Goal: Task Accomplishment & Management: Complete application form

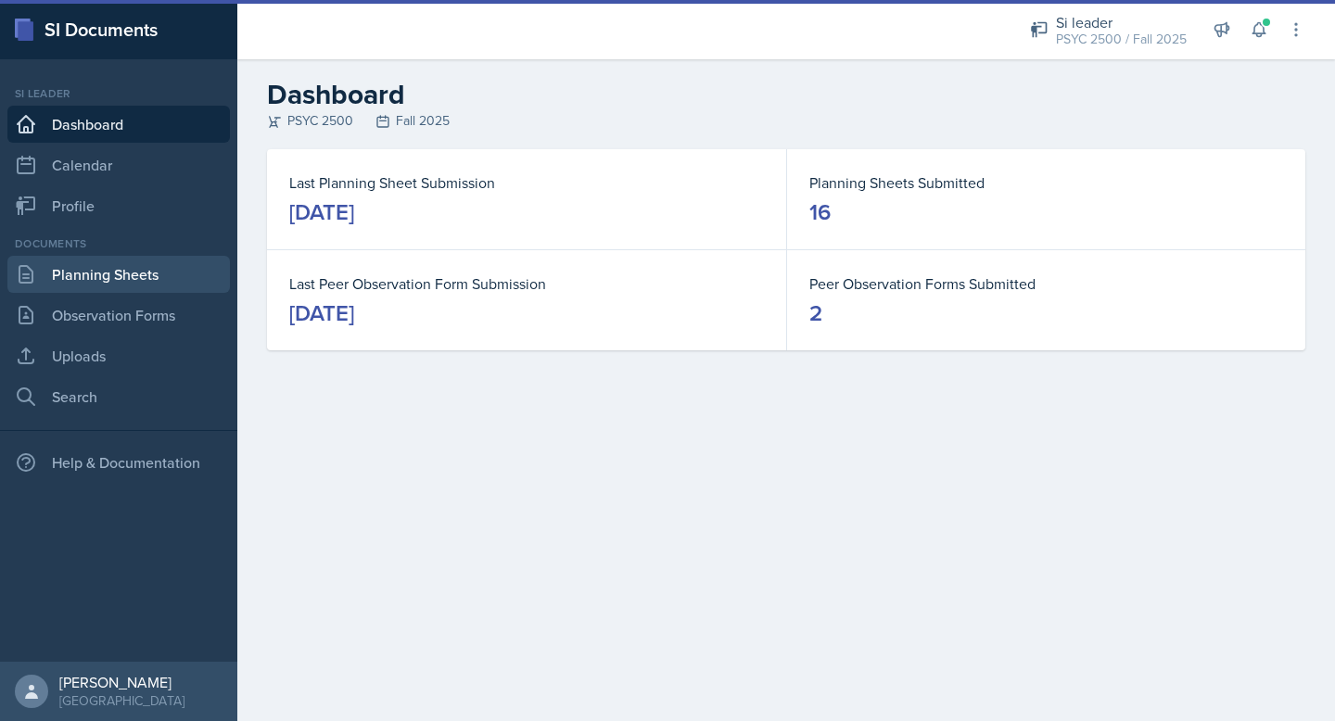
click at [124, 279] on link "Planning Sheets" at bounding box center [118, 274] width 223 height 37
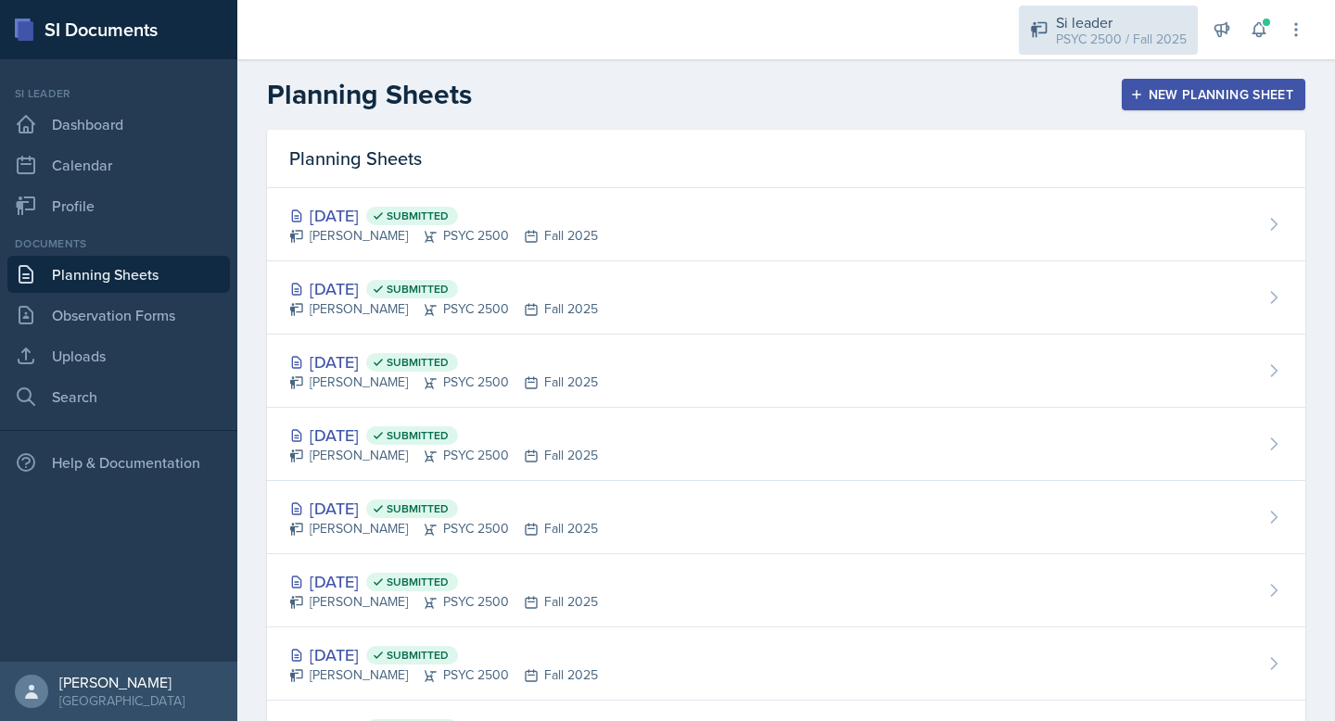
click at [1135, 37] on div "PSYC 2500 / Fall 2025" at bounding box center [1121, 39] width 131 height 19
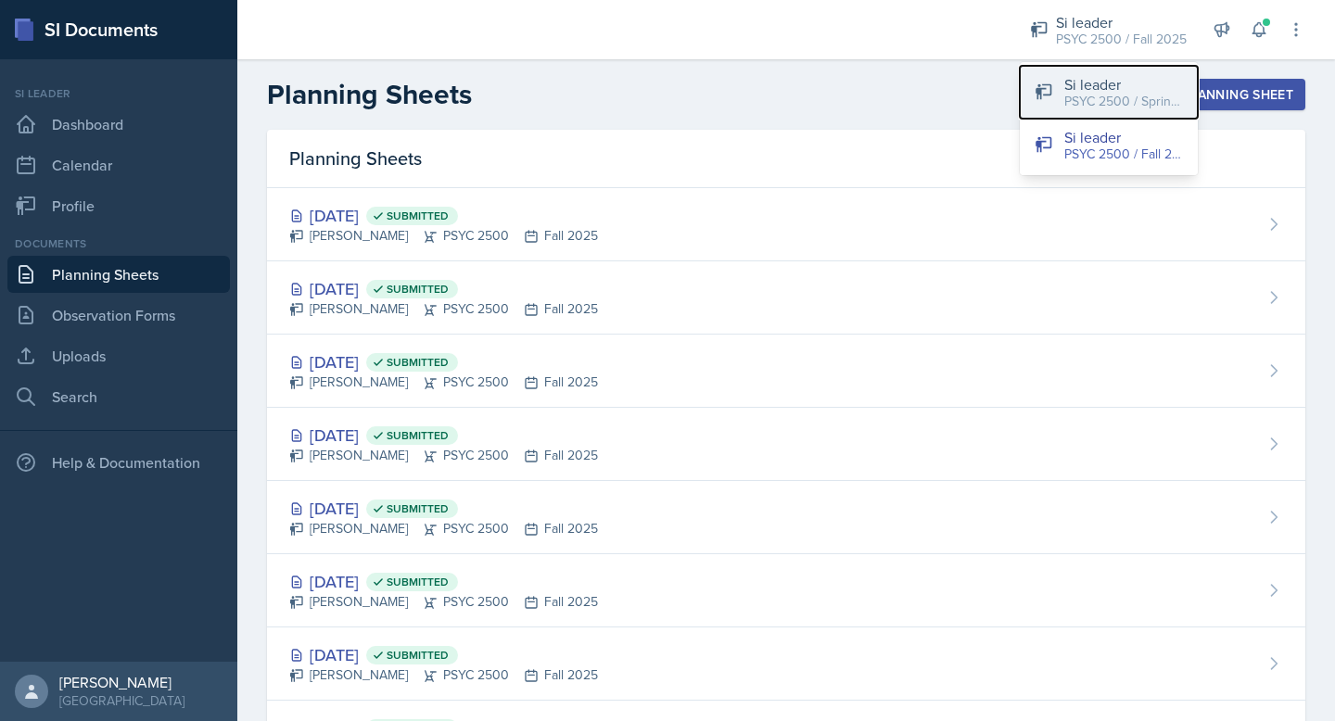
click at [1104, 88] on div "Si leader" at bounding box center [1124, 84] width 119 height 22
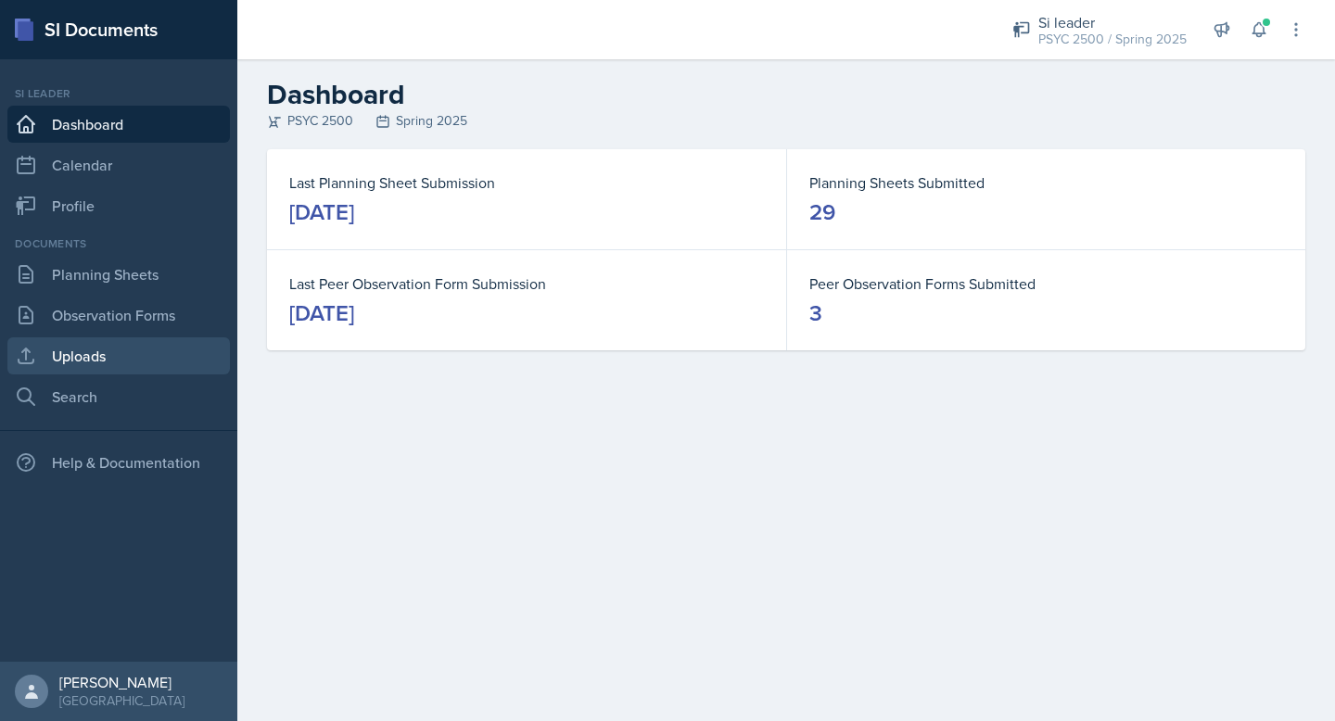
click at [86, 372] on link "Uploads" at bounding box center [118, 356] width 223 height 37
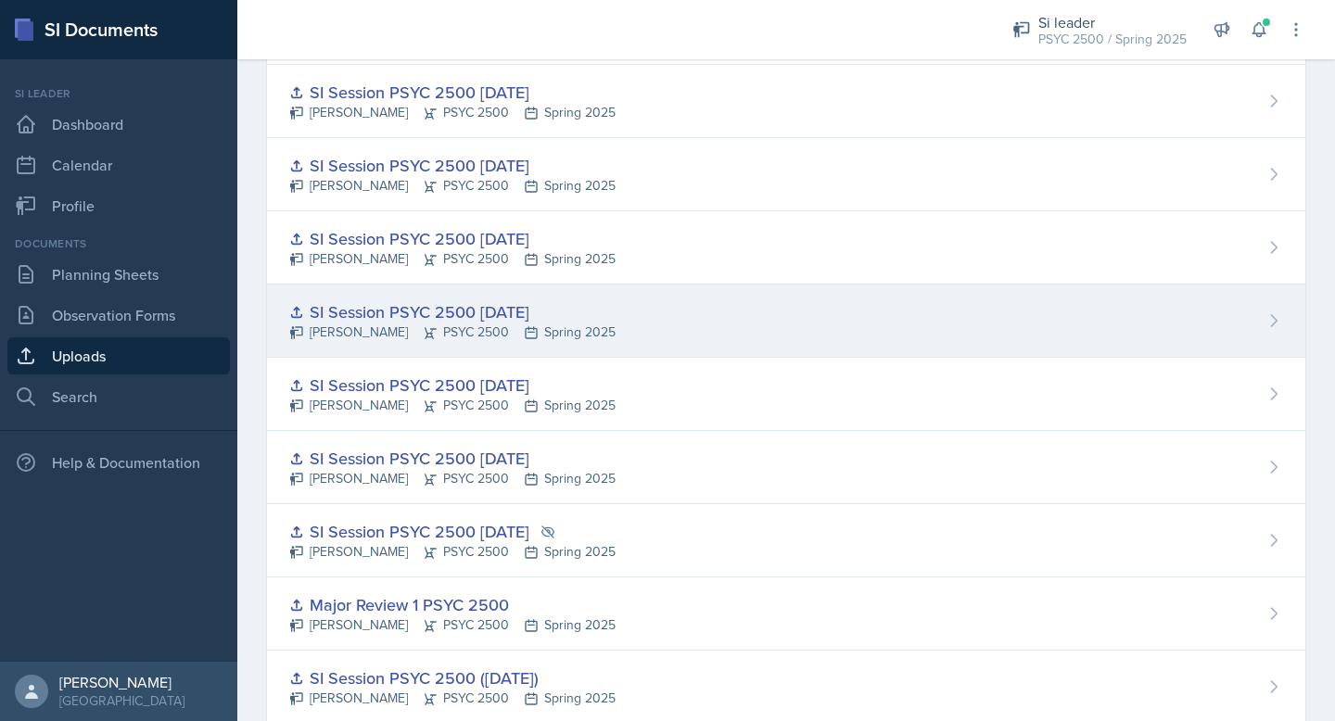
scroll to position [770, 0]
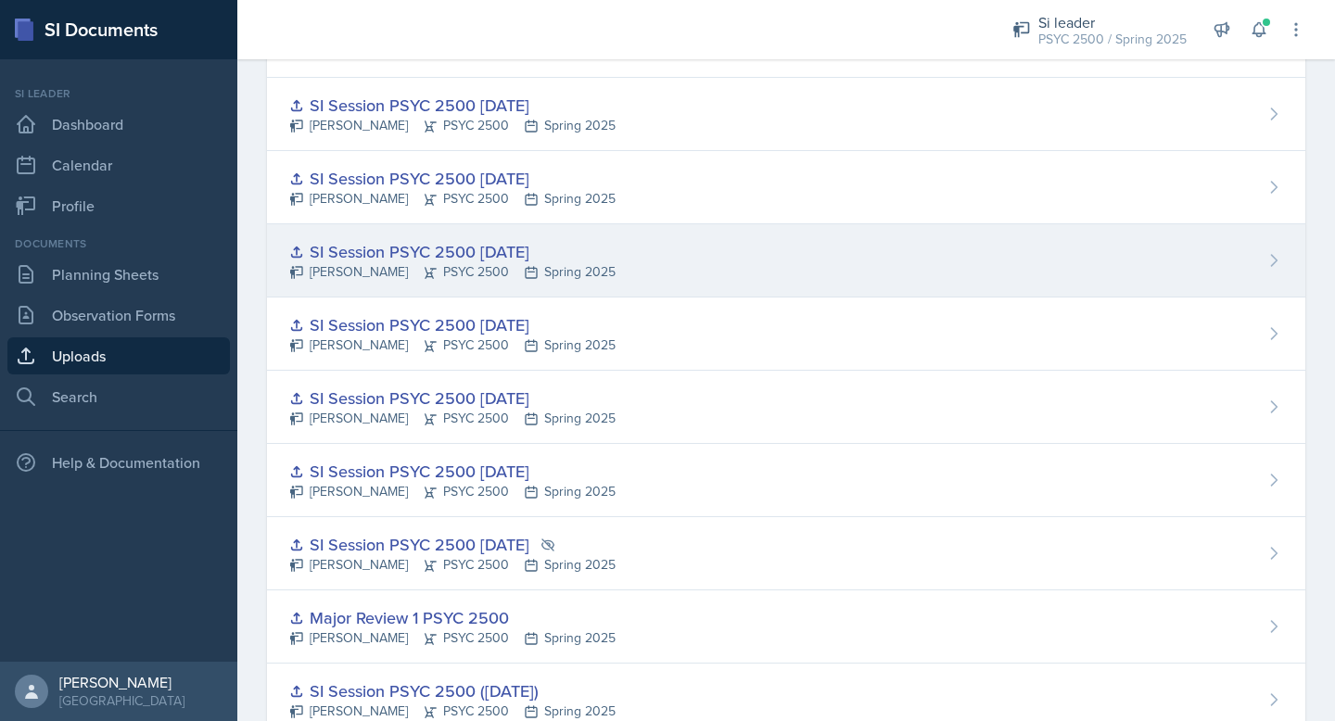
click at [539, 257] on div "SI Session PSYC 2500 [DATE]" at bounding box center [452, 251] width 326 height 25
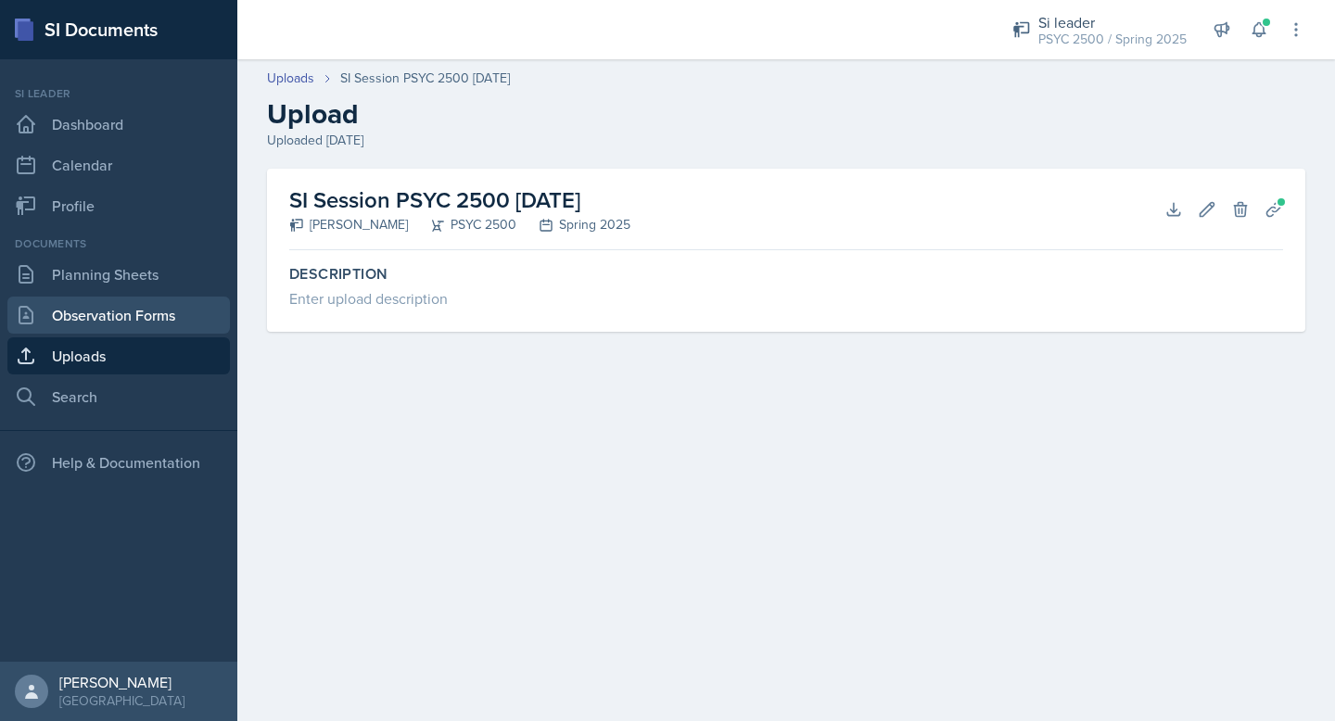
click at [136, 331] on link "Observation Forms" at bounding box center [118, 315] width 223 height 37
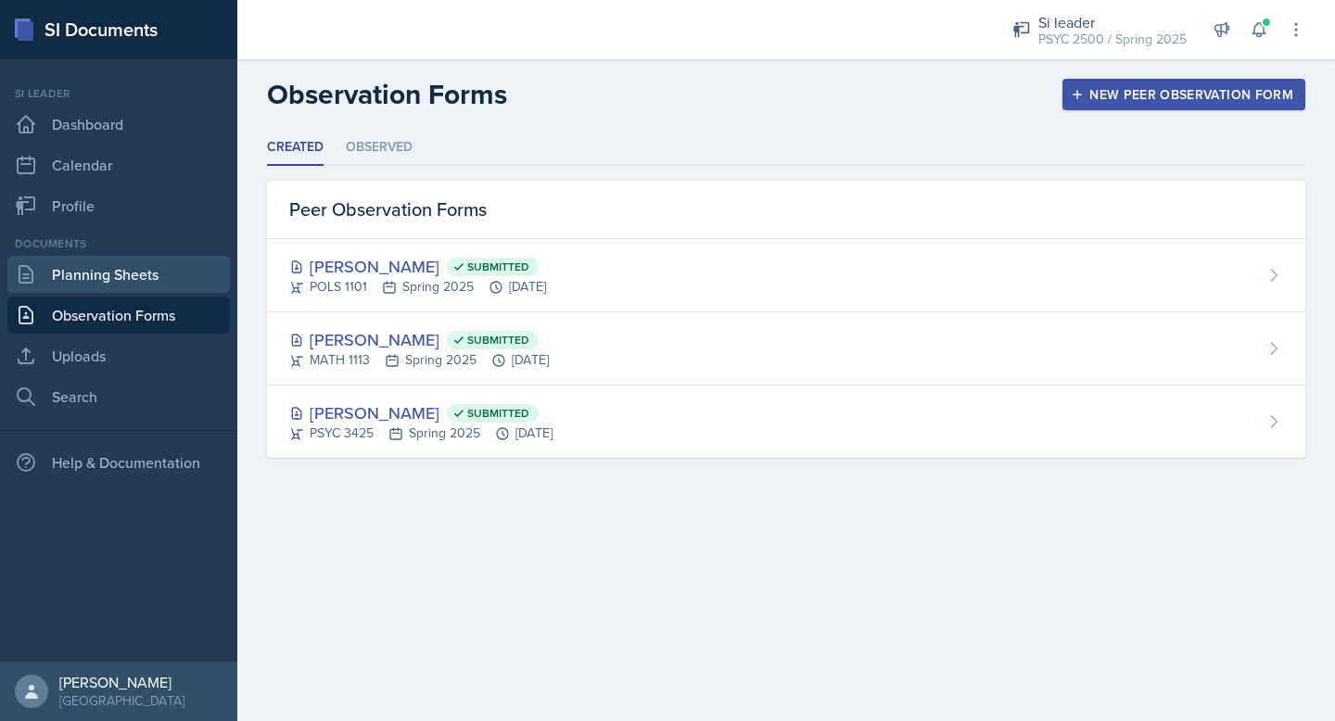
click at [150, 290] on link "Planning Sheets" at bounding box center [118, 274] width 223 height 37
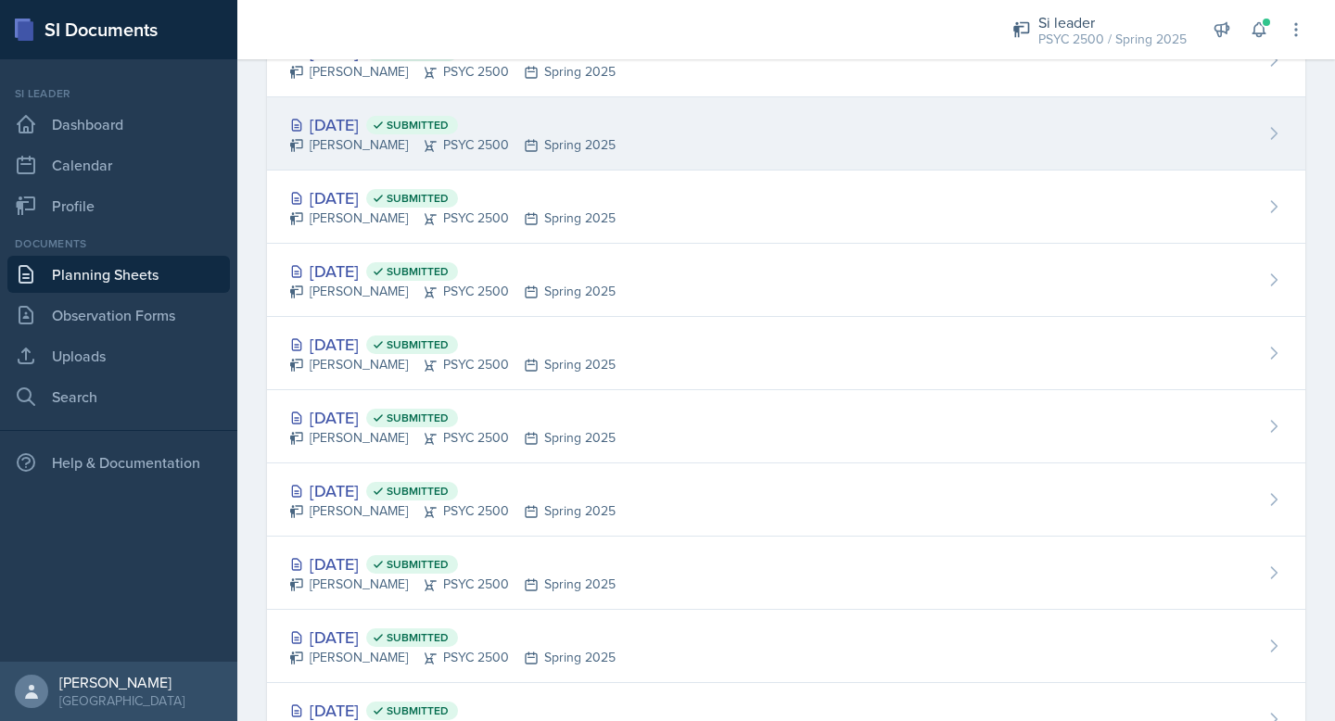
scroll to position [709, 0]
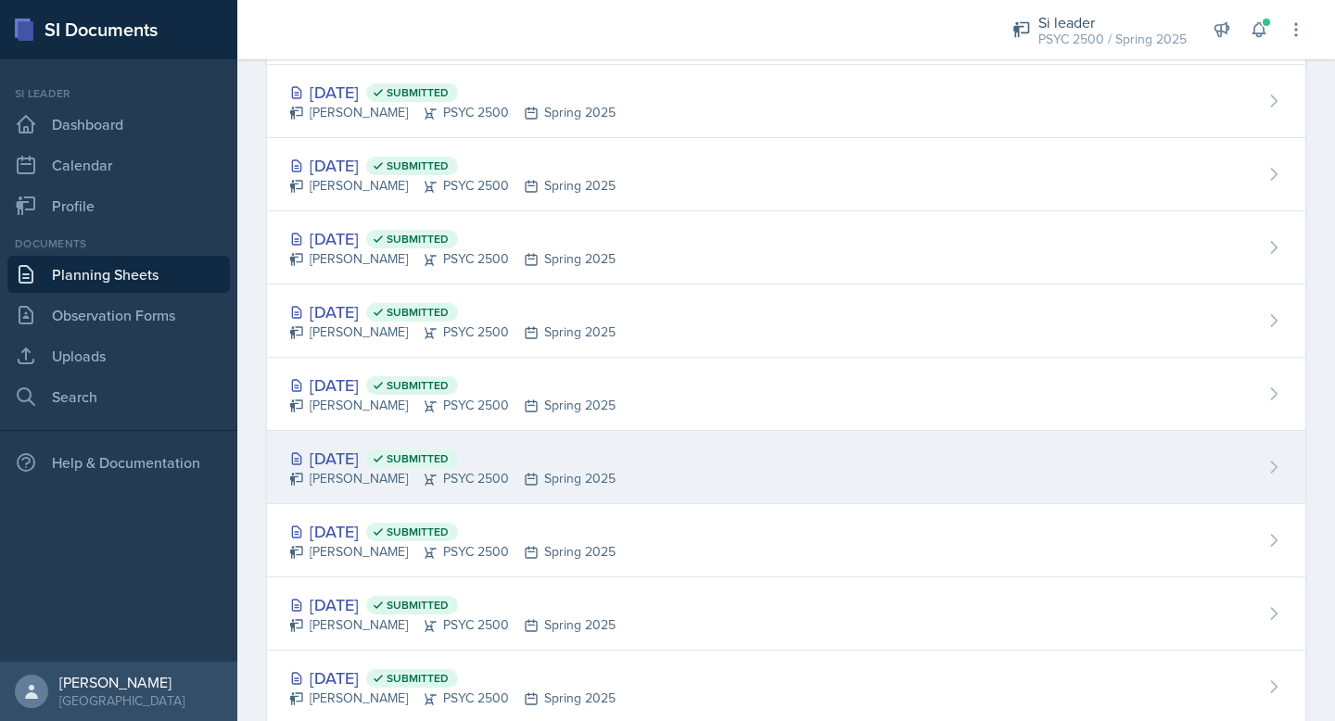
click at [449, 465] on span "Submitted" at bounding box center [418, 459] width 62 height 15
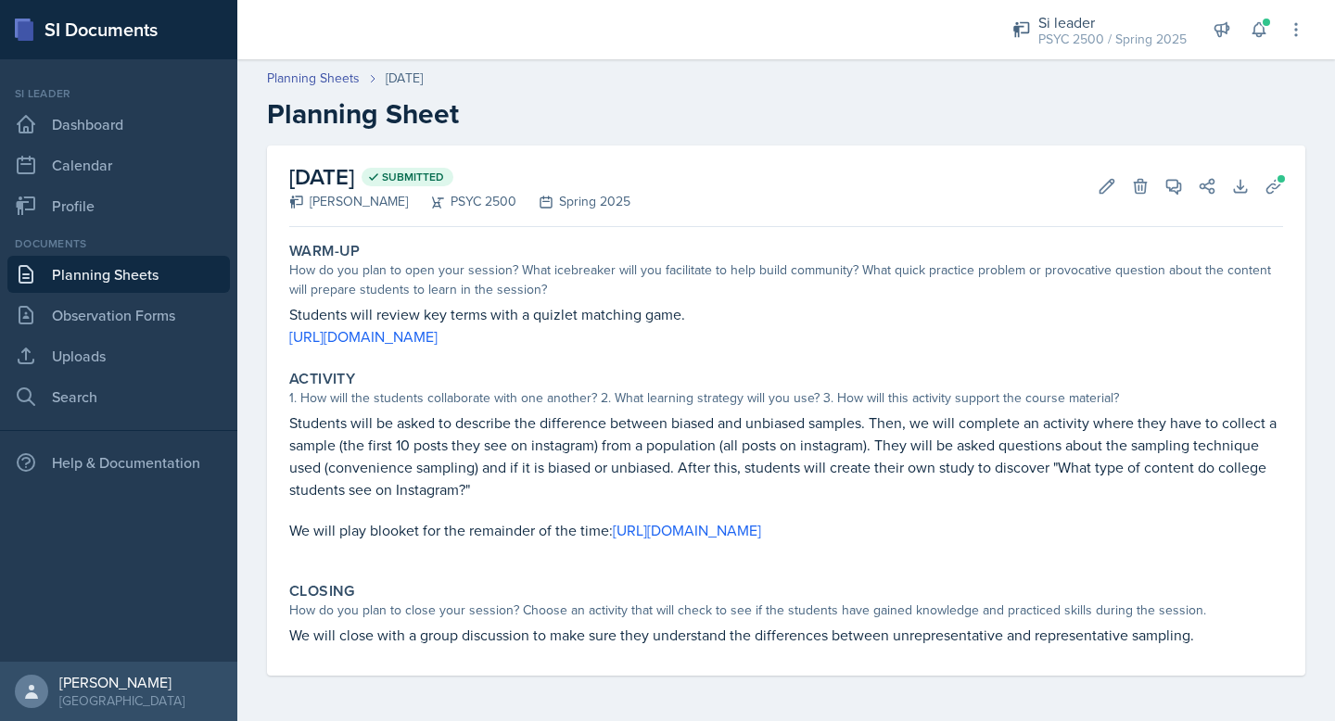
click at [428, 316] on p "Students will review key terms with a quizlet matching game." at bounding box center [786, 314] width 994 height 22
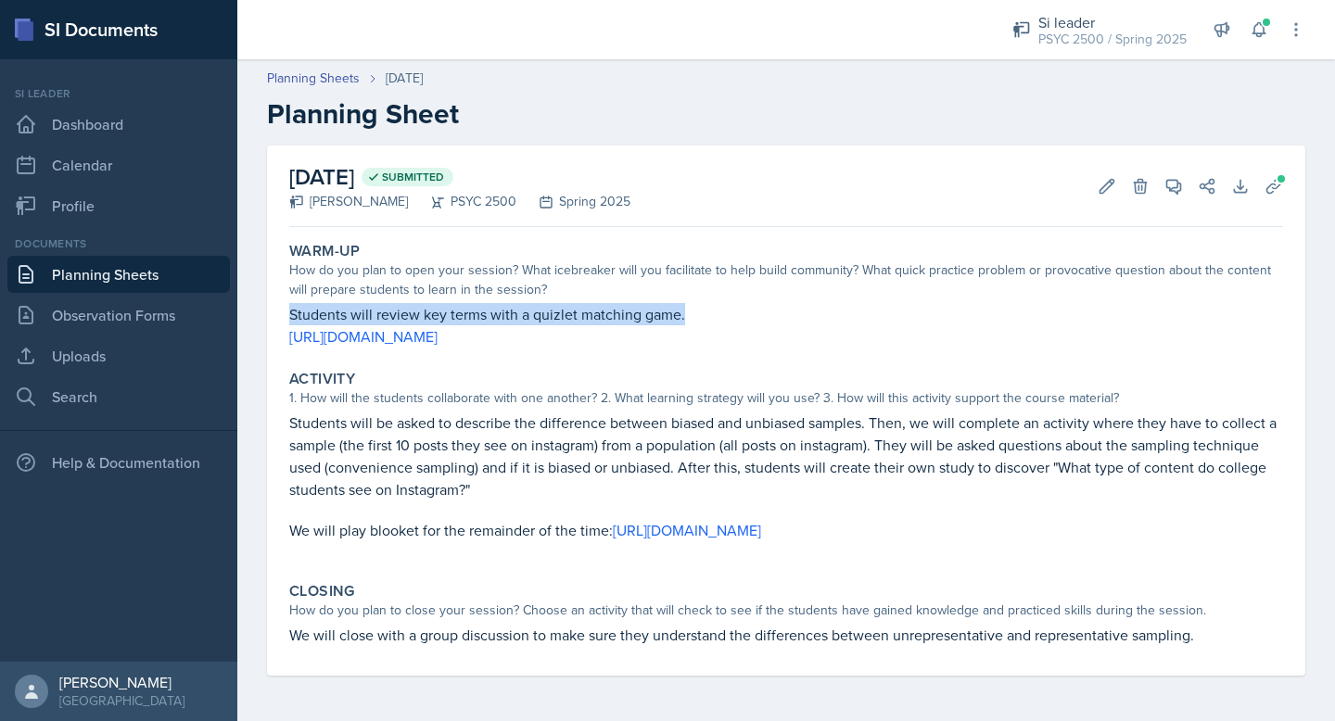
click at [428, 316] on p "Students will review key terms with a quizlet matching game." at bounding box center [786, 314] width 994 height 22
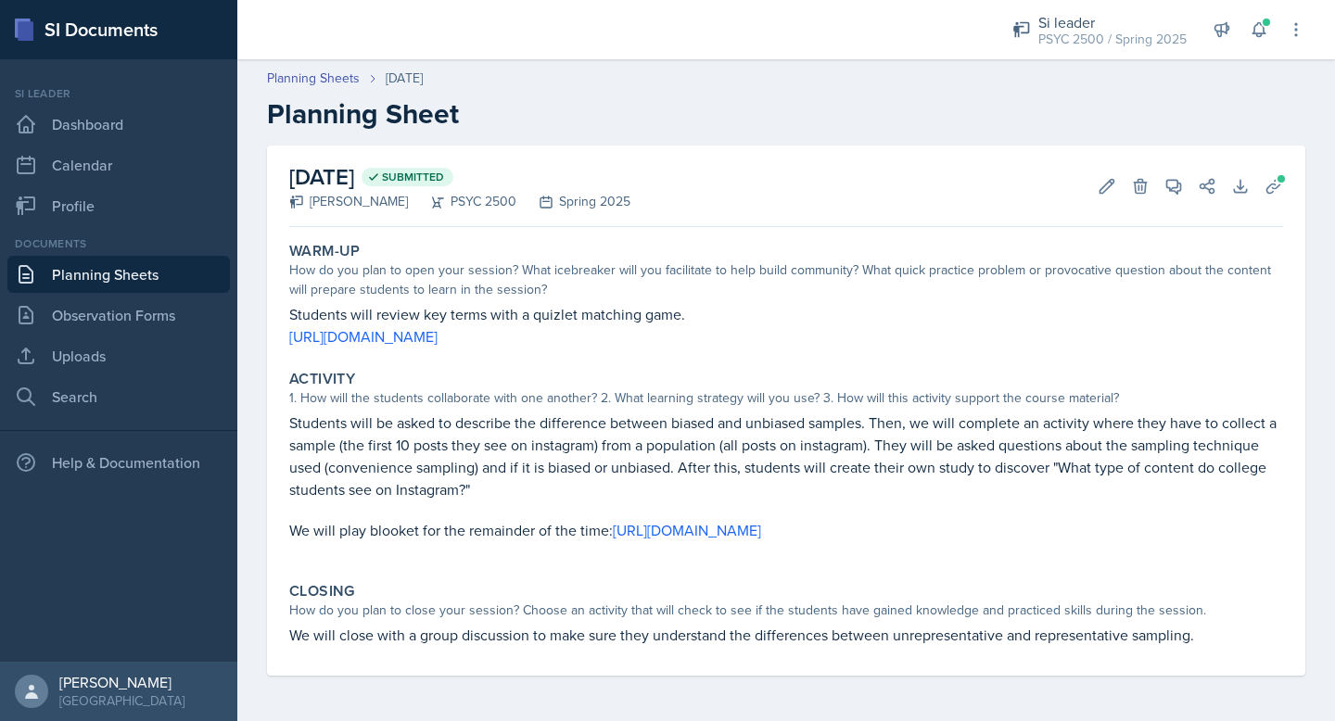
click at [454, 318] on p "Students will review key terms with a quizlet matching game." at bounding box center [786, 314] width 994 height 22
drag, startPoint x: 756, startPoint y: 341, endPoint x: 775, endPoint y: 340, distance: 19.5
drag, startPoint x: 772, startPoint y: 340, endPoint x: 539, endPoint y: 363, distance: 234.7
click at [539, 363] on div "Warm-Up How do you plan to open your session? What icebreaker will you facilita…" at bounding box center [786, 455] width 994 height 441
click at [539, 363] on div "Activity 1. How will the students collaborate with one another? 2. What learnin…" at bounding box center [786, 465] width 1009 height 205
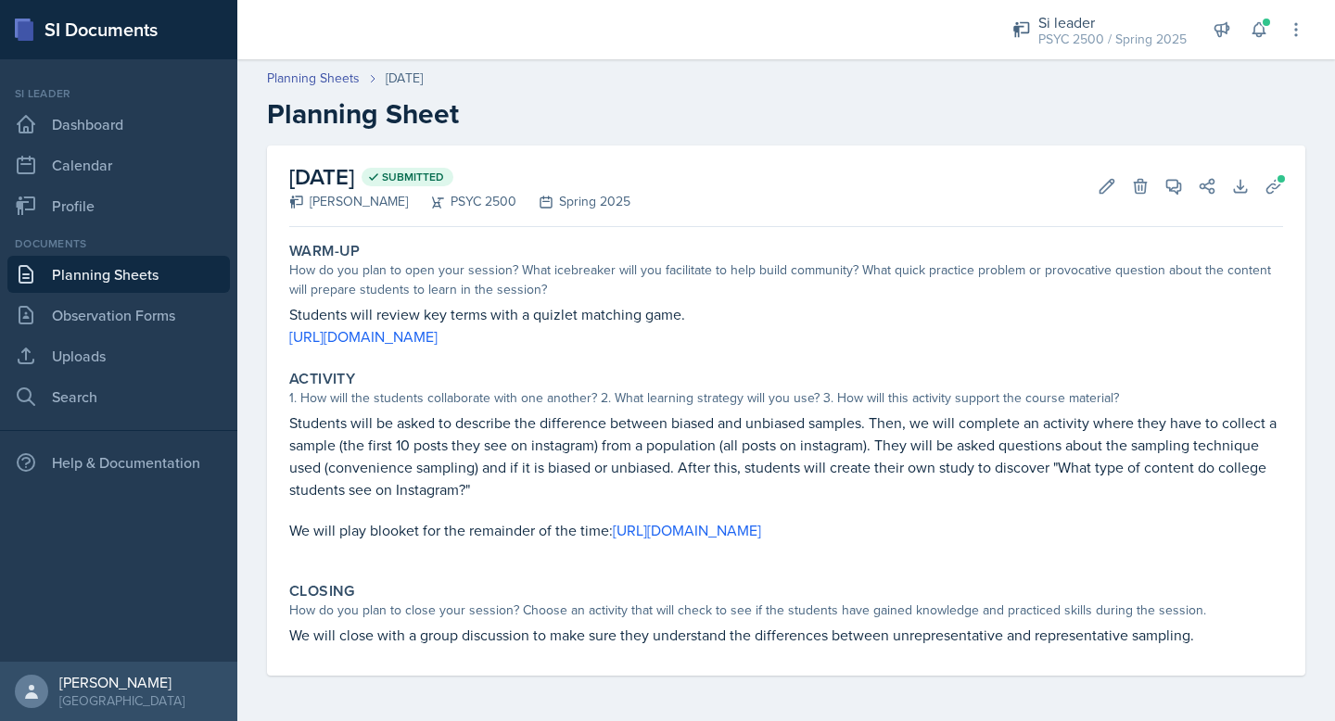
drag, startPoint x: 284, startPoint y: 335, endPoint x: 772, endPoint y: 342, distance: 488.7
click at [772, 342] on div "Warm-Up How do you plan to open your session? What icebreaker will you facilita…" at bounding box center [786, 295] width 1009 height 121
copy link "[URL][DOMAIN_NAME]"
click at [404, 446] on p "Students will be asked to describe the difference between biased and unbiased s…" at bounding box center [786, 456] width 994 height 89
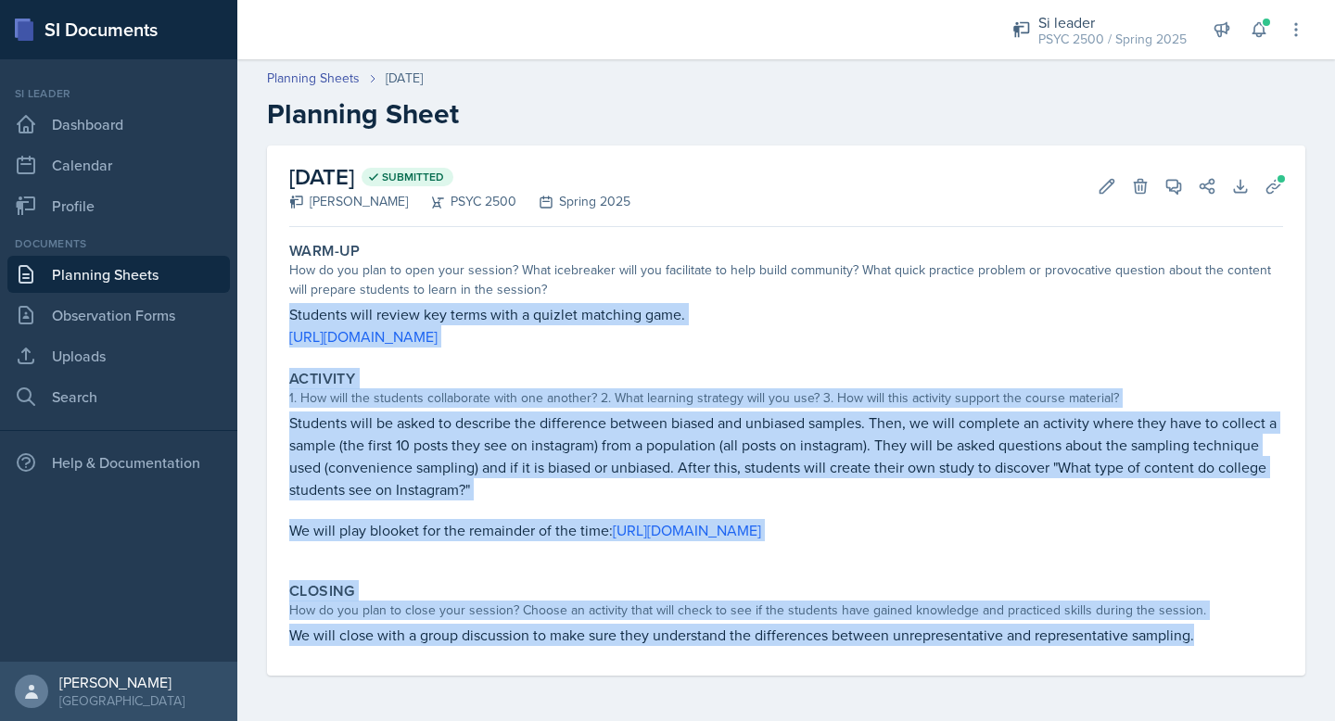
drag, startPoint x: 289, startPoint y: 315, endPoint x: 1198, endPoint y: 649, distance: 968.1
click at [1198, 649] on div "Warm-Up How do you plan to open your session? What icebreaker will you facilita…" at bounding box center [786, 455] width 994 height 441
copy div "Students will review key terms with a quizlet matching game. https://quizlet.co…"
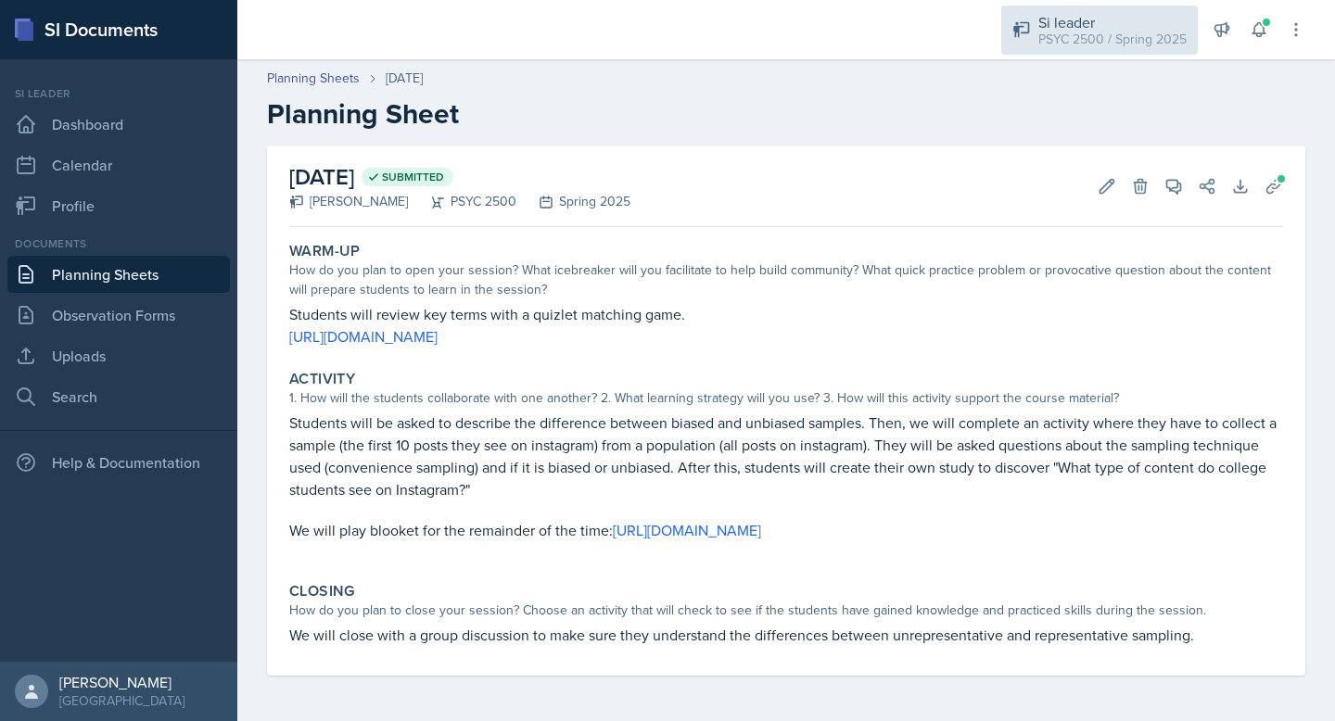
click at [1165, 20] on div "Si leader" at bounding box center [1113, 22] width 148 height 22
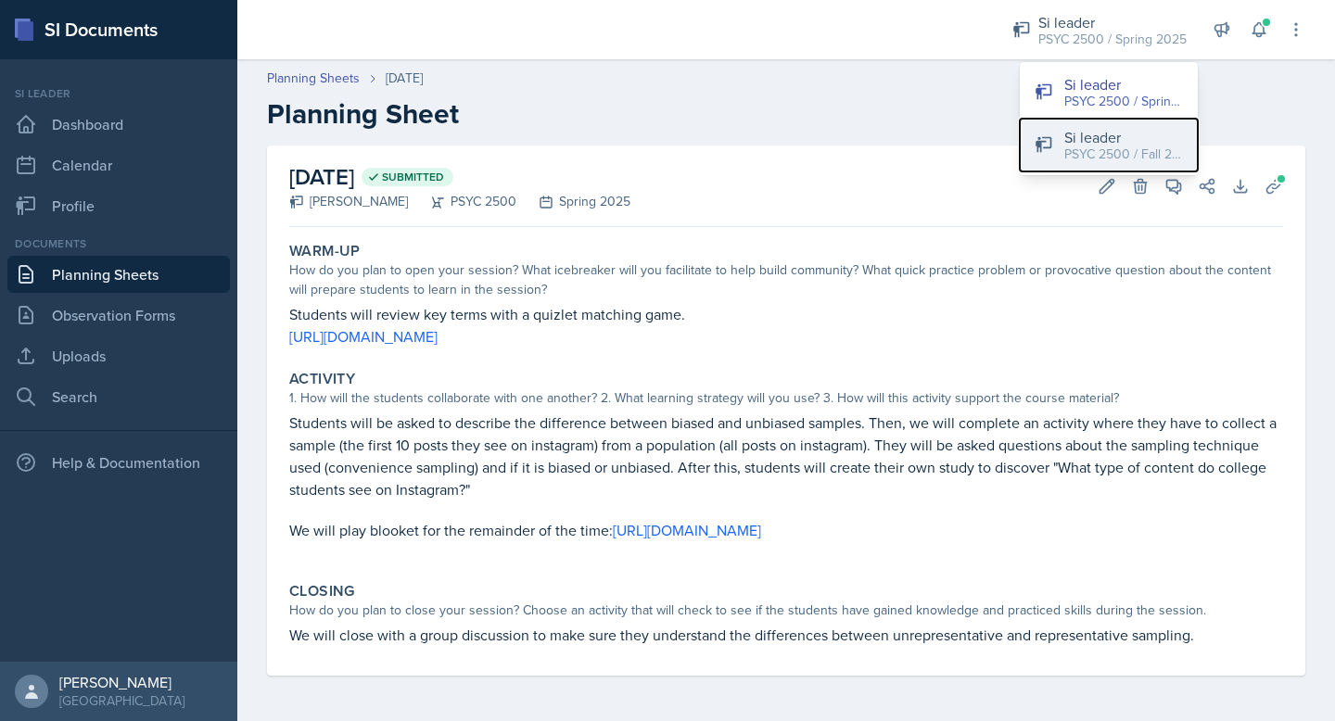
click at [1091, 129] on div "Si leader" at bounding box center [1124, 137] width 119 height 22
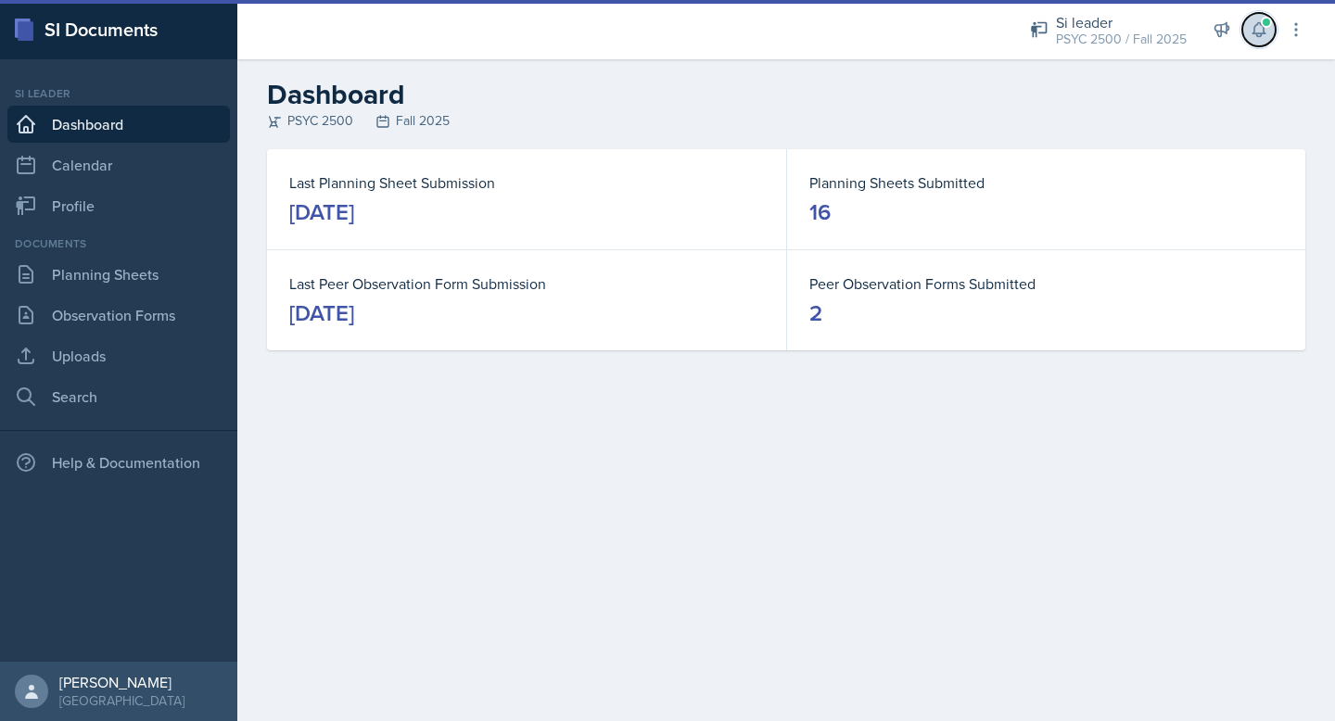
click at [1256, 30] on icon at bounding box center [1259, 29] width 19 height 19
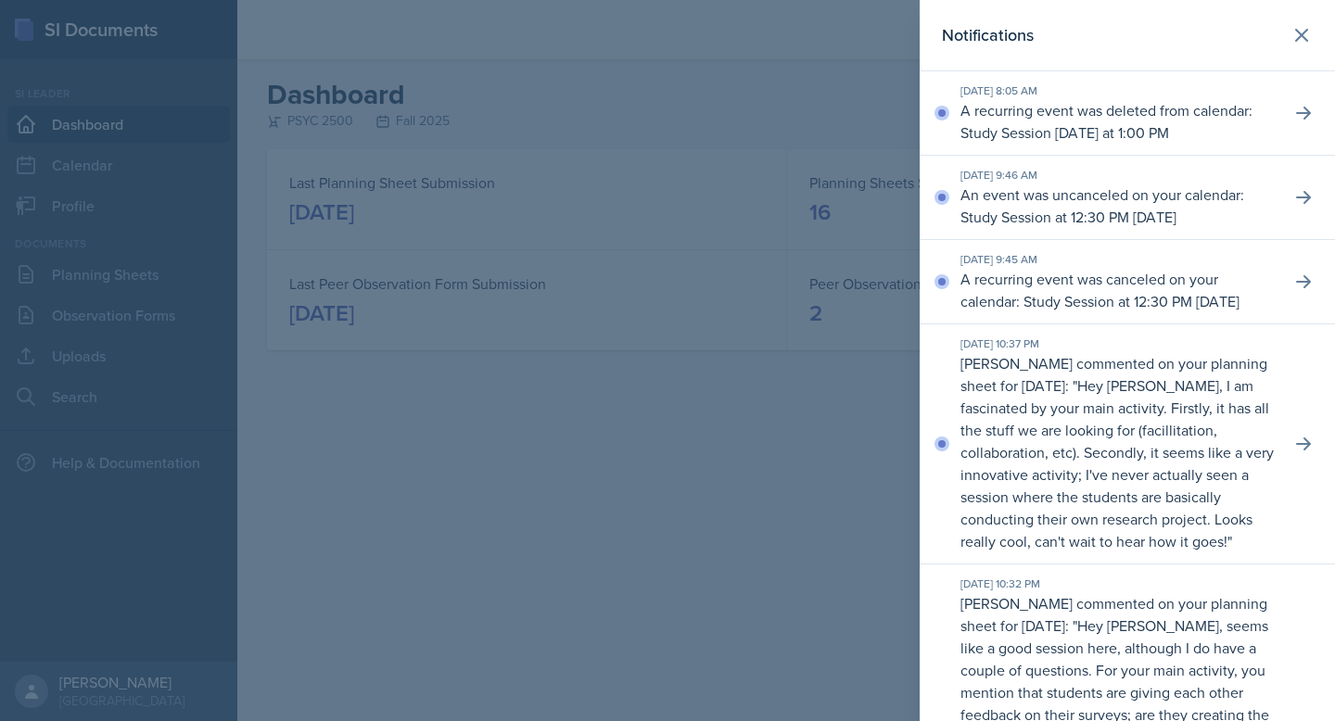
click at [746, 466] on div at bounding box center [667, 360] width 1335 height 721
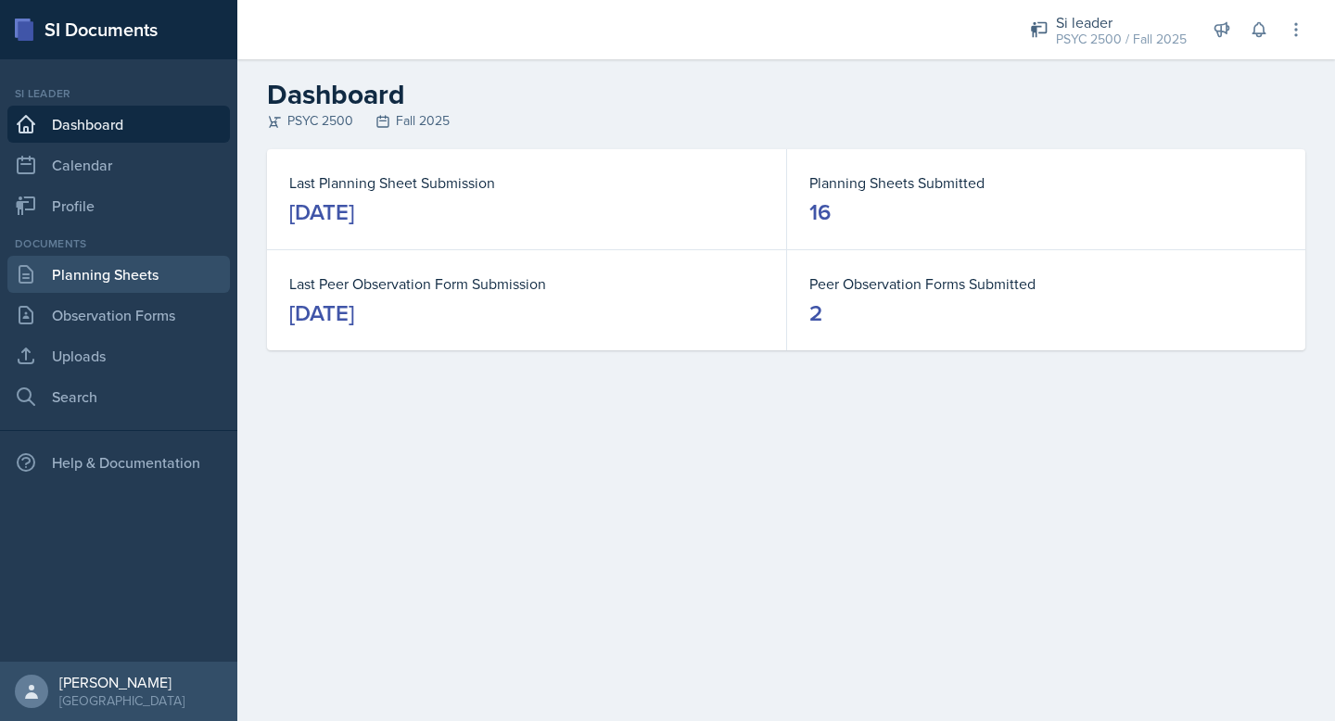
click at [150, 273] on link "Planning Sheets" at bounding box center [118, 274] width 223 height 37
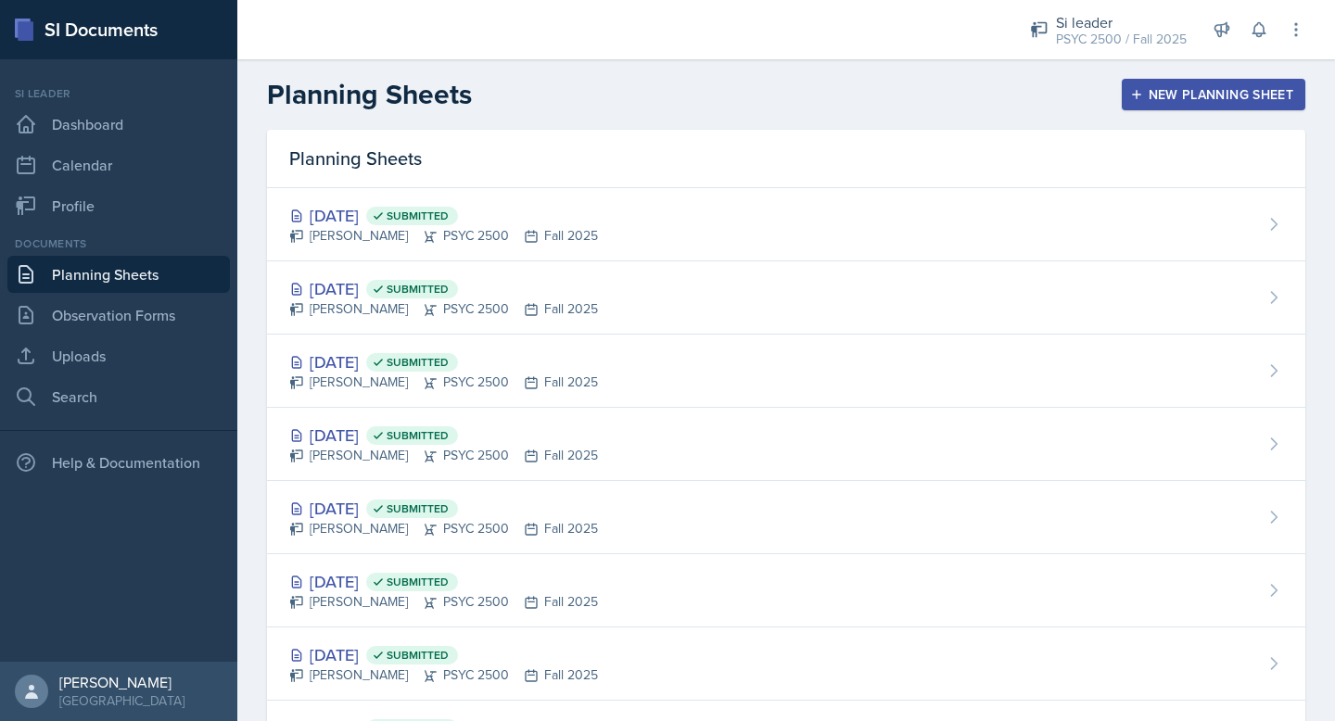
click at [1230, 80] on button "New Planning Sheet" at bounding box center [1214, 95] width 184 height 32
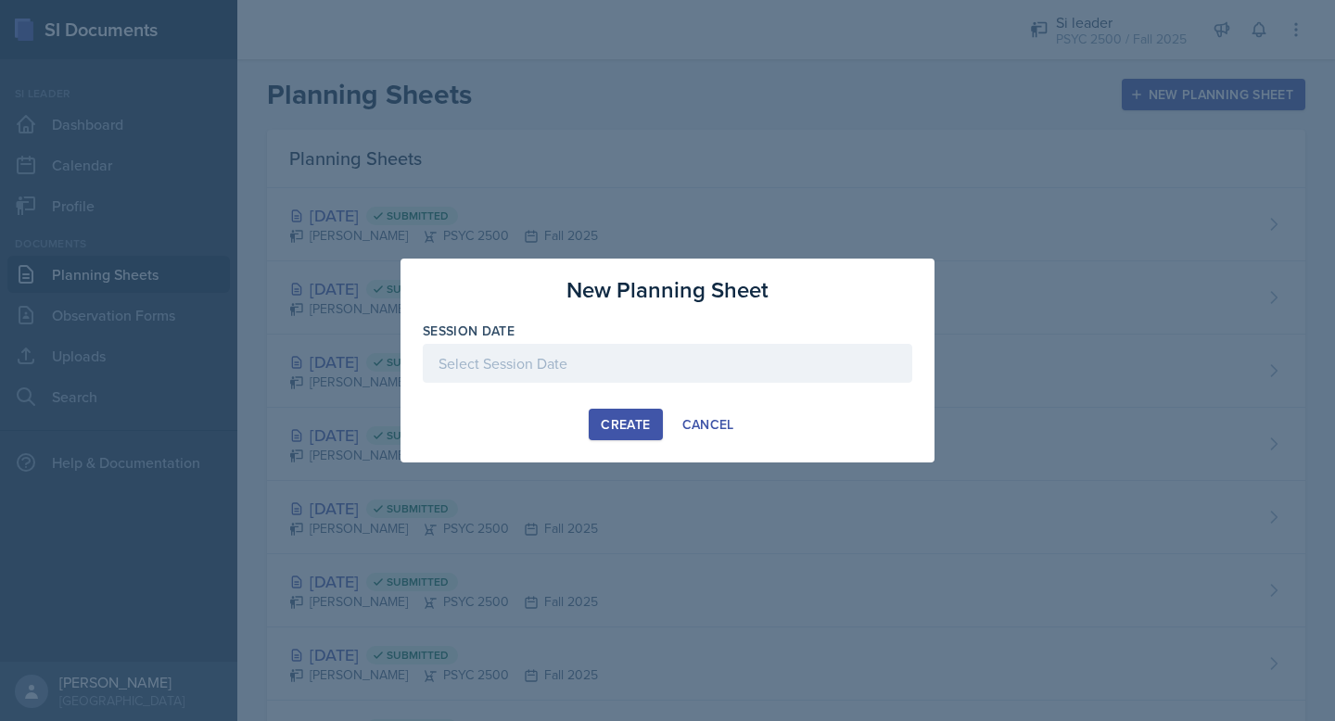
click at [711, 351] on div at bounding box center [668, 363] width 490 height 39
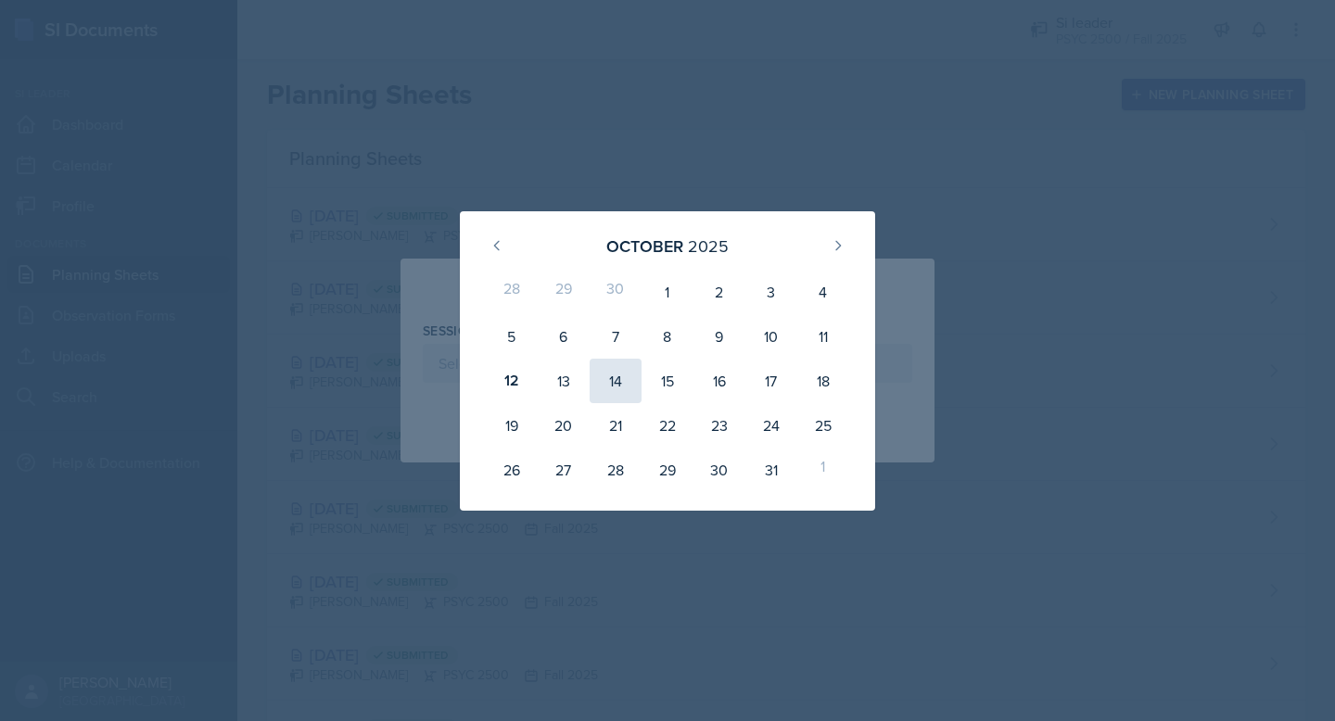
click at [619, 384] on div "14" at bounding box center [616, 381] width 52 height 45
type input "October 14th, 2025"
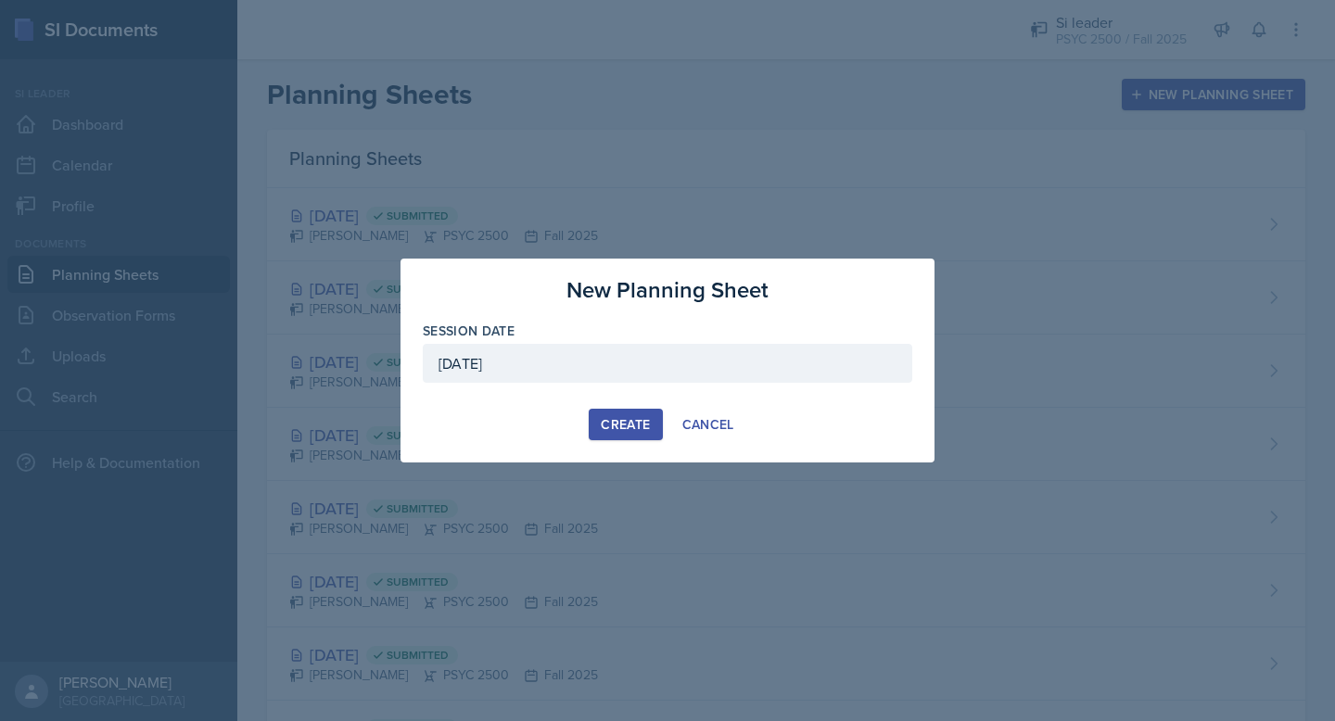
click at [620, 425] on div "Create" at bounding box center [625, 424] width 49 height 15
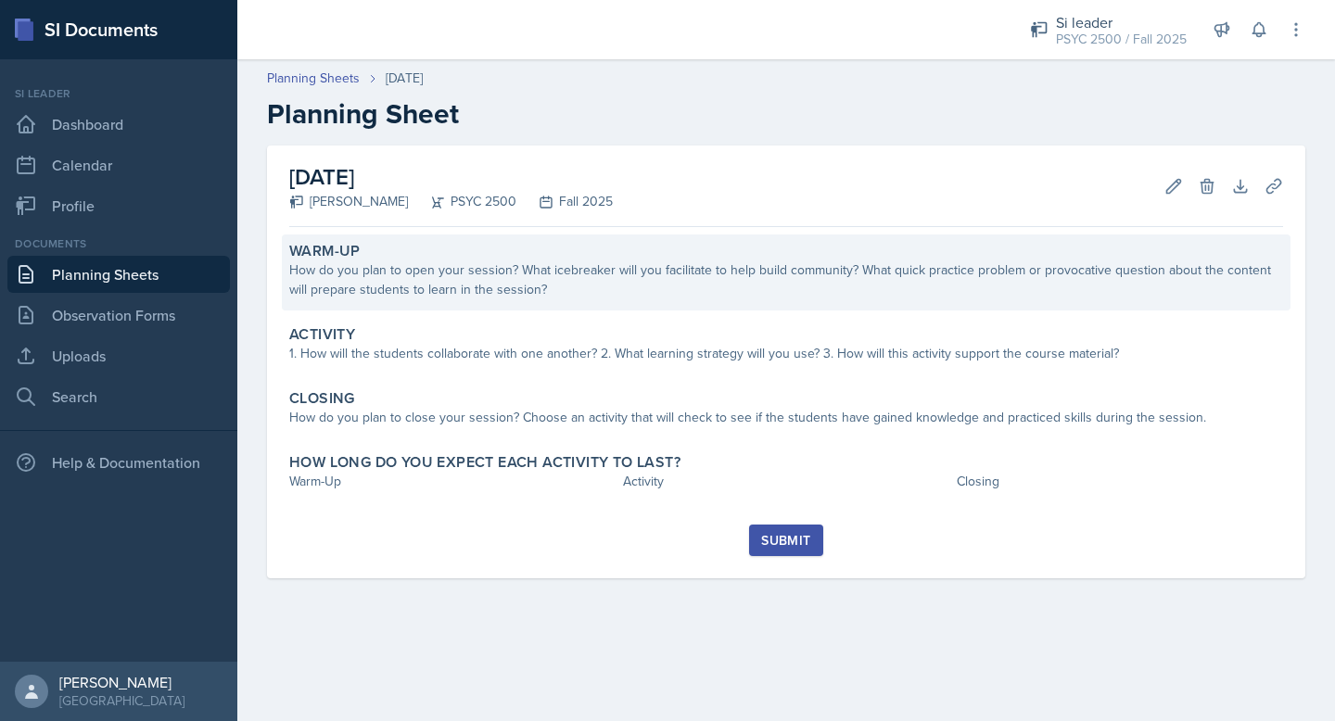
click at [413, 282] on div "How do you plan to open your session? What icebreaker will you facilitate to he…" at bounding box center [786, 280] width 994 height 39
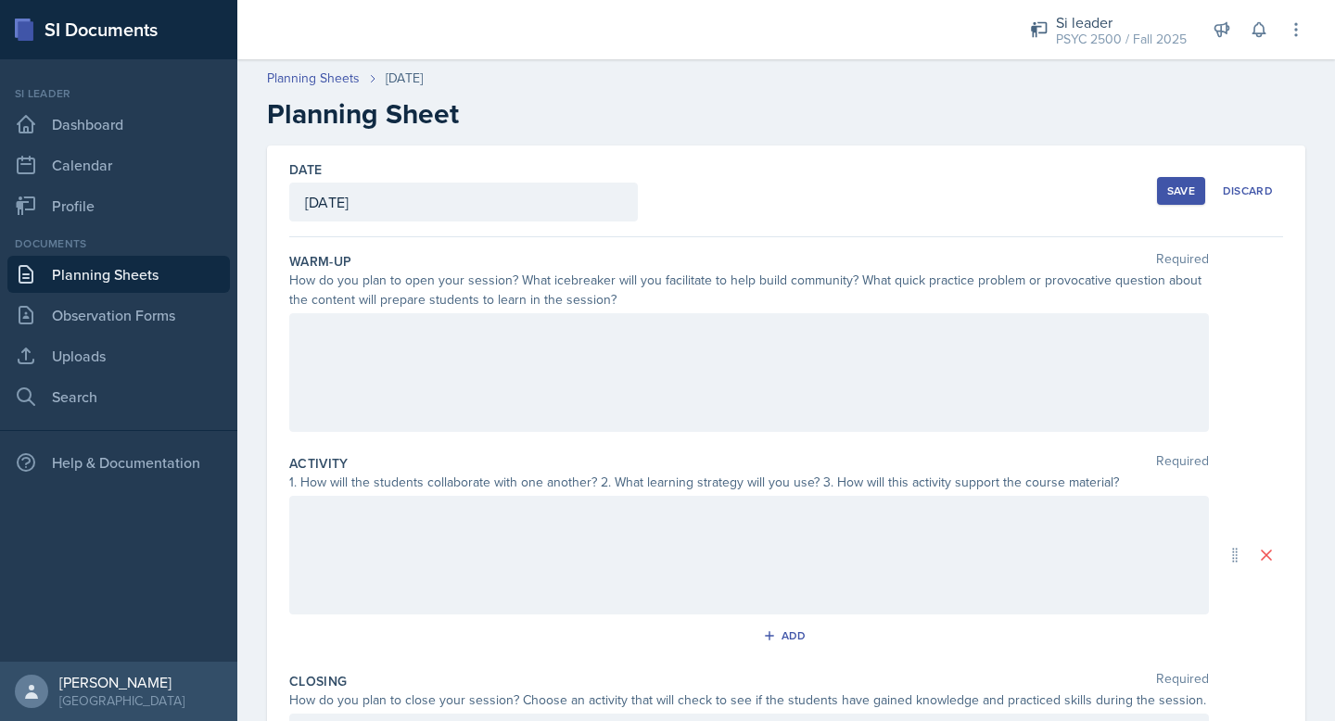
click at [394, 368] on div at bounding box center [749, 372] width 920 height 119
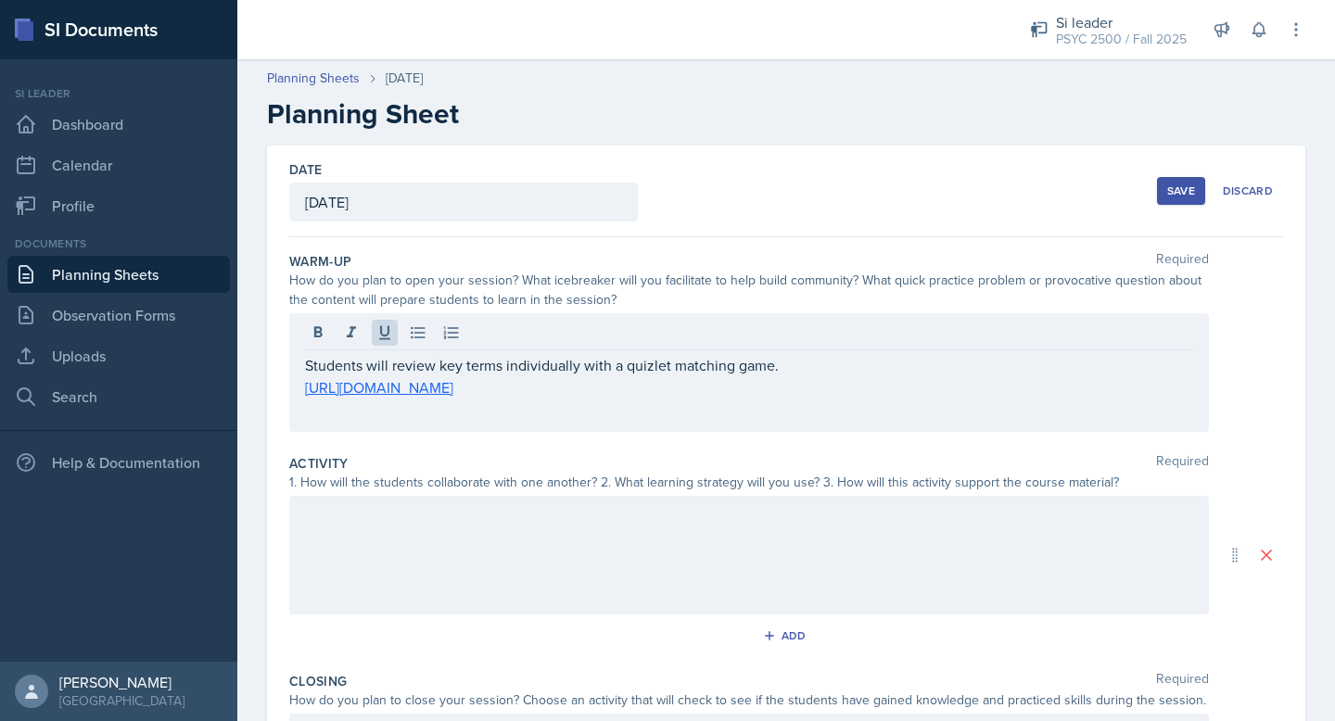
click at [409, 574] on div at bounding box center [749, 555] width 920 height 119
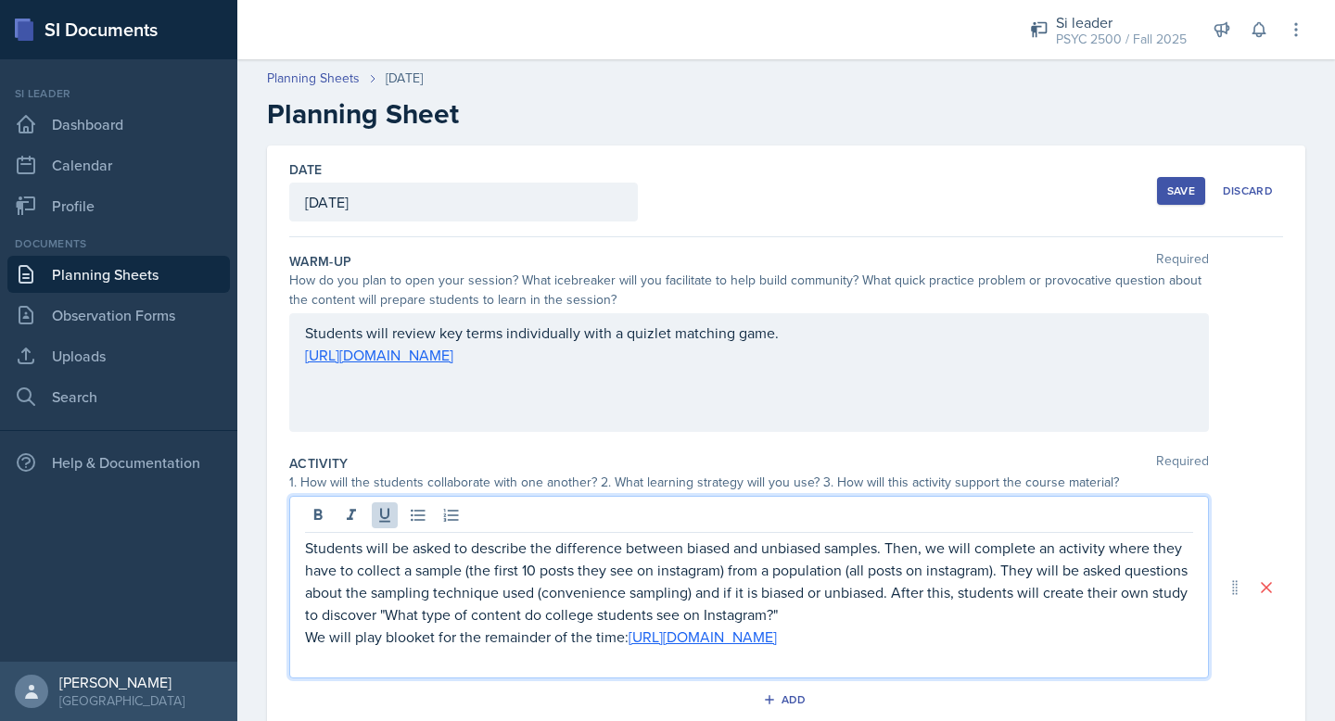
click at [317, 640] on p "We will play blooket for the remainder of the time: https://dashboard.blooket.c…" at bounding box center [749, 637] width 888 height 22
click at [300, 637] on div "Students will be asked to describe the difference between biased and unbiased s…" at bounding box center [749, 587] width 920 height 183
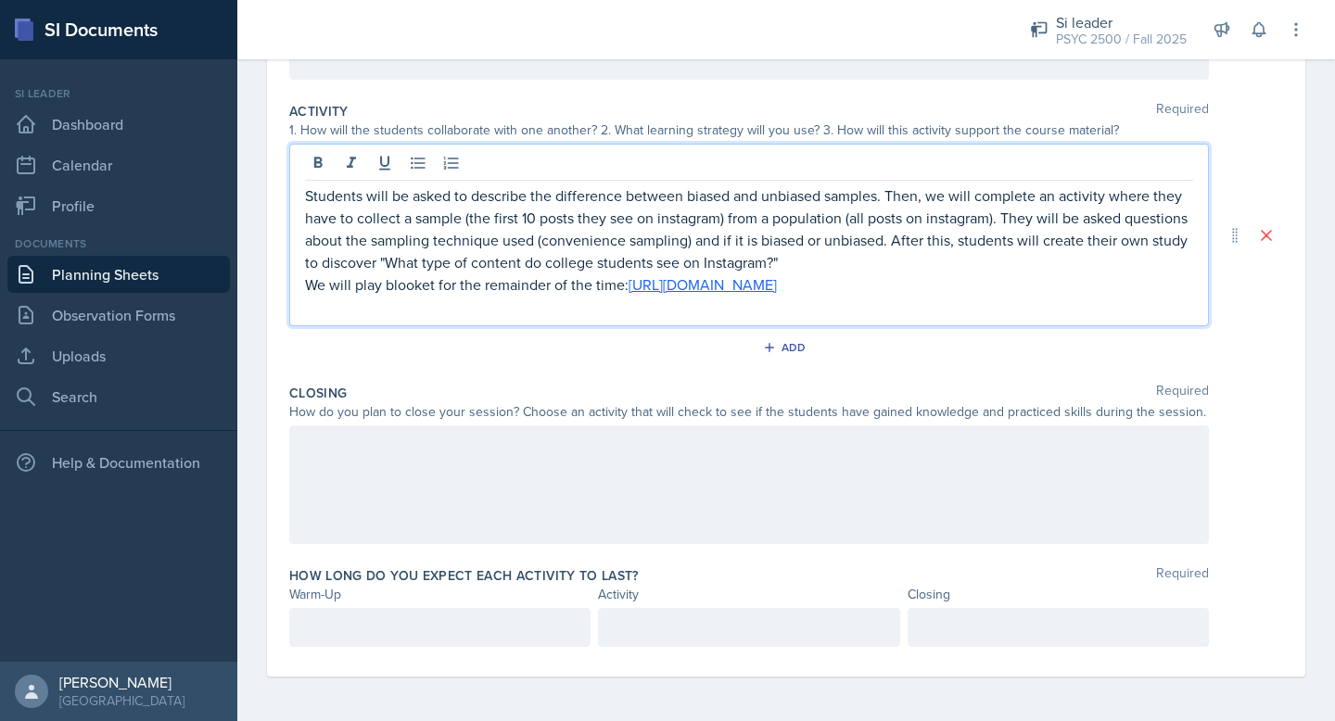
click at [452, 416] on div "How do you plan to close your session? Choose an activity that will check to se…" at bounding box center [749, 411] width 920 height 19
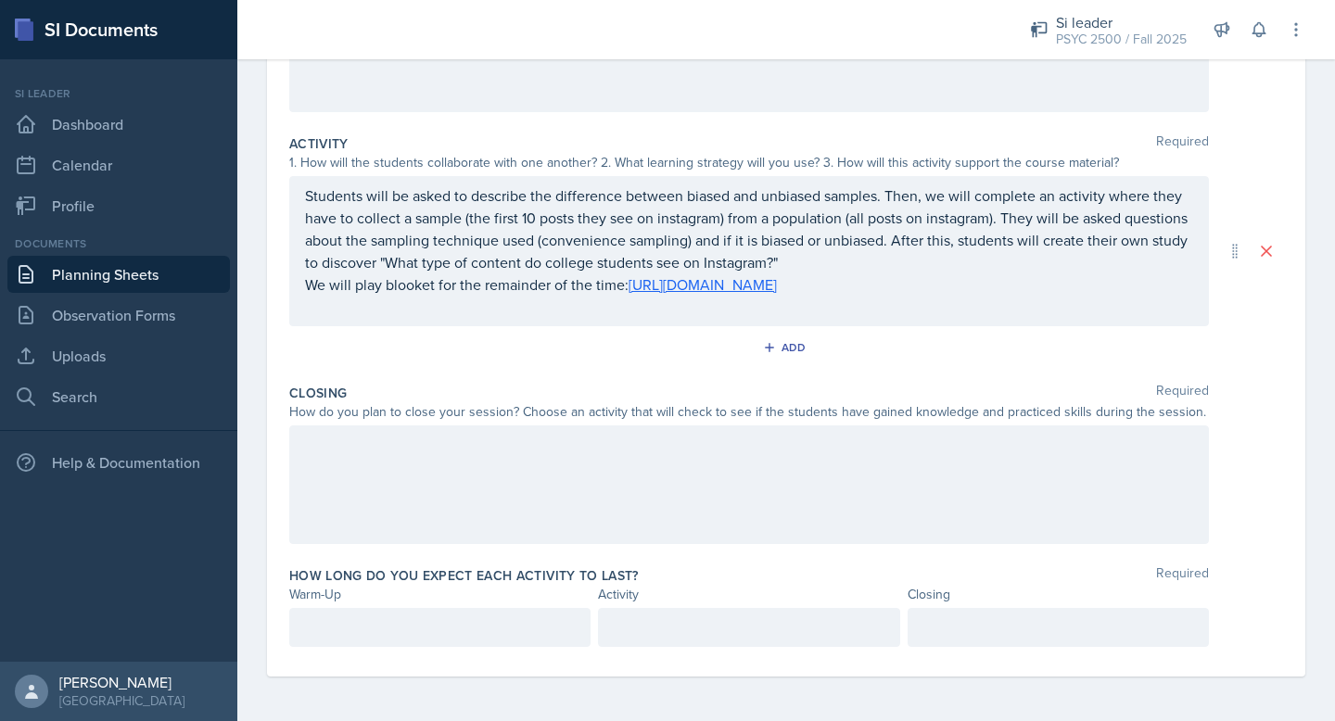
scroll to position [320, 0]
click at [459, 454] on div at bounding box center [749, 485] width 920 height 119
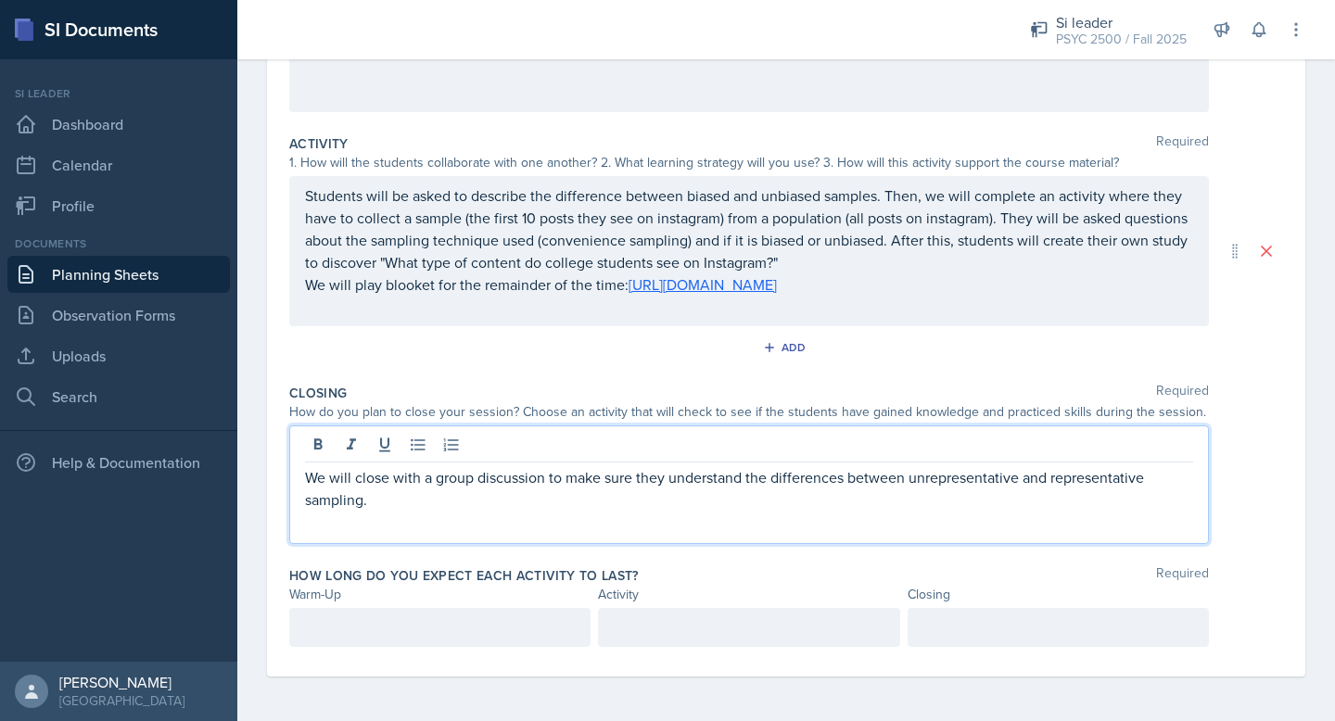
click at [458, 610] on div at bounding box center [439, 627] width 301 height 39
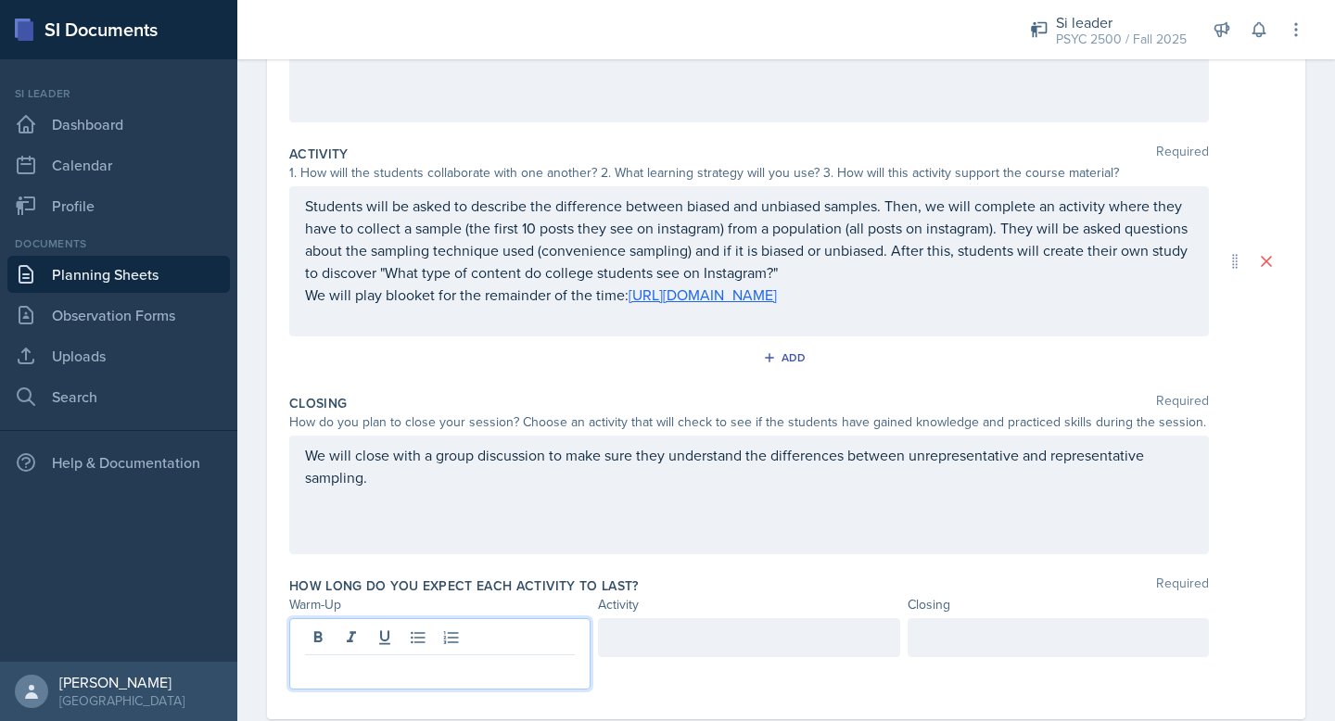
scroll to position [352, 0]
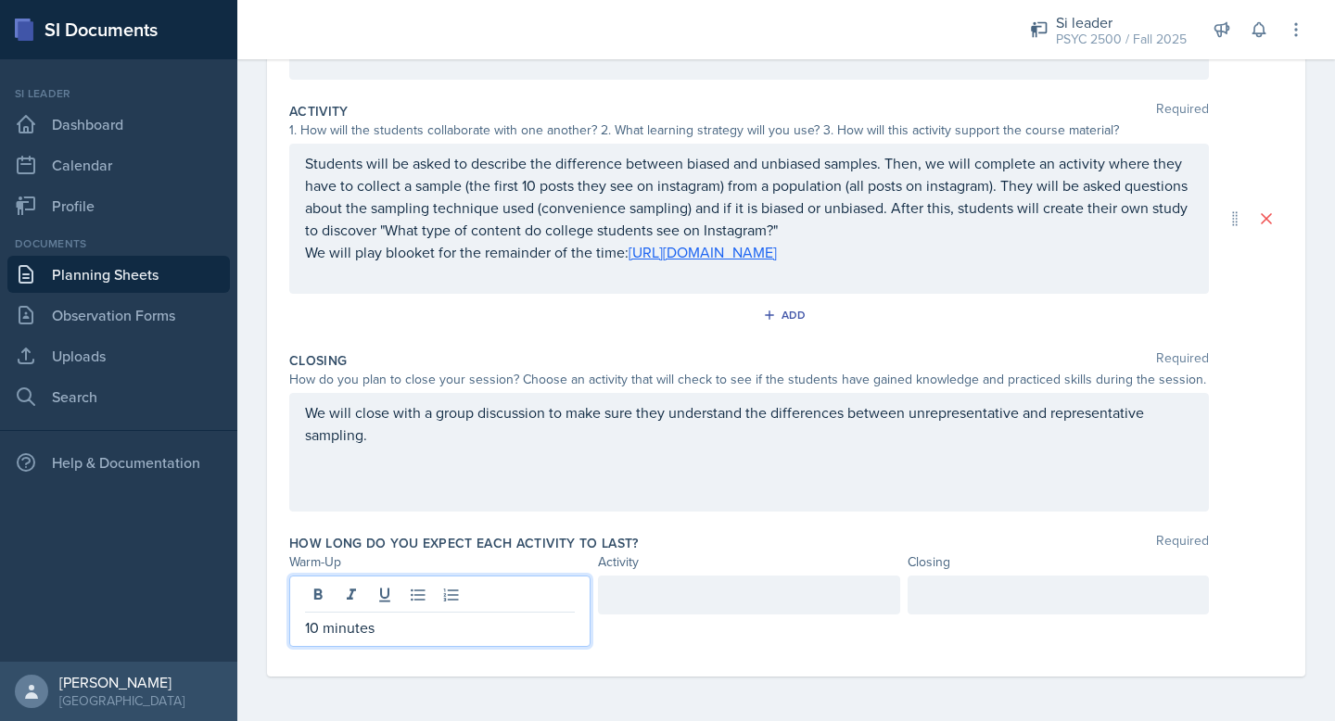
click at [695, 603] on div at bounding box center [748, 595] width 301 height 39
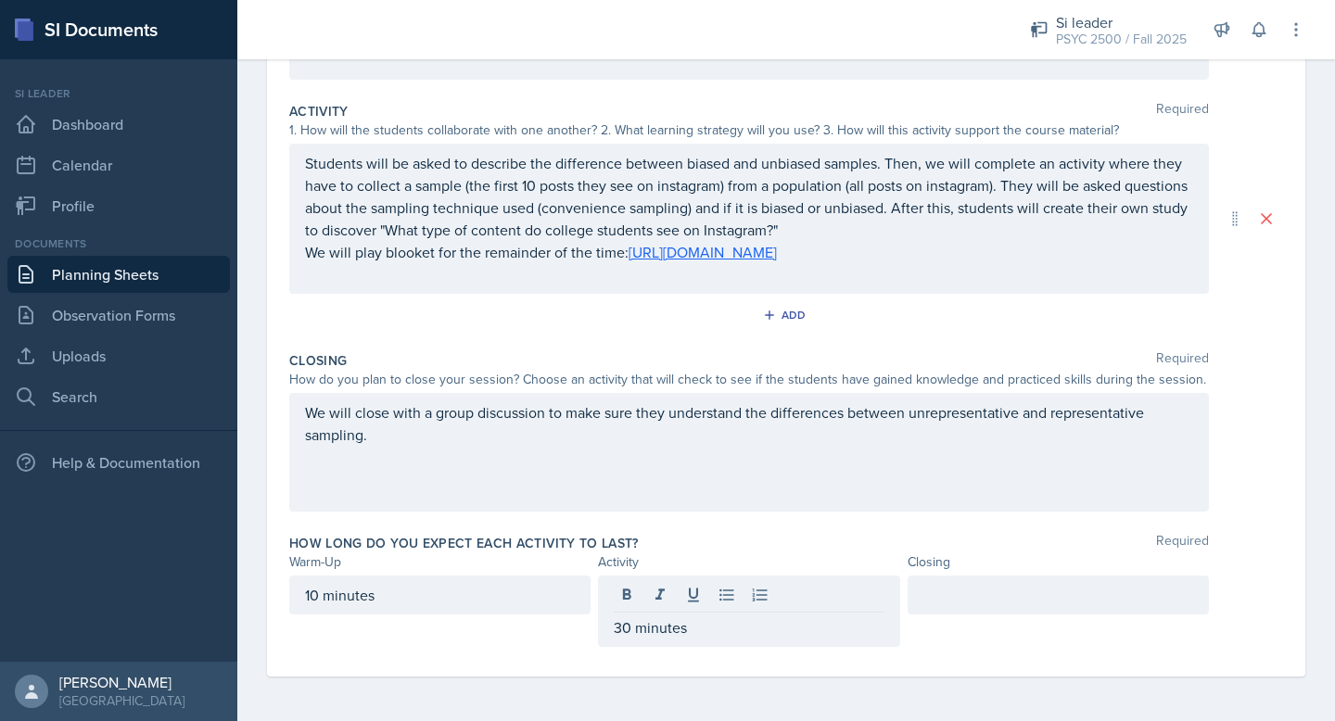
click at [948, 606] on div at bounding box center [1058, 595] width 301 height 39
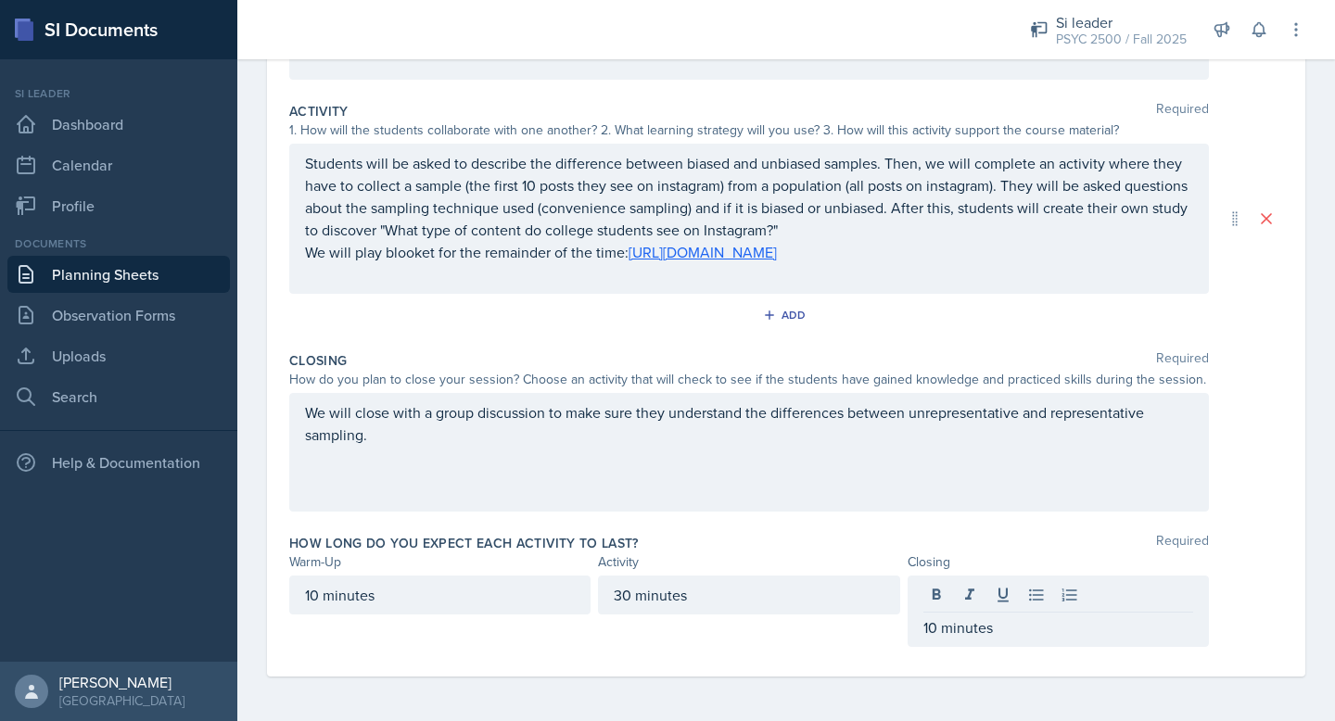
click at [1244, 335] on div "Add" at bounding box center [786, 318] width 994 height 35
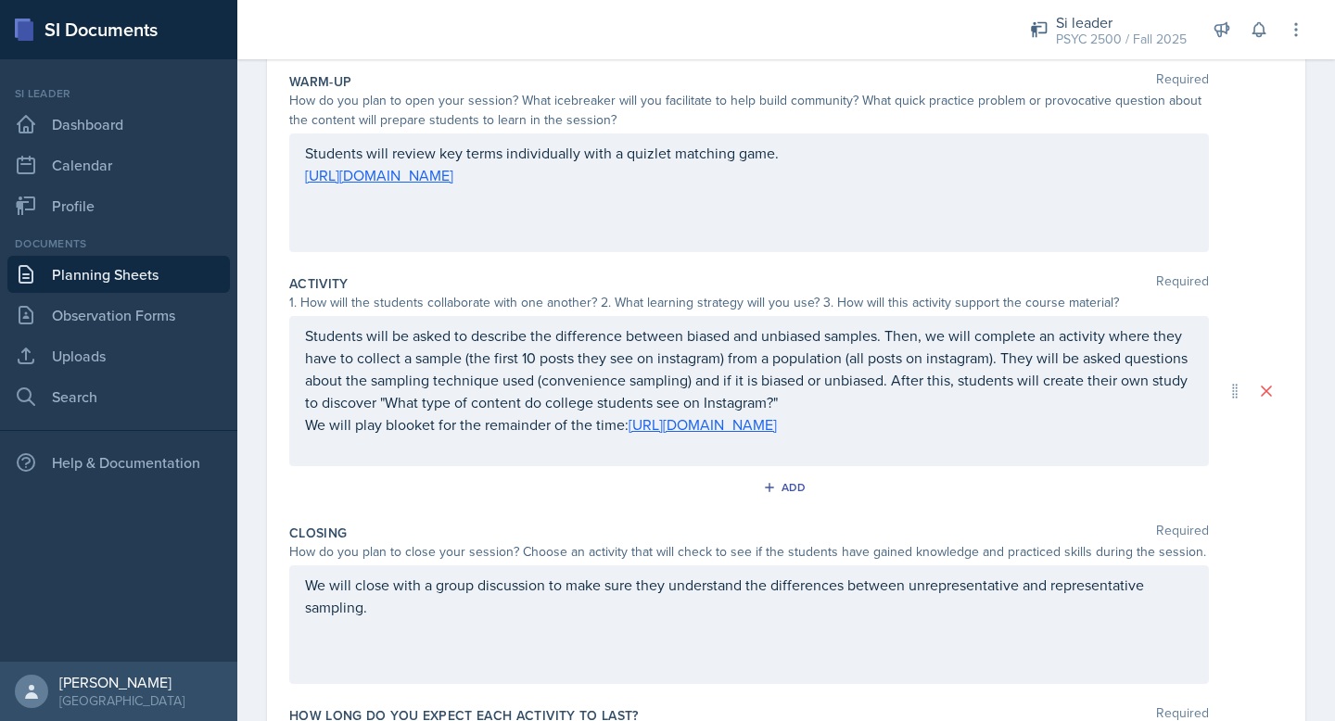
scroll to position [0, 0]
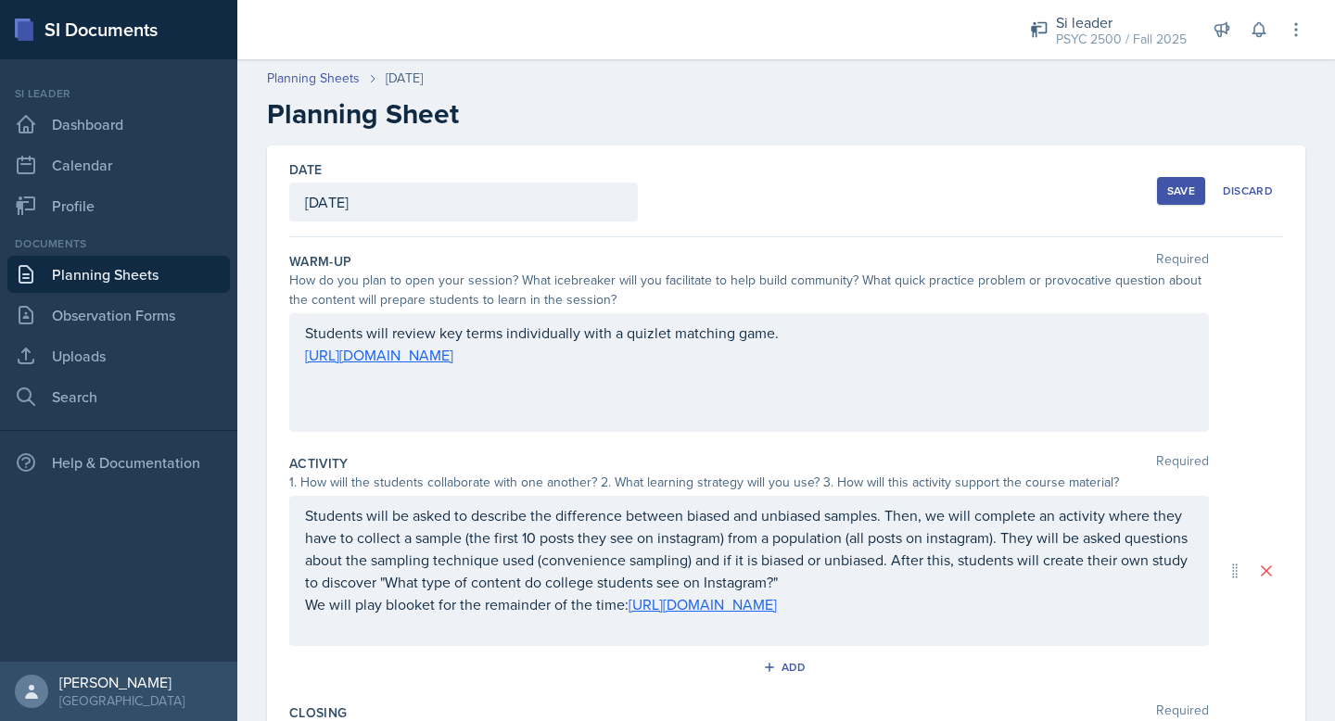
click at [1191, 178] on button "Save" at bounding box center [1181, 191] width 48 height 28
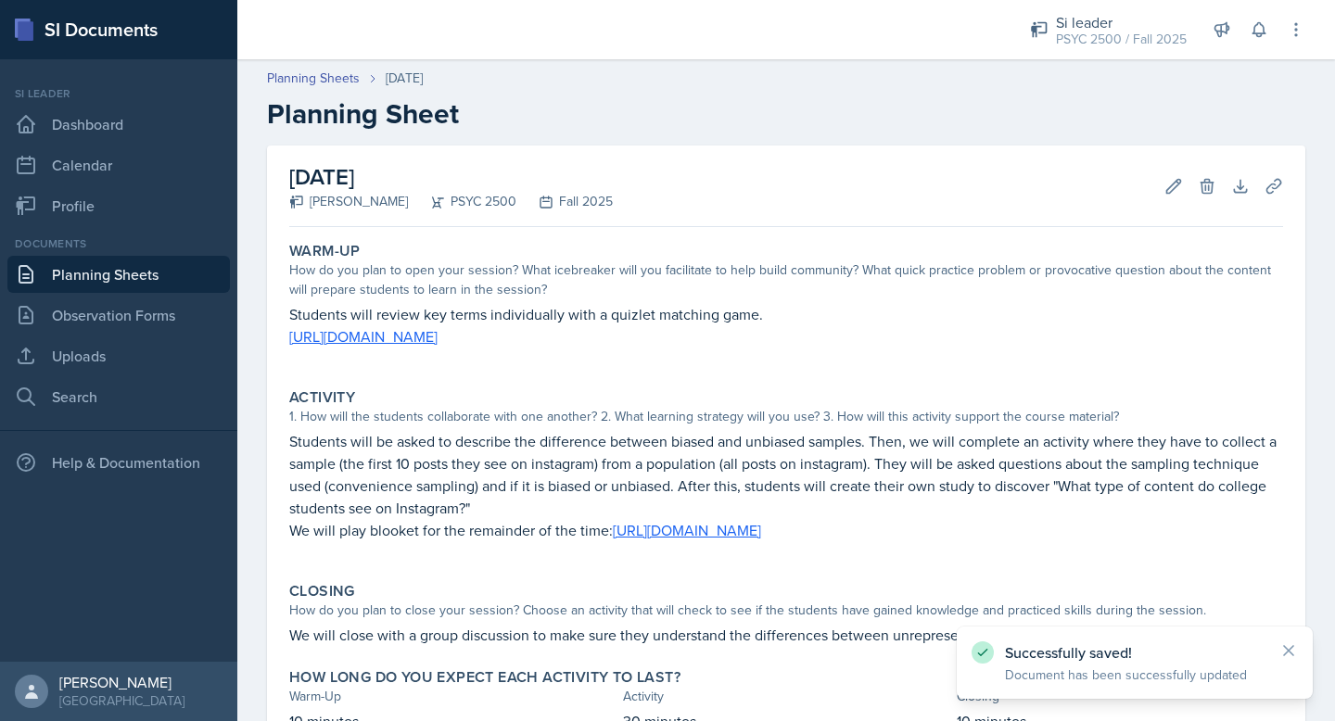
click at [281, 66] on header "Planning Sheets Oct 14th, 2025 Planning Sheet" at bounding box center [786, 99] width 1098 height 99
click at [312, 82] on link "Planning Sheets" at bounding box center [313, 78] width 93 height 19
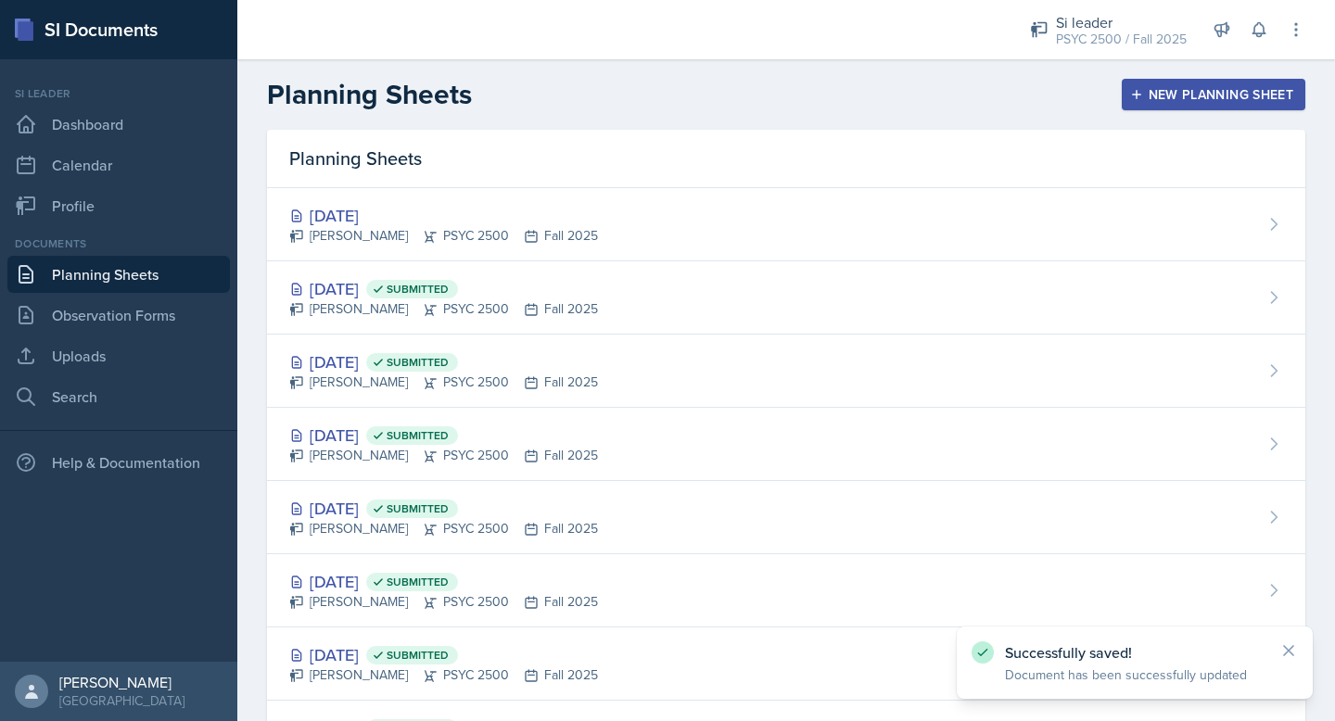
click at [1218, 108] on button "New Planning Sheet" at bounding box center [1214, 95] width 184 height 32
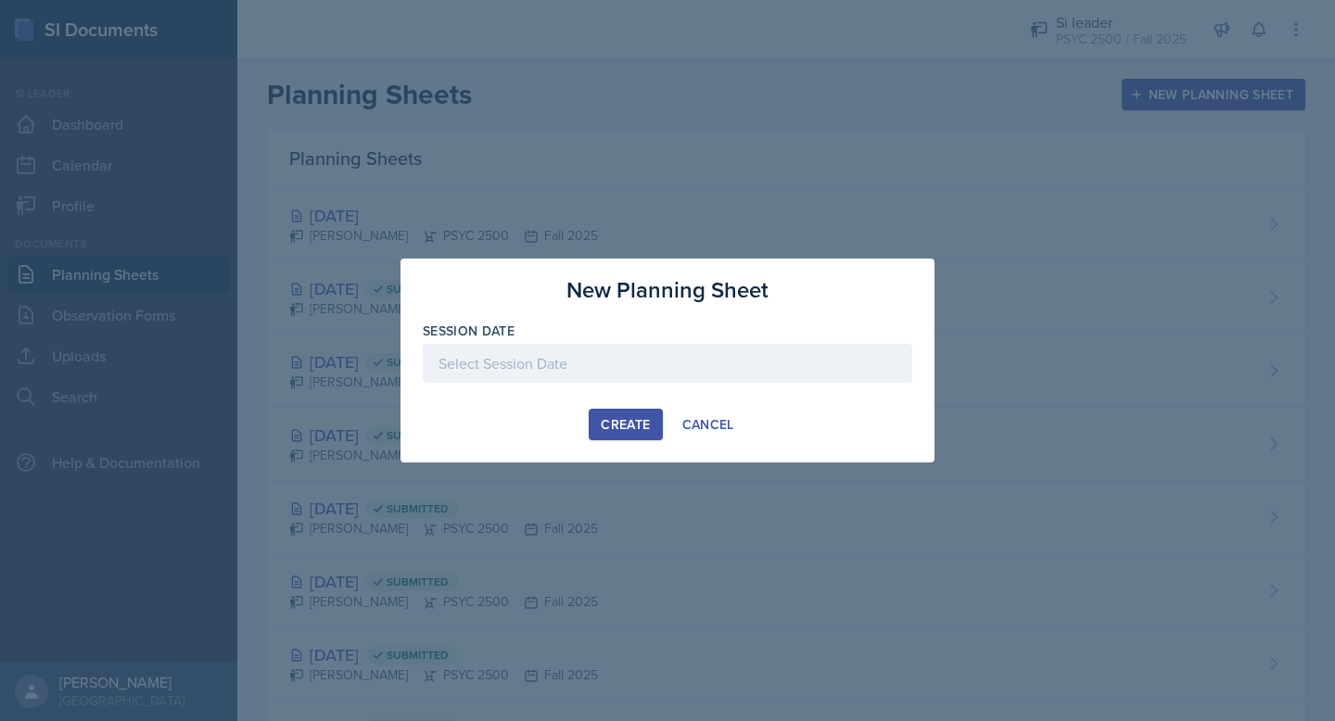
click at [752, 354] on div at bounding box center [668, 363] width 490 height 39
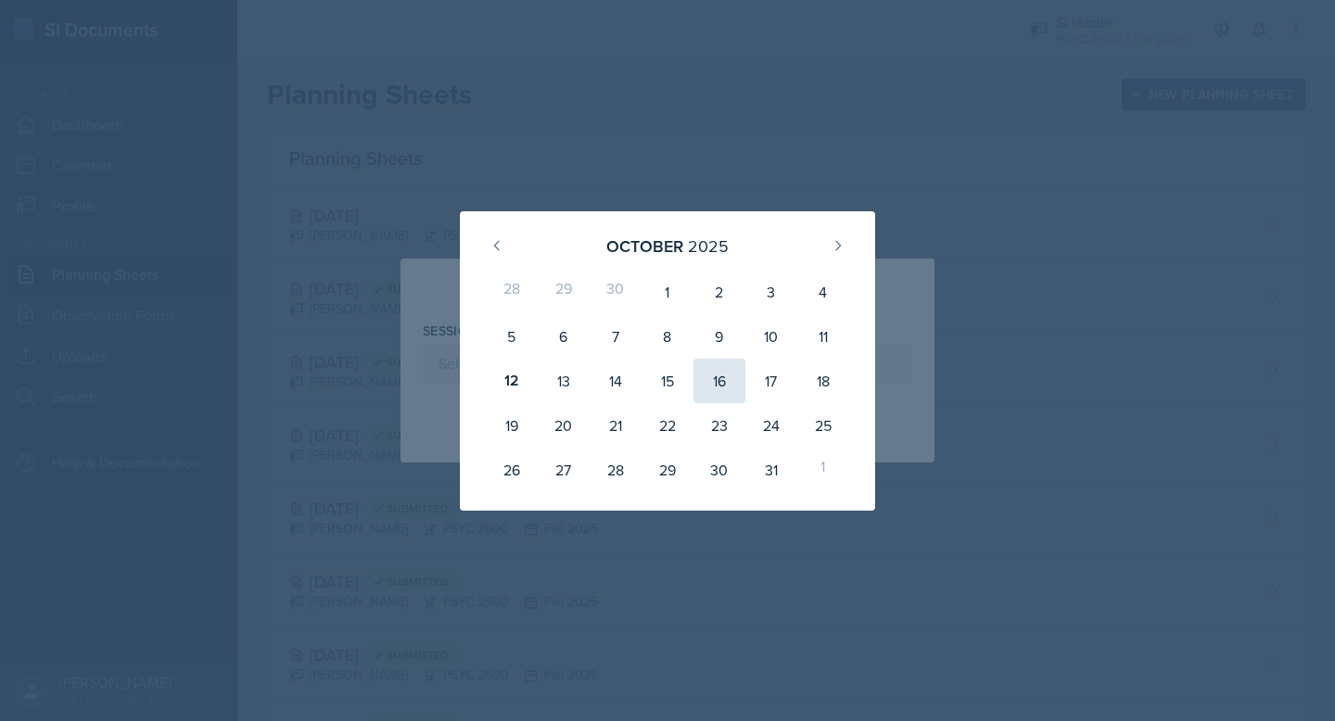
click at [720, 385] on div "16" at bounding box center [720, 381] width 52 height 45
type input "October 16th, 2025"
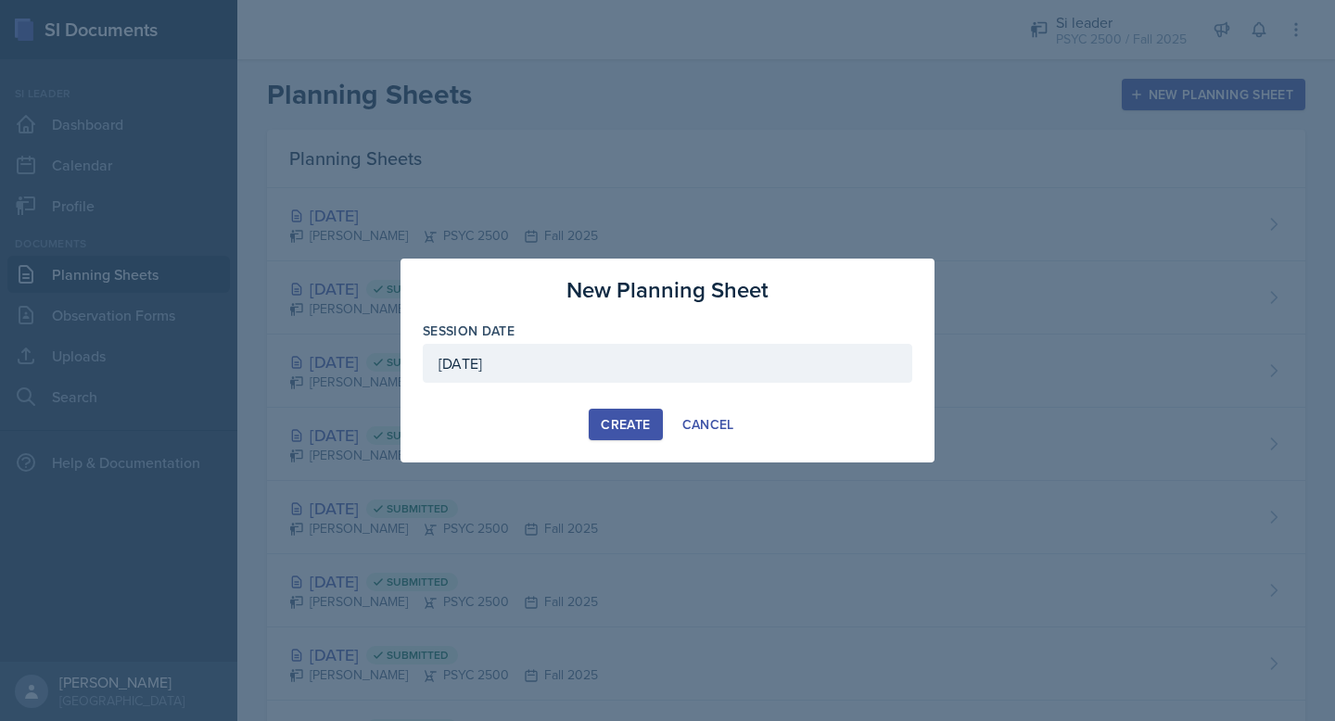
click at [628, 431] on div "Create" at bounding box center [625, 424] width 49 height 15
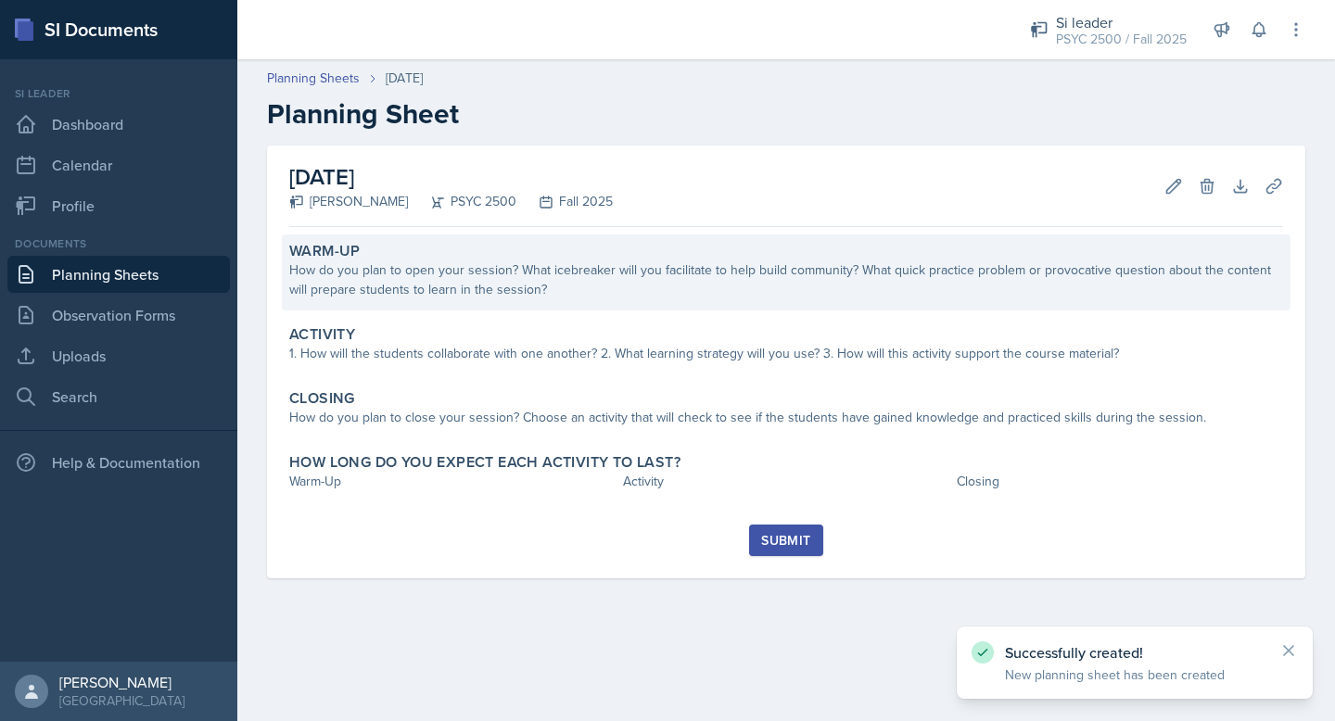
click at [602, 287] on div "How do you plan to open your session? What icebreaker will you facilitate to he…" at bounding box center [786, 280] width 994 height 39
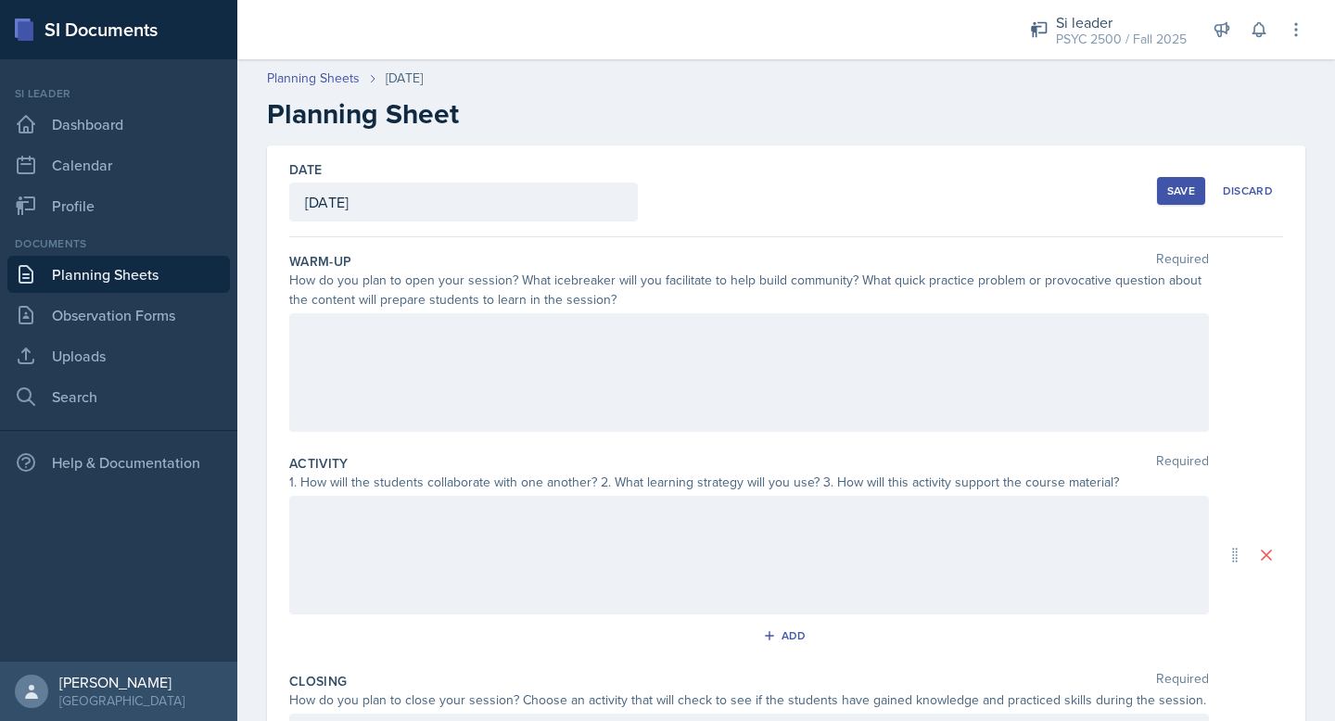
click at [386, 374] on div at bounding box center [749, 372] width 920 height 119
click at [401, 533] on div at bounding box center [749, 555] width 920 height 119
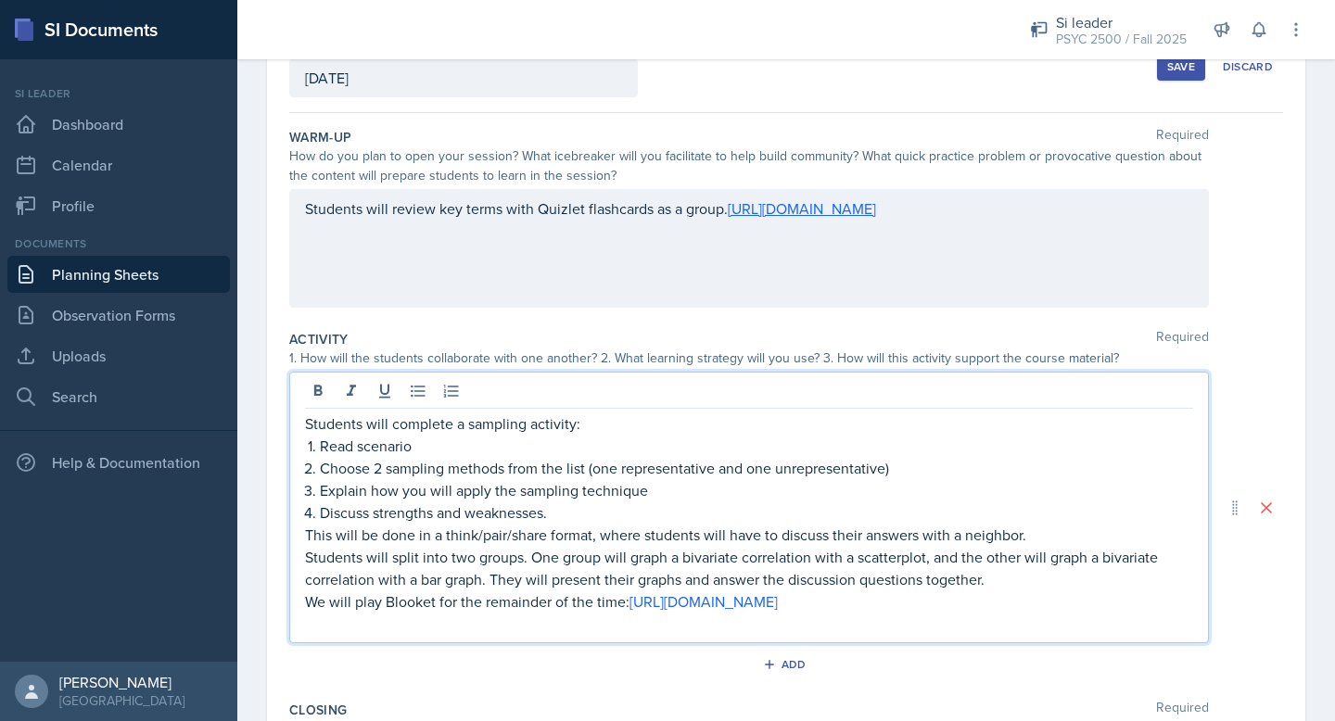
scroll to position [128, 0]
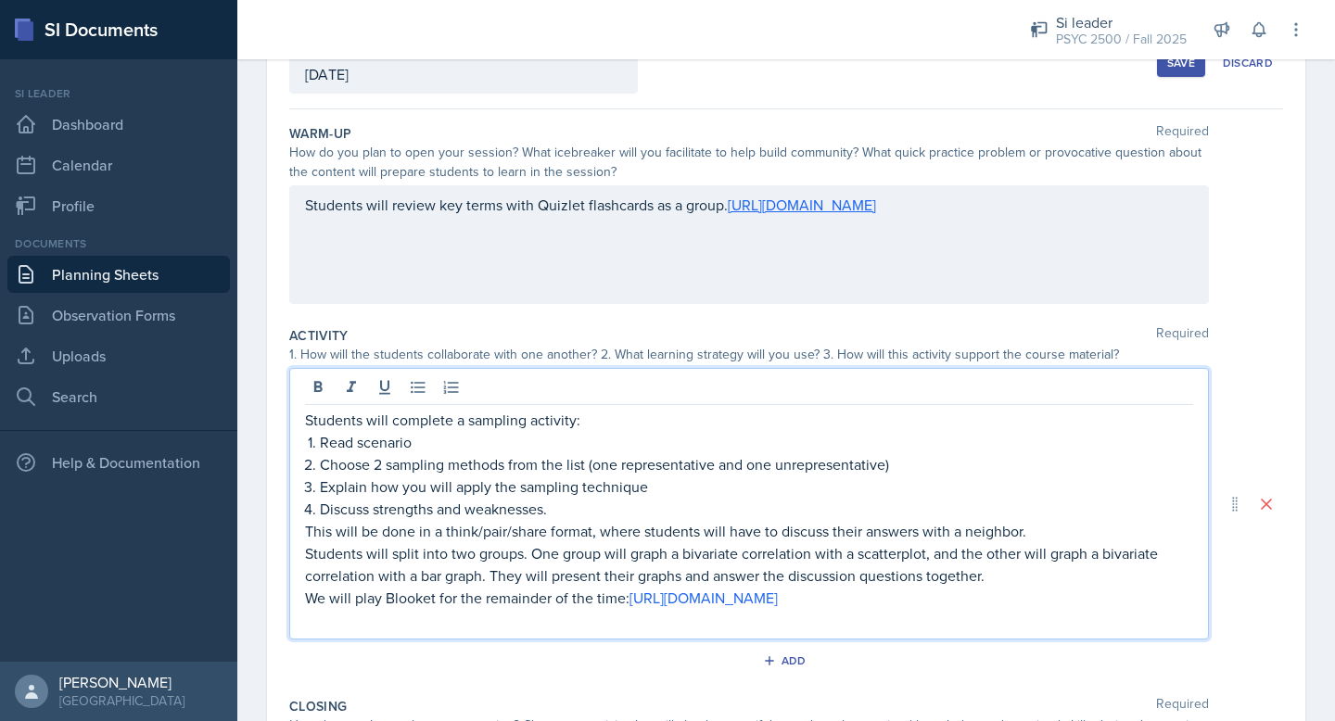
click at [305, 532] on p "This will be done in a think/pair/share format, where students will have to dis…" at bounding box center [749, 531] width 888 height 22
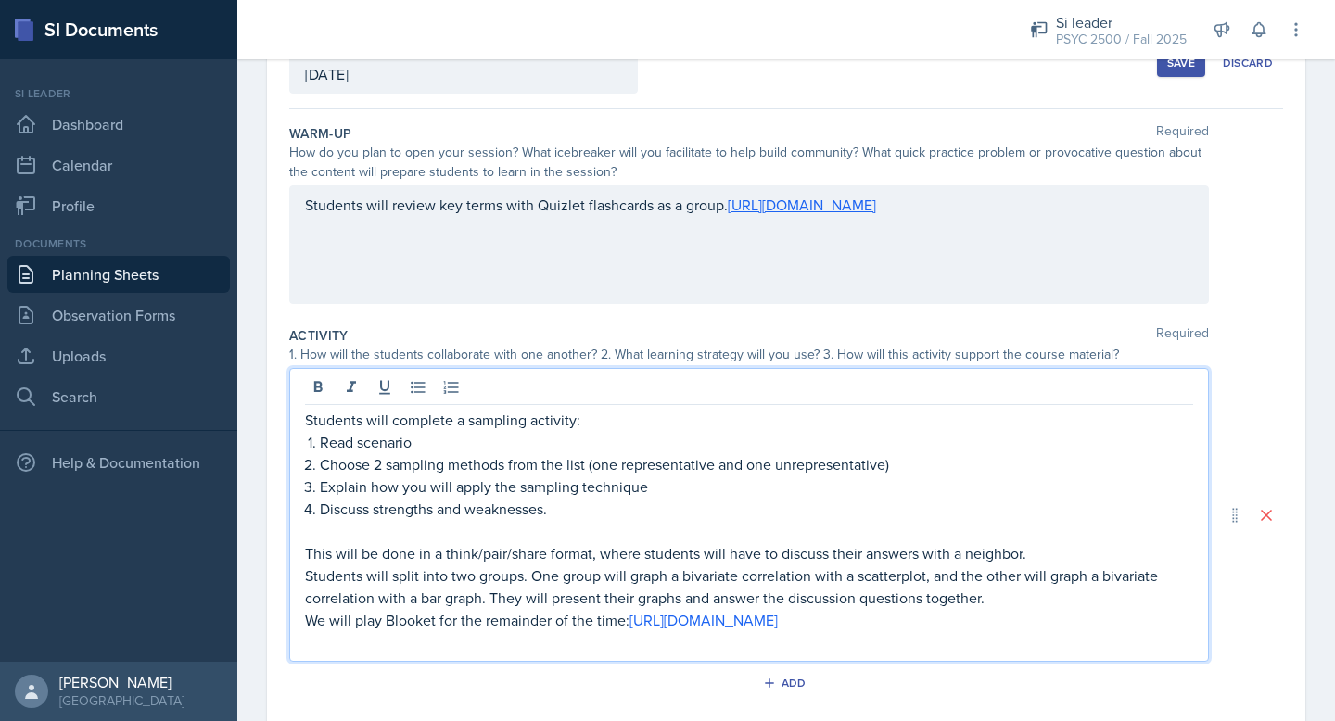
click at [301, 444] on div "Students will complete a sampling activity: Read scenario Choose 2 sampling met…" at bounding box center [749, 515] width 920 height 294
click at [320, 447] on li "Read scenario" at bounding box center [756, 442] width 873 height 22
click at [320, 444] on li "Read scenario" at bounding box center [756, 442] width 873 height 22
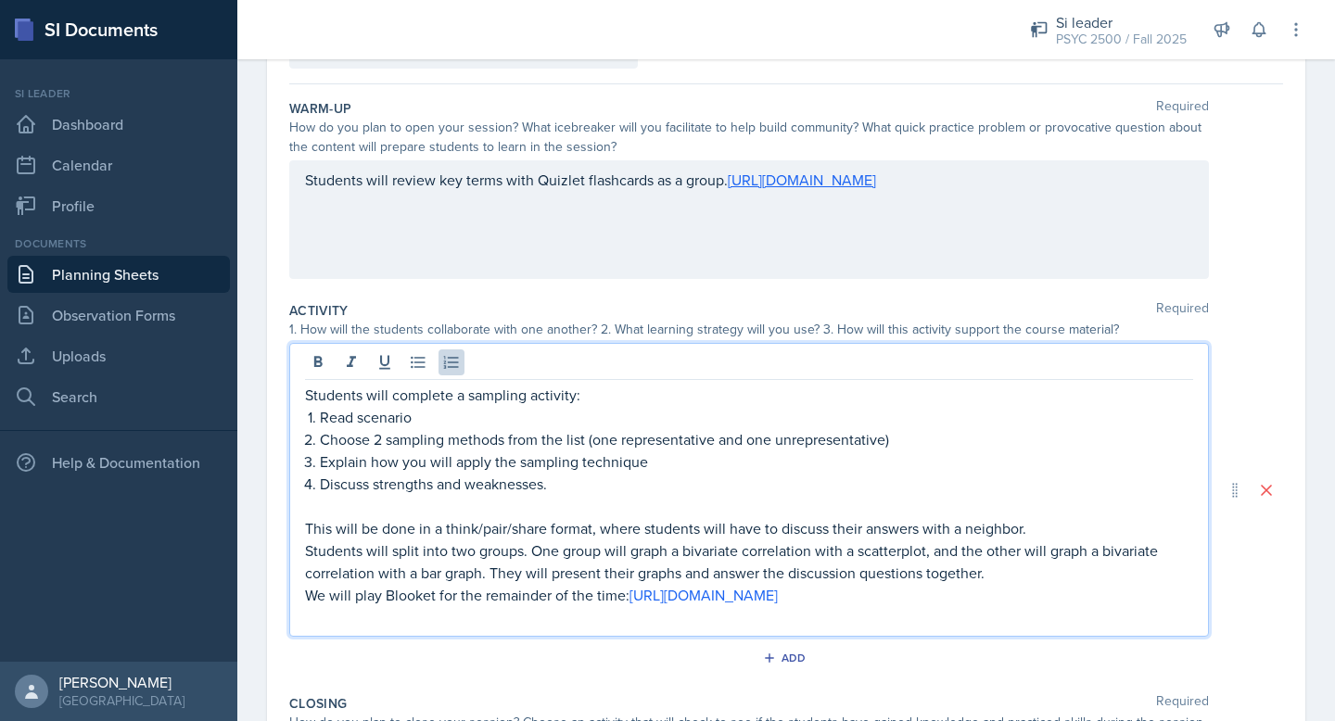
scroll to position [159, 0]
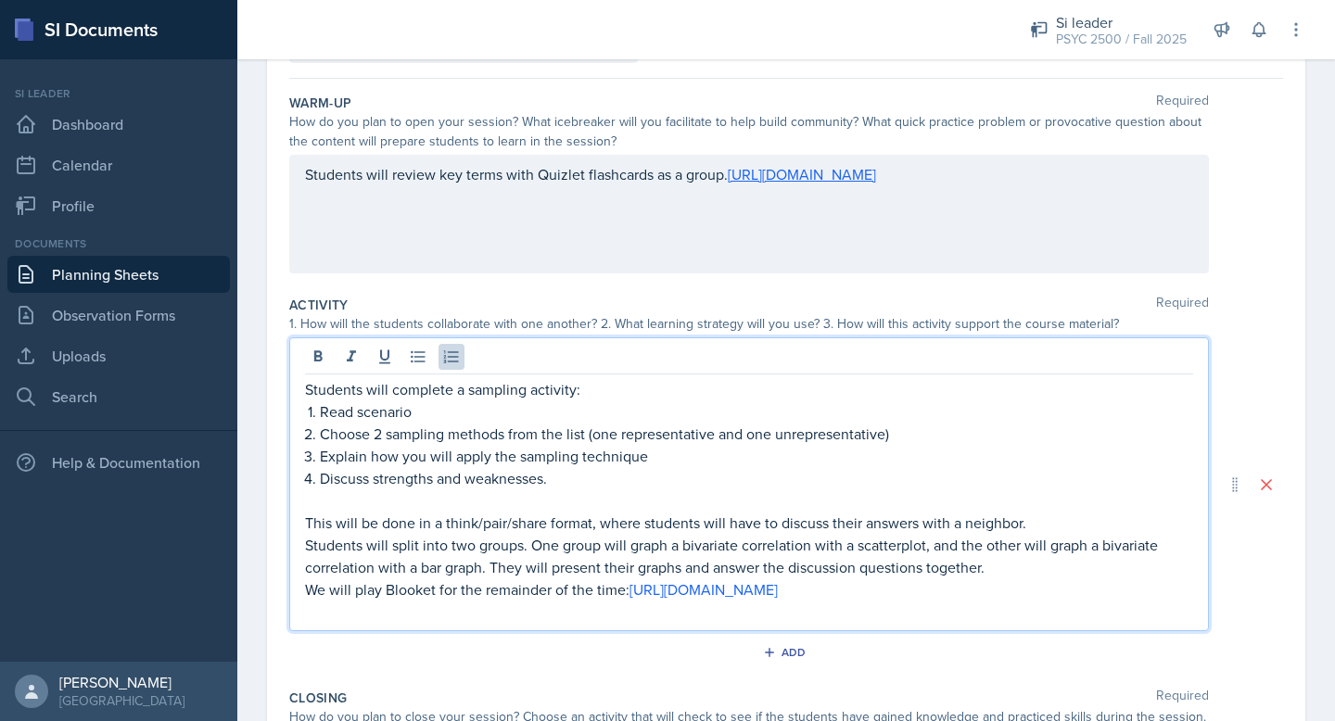
click at [312, 586] on p "We will play Blooket for the remainder of the time: https://dashboard.blooket.c…" at bounding box center [749, 590] width 888 height 22
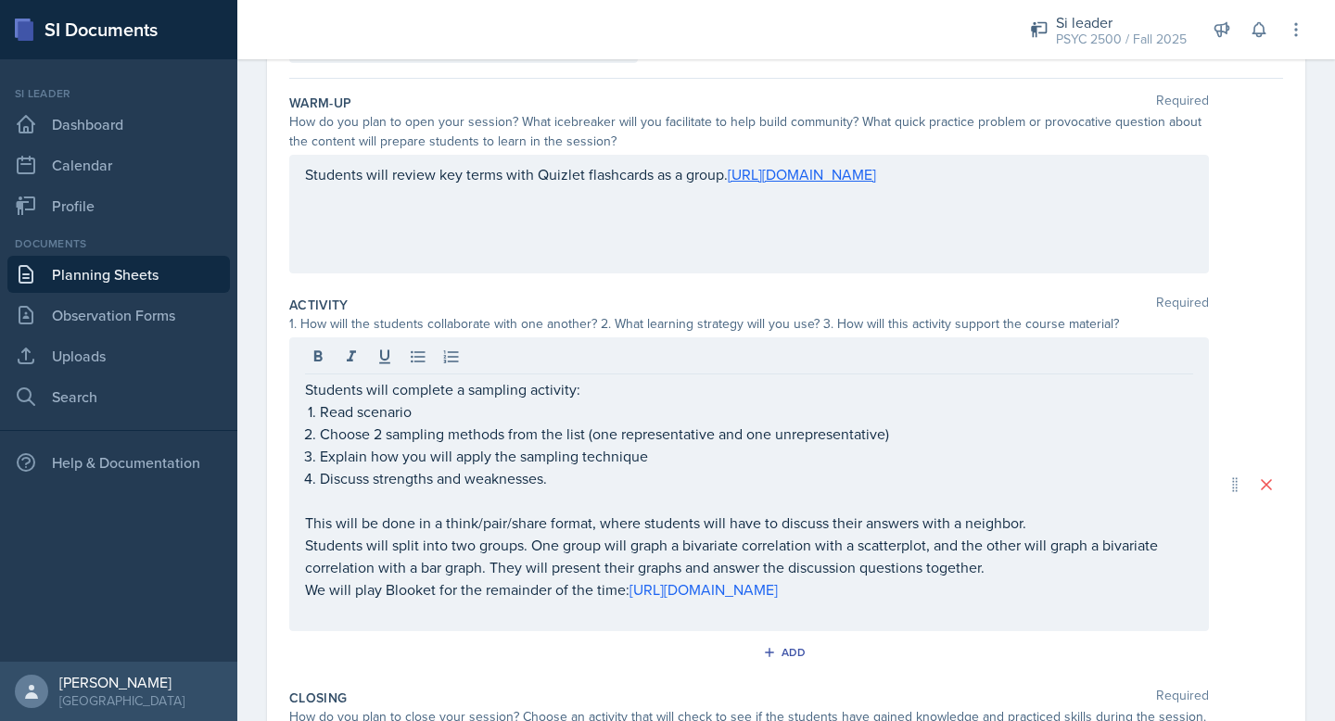
click at [302, 588] on div "Students will complete a sampling activity: Read scenario Choose 2 sampling met…" at bounding box center [749, 485] width 920 height 294
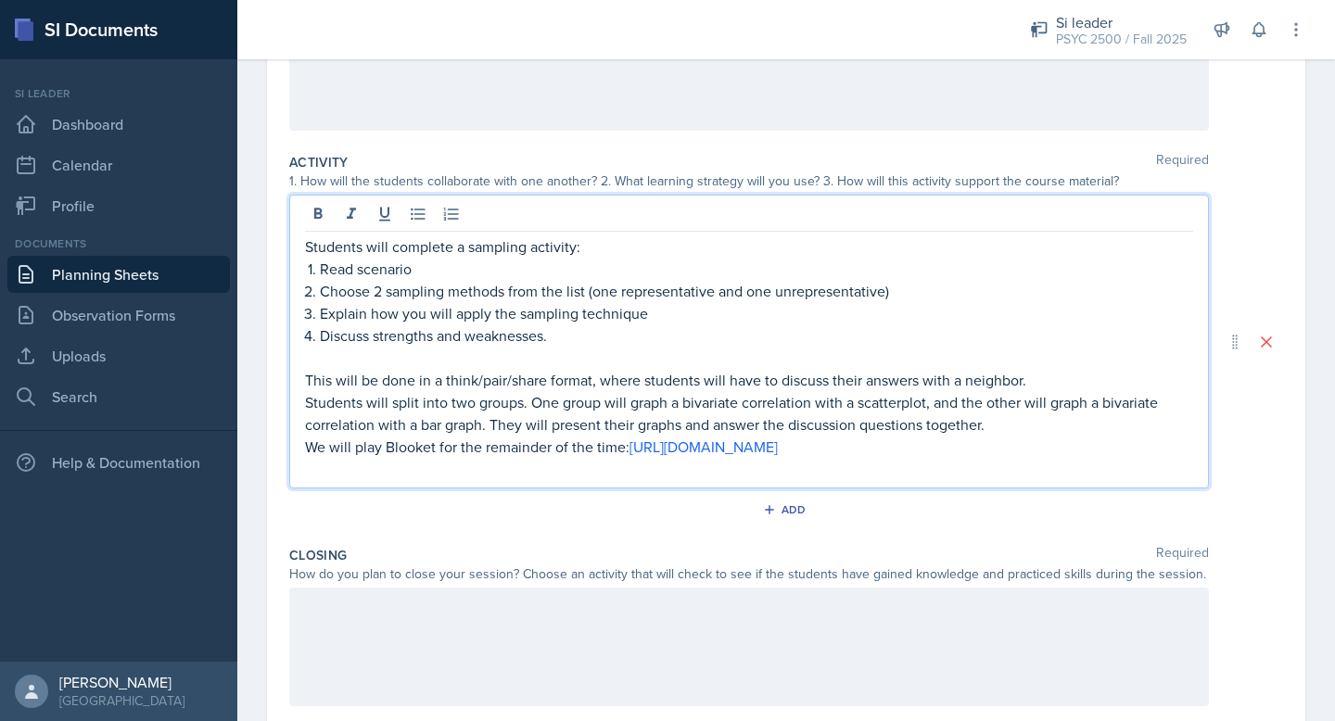
scroll to position [445, 0]
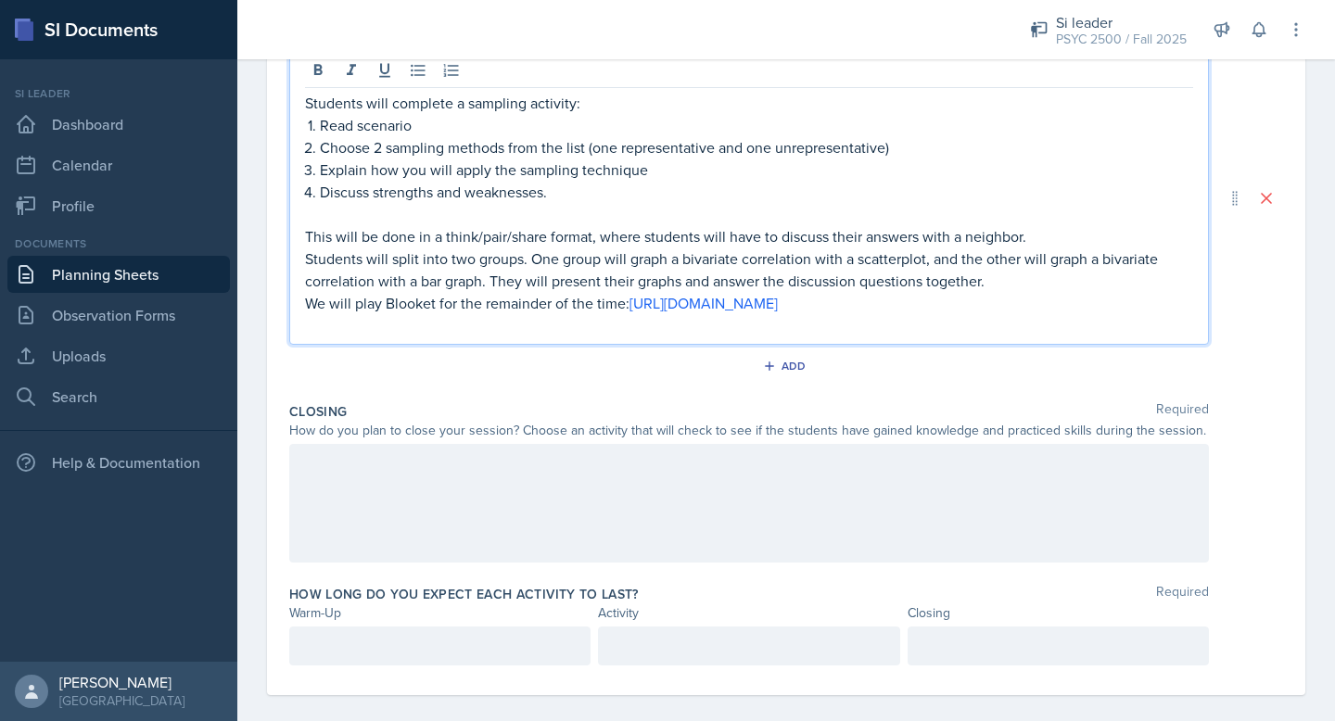
click at [465, 498] on div at bounding box center [749, 503] width 920 height 119
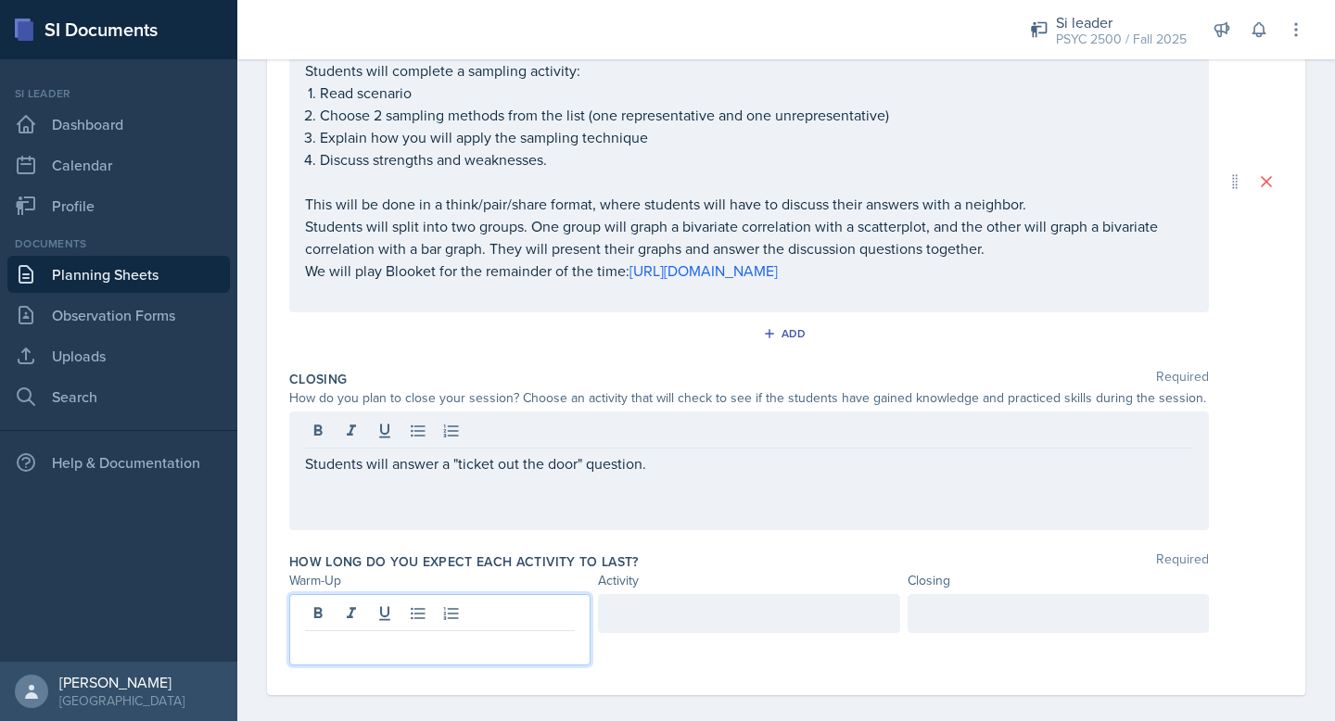
click at [425, 633] on div at bounding box center [439, 629] width 301 height 71
click at [654, 618] on div at bounding box center [748, 613] width 301 height 39
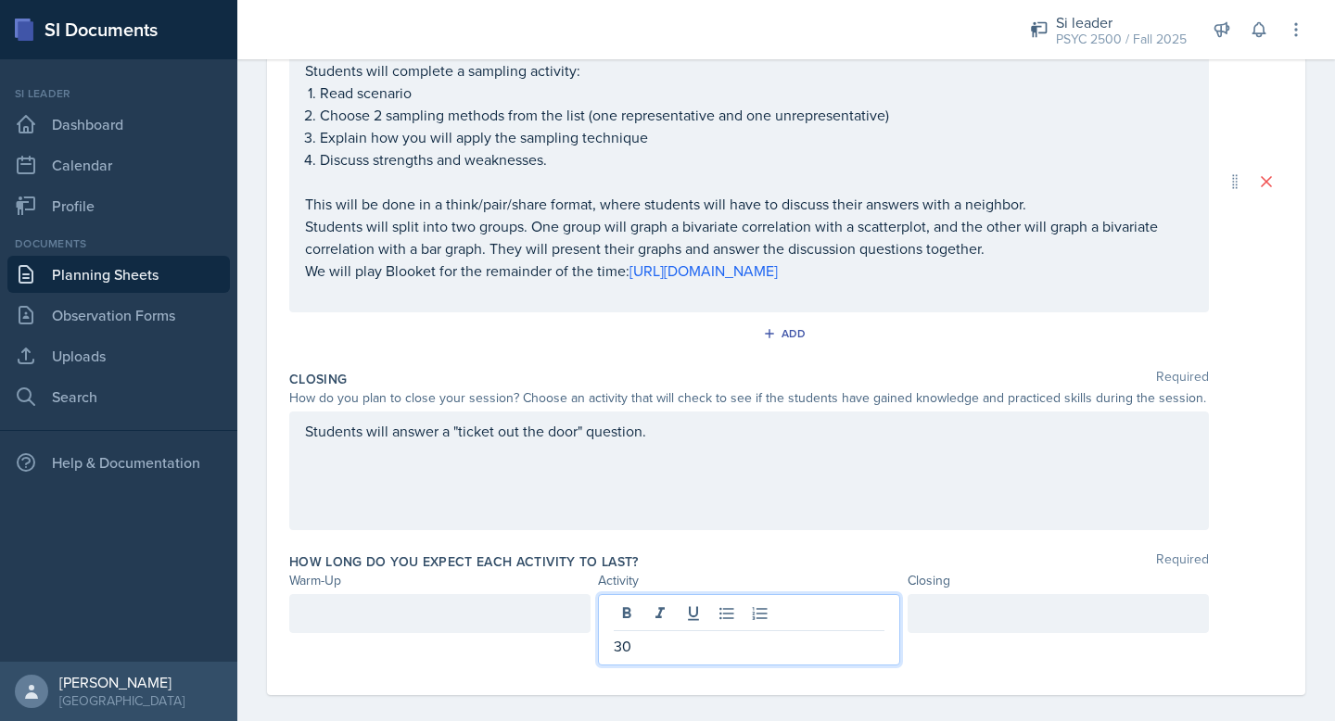
click at [465, 613] on div at bounding box center [439, 613] width 301 height 39
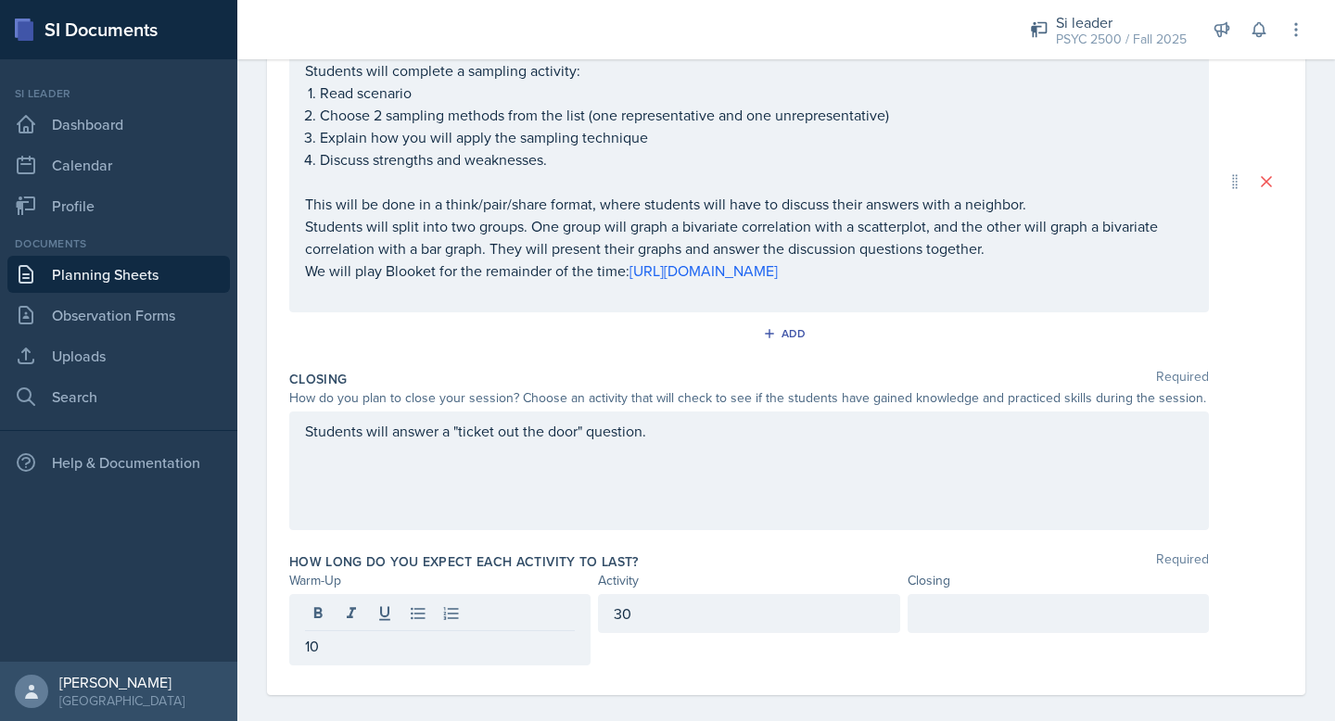
click at [955, 636] on div at bounding box center [1058, 629] width 301 height 71
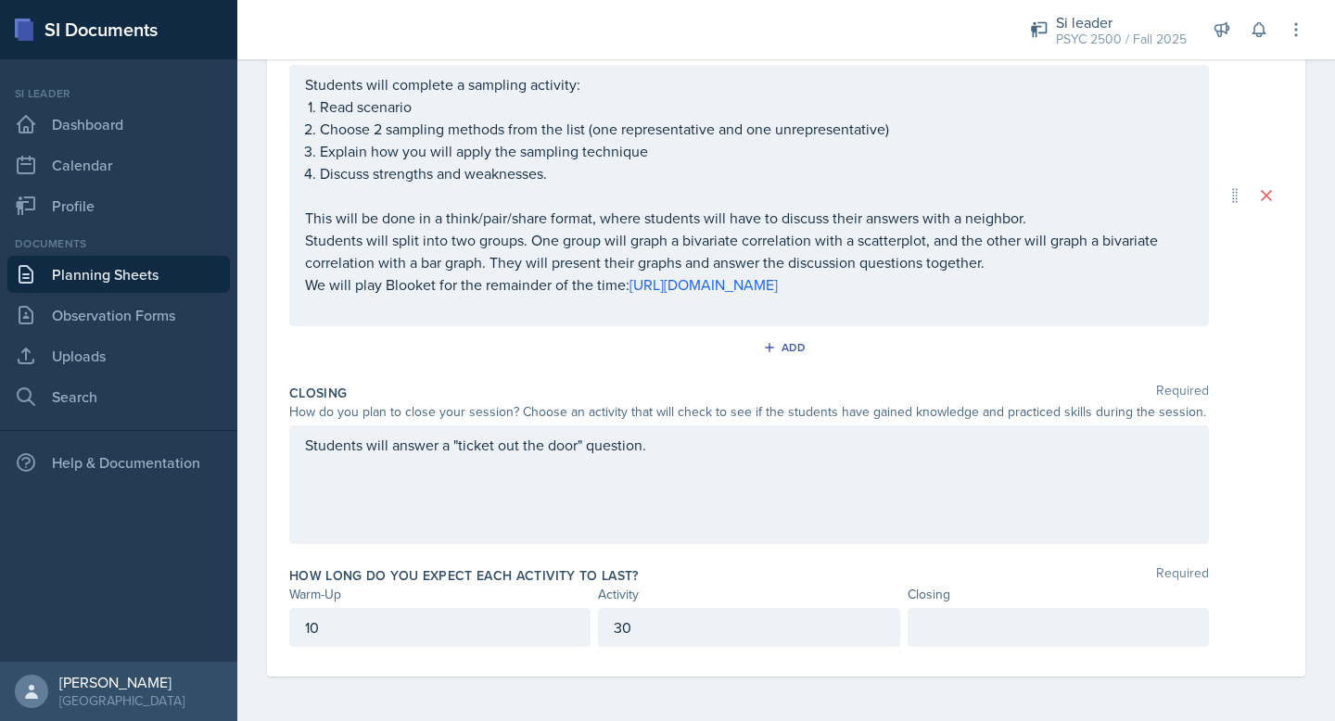
click at [955, 621] on div at bounding box center [1058, 627] width 301 height 39
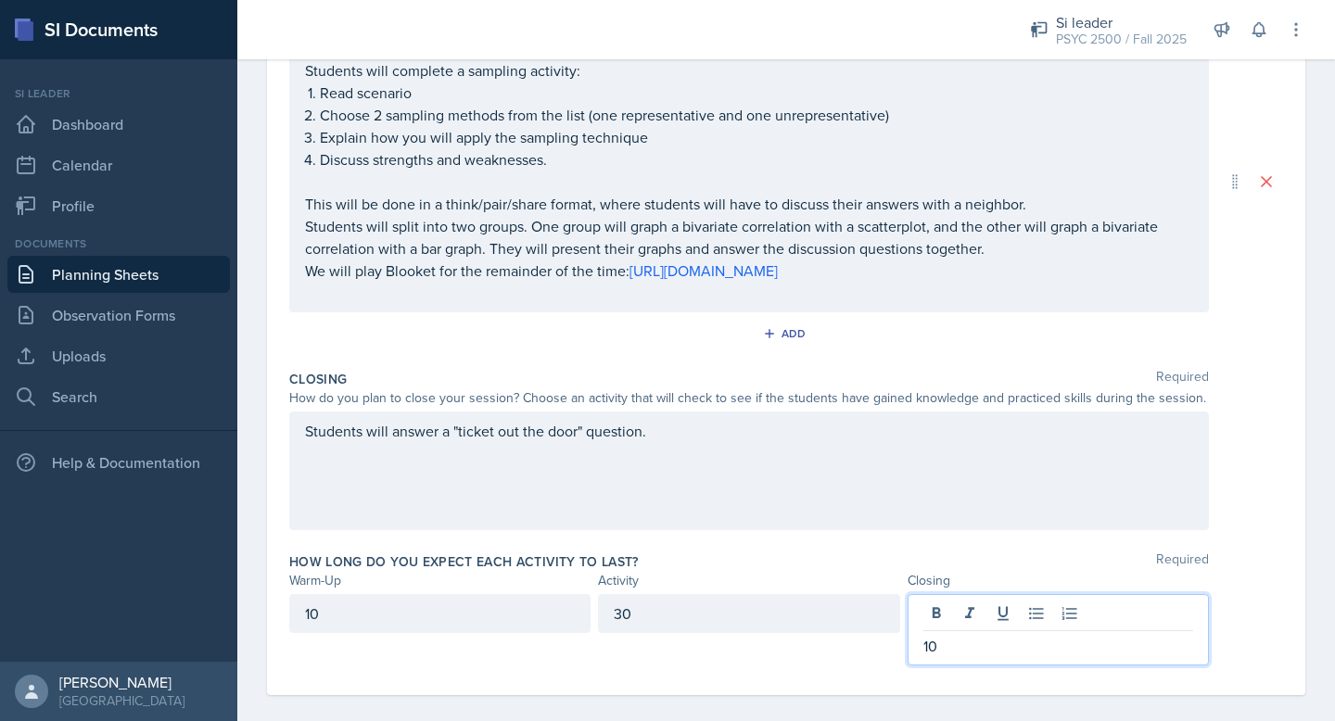
click at [950, 527] on div "Students will answer a "ticket out the door" question." at bounding box center [749, 471] width 920 height 119
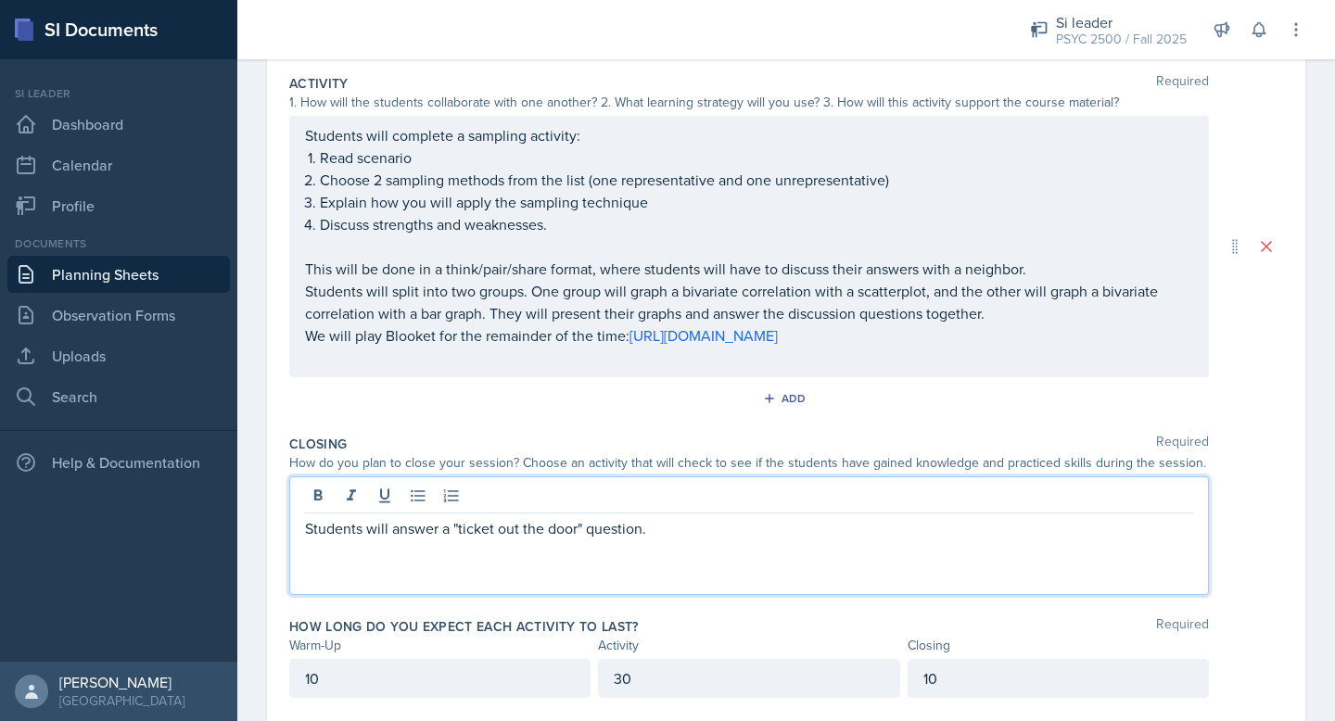
scroll to position [0, 0]
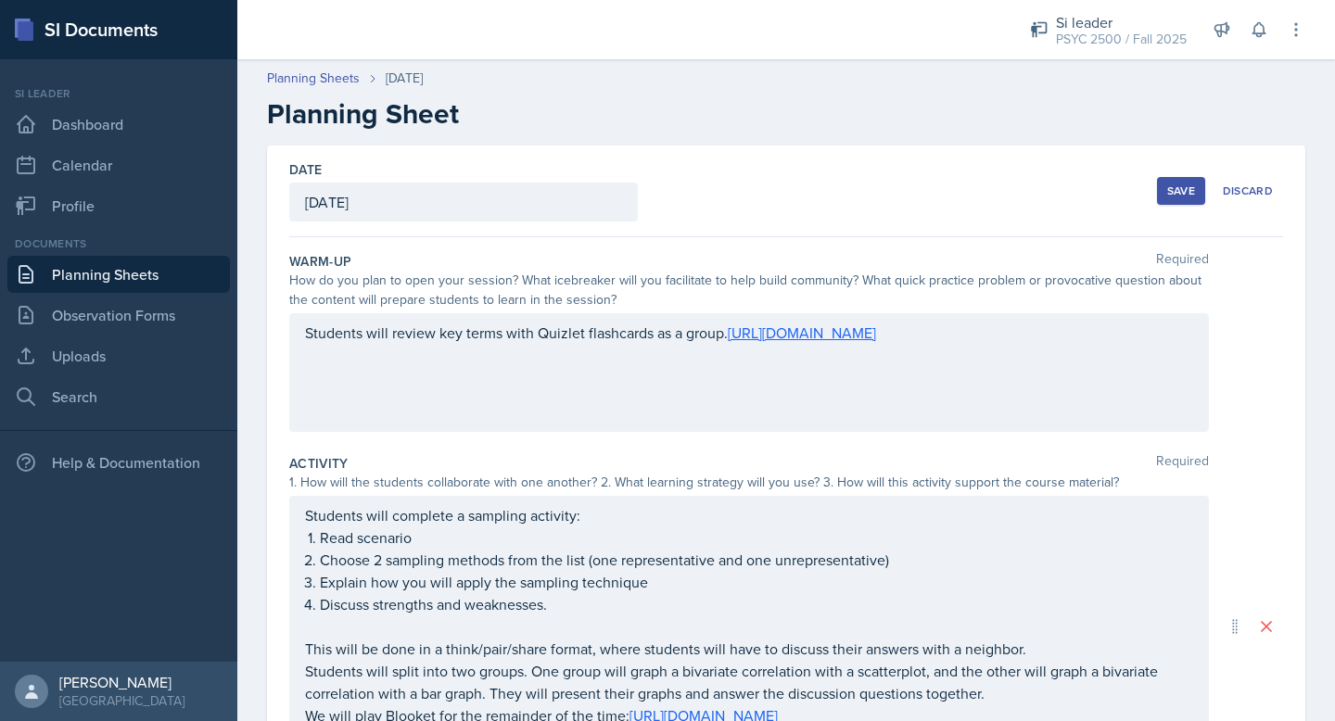
click at [1175, 201] on button "Save" at bounding box center [1181, 191] width 48 height 28
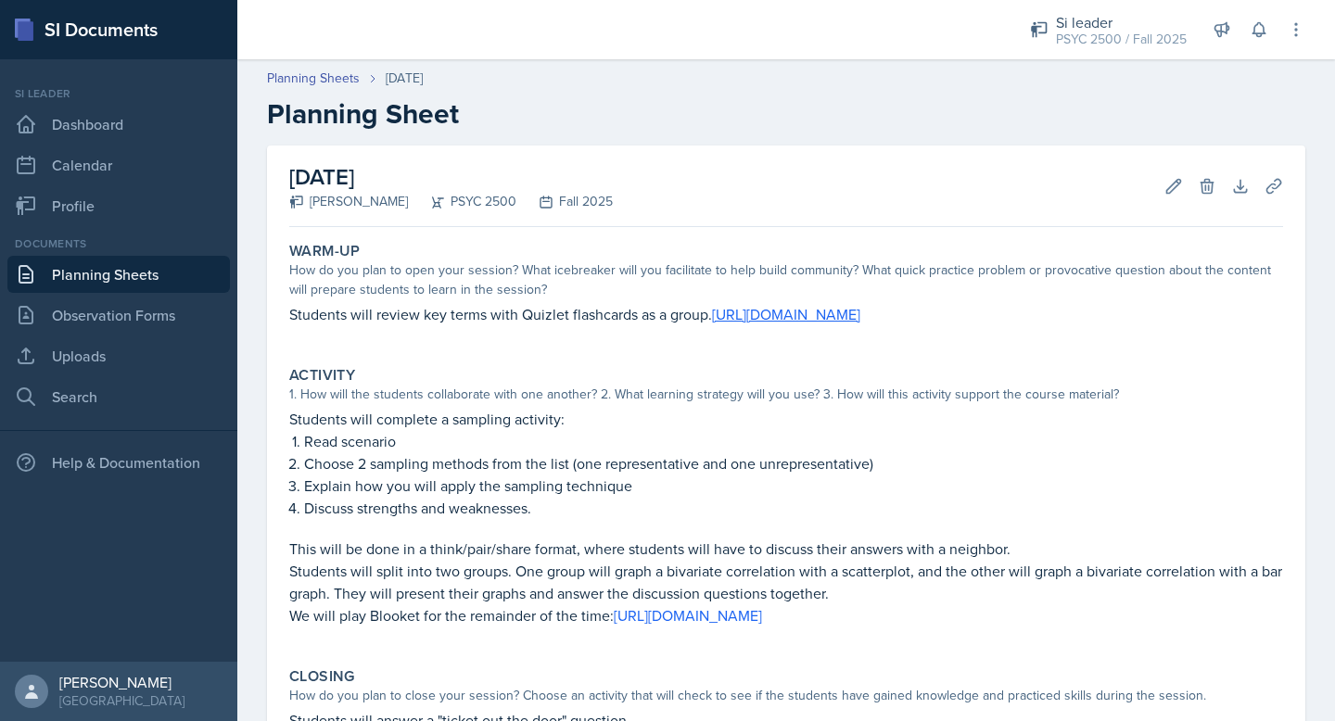
click at [145, 273] on link "Planning Sheets" at bounding box center [118, 274] width 223 height 37
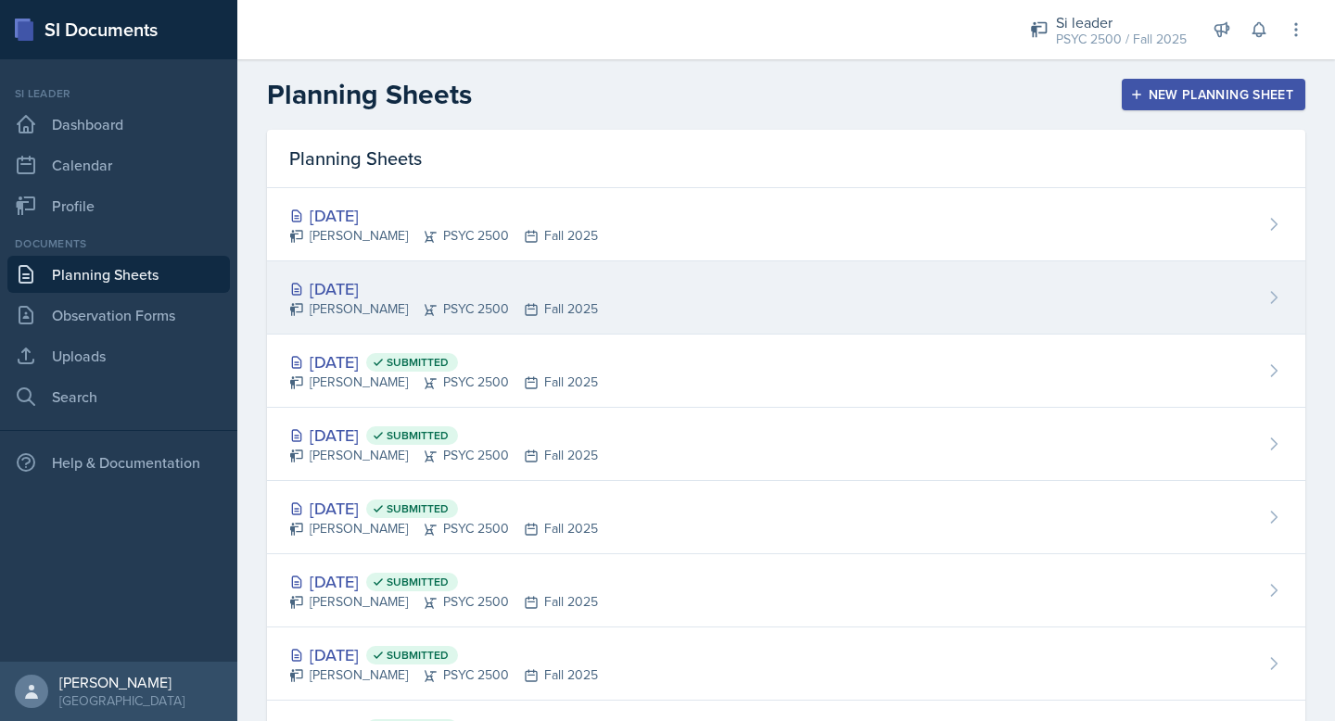
click at [434, 297] on div "Oct 14th, 2025" at bounding box center [443, 288] width 309 height 25
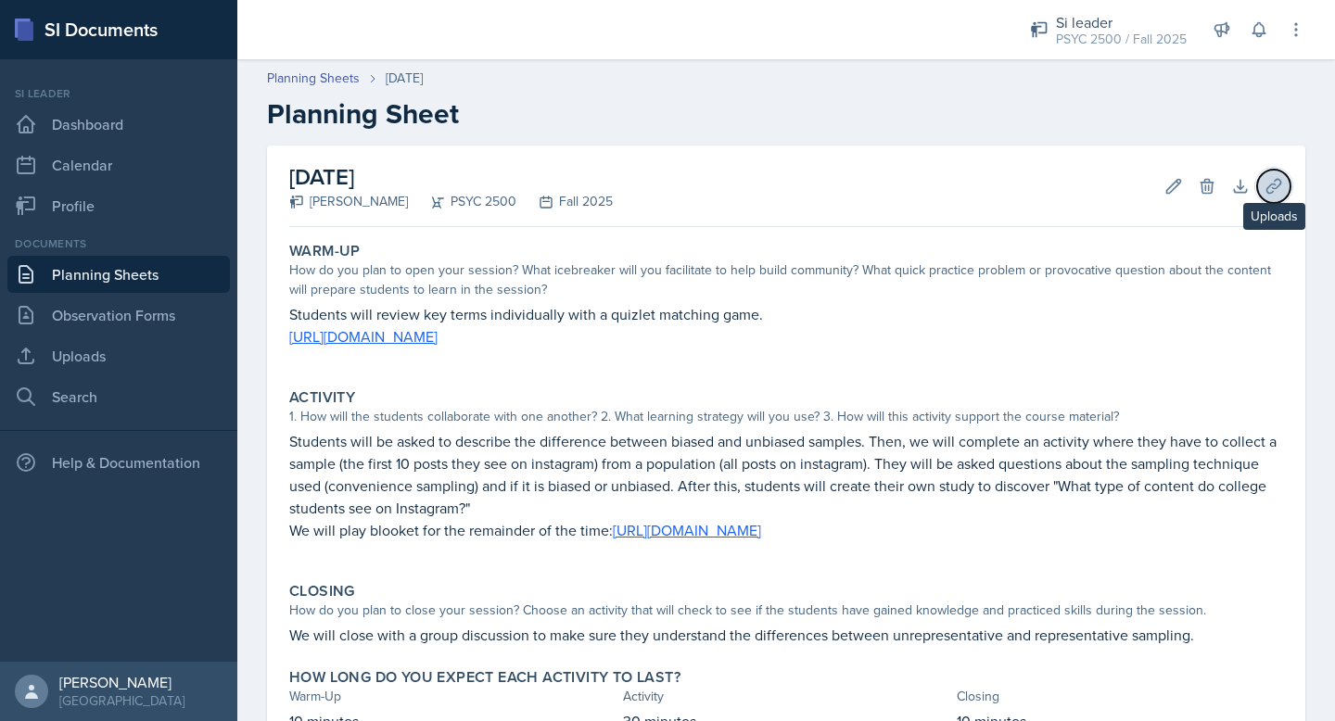
click at [1273, 198] on button "Uploads" at bounding box center [1273, 186] width 33 height 33
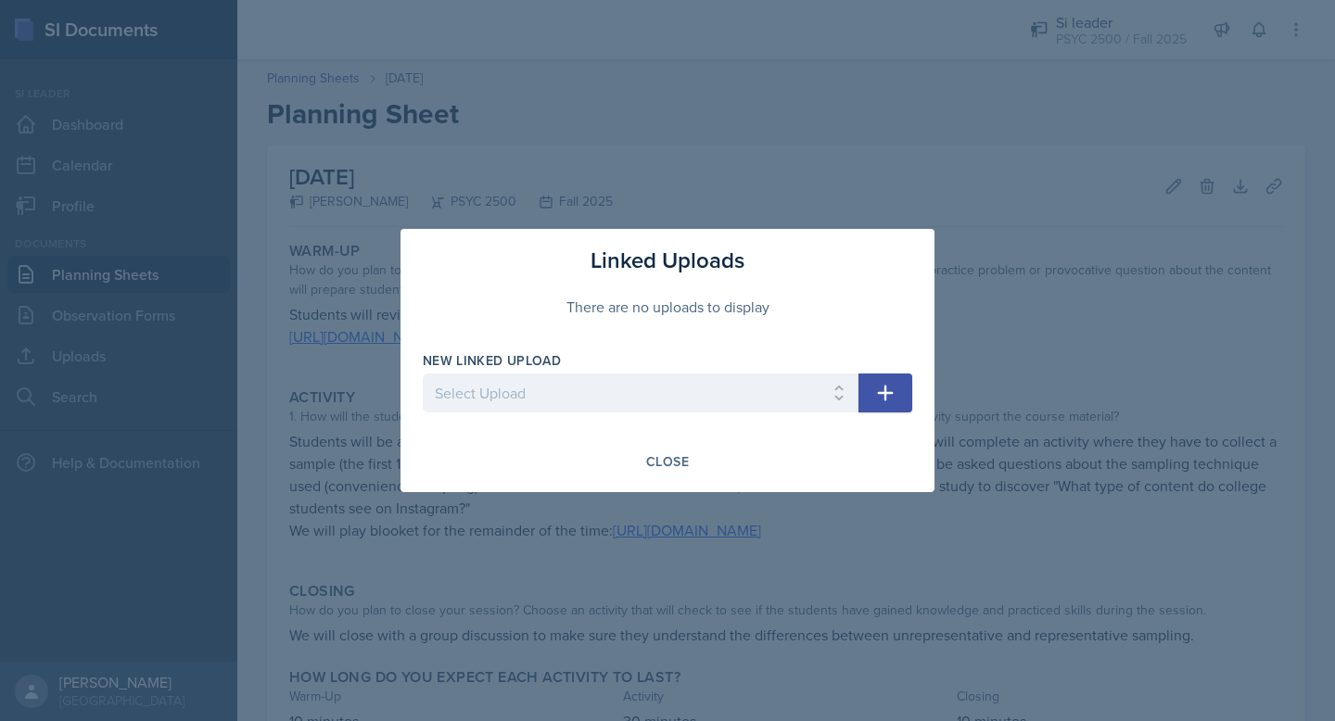
click at [1139, 135] on div at bounding box center [667, 360] width 1335 height 721
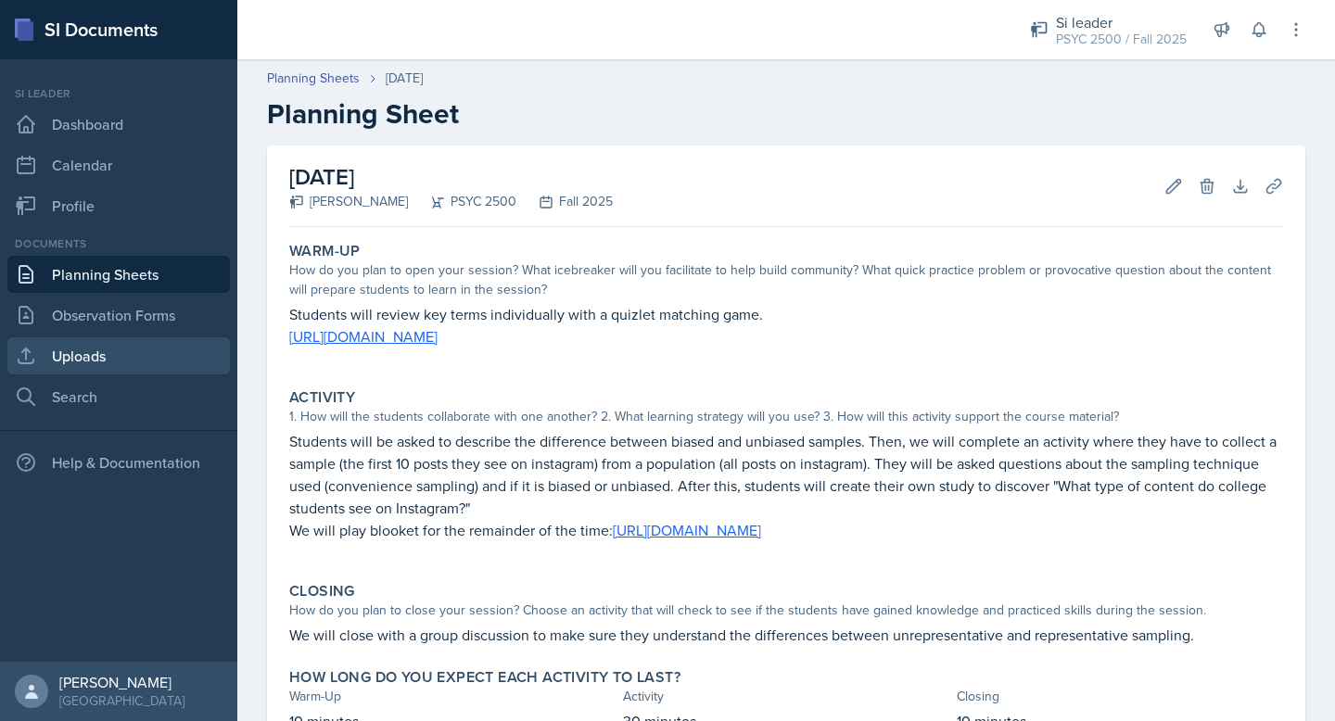
click at [86, 362] on link "Uploads" at bounding box center [118, 356] width 223 height 37
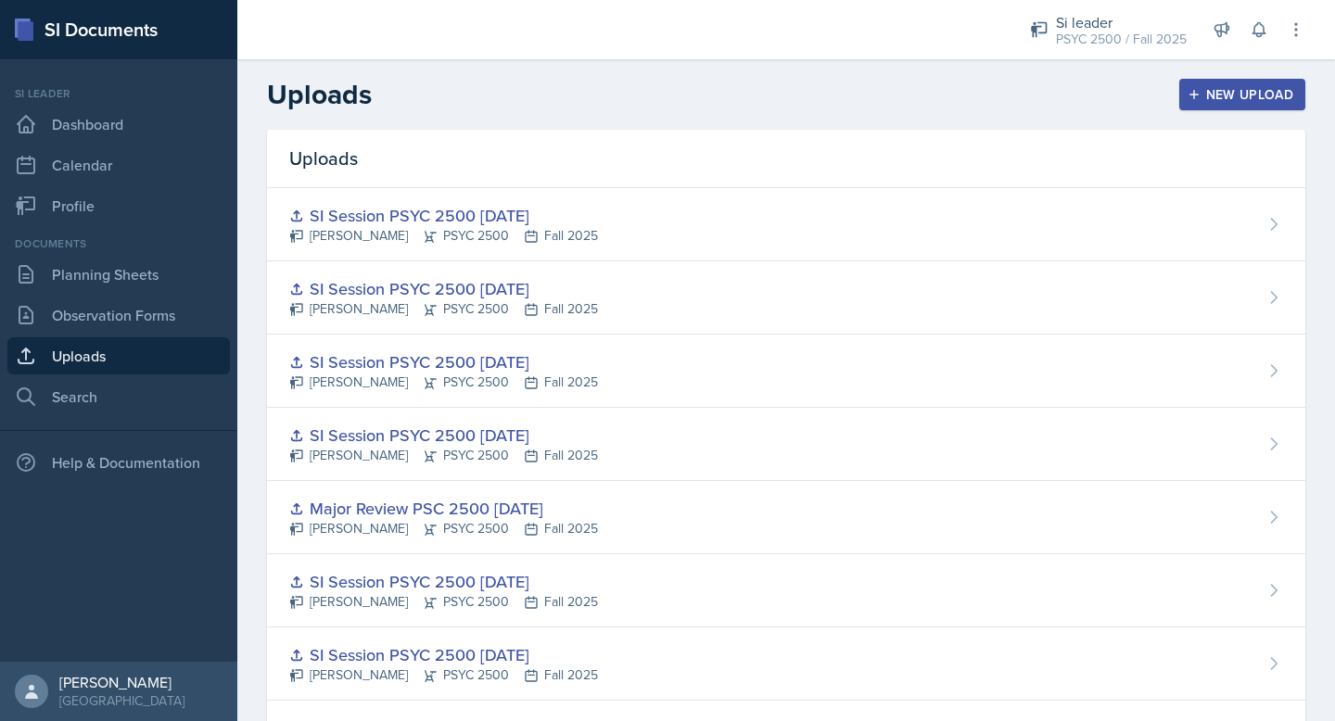
click at [1222, 104] on button "New Upload" at bounding box center [1242, 95] width 127 height 32
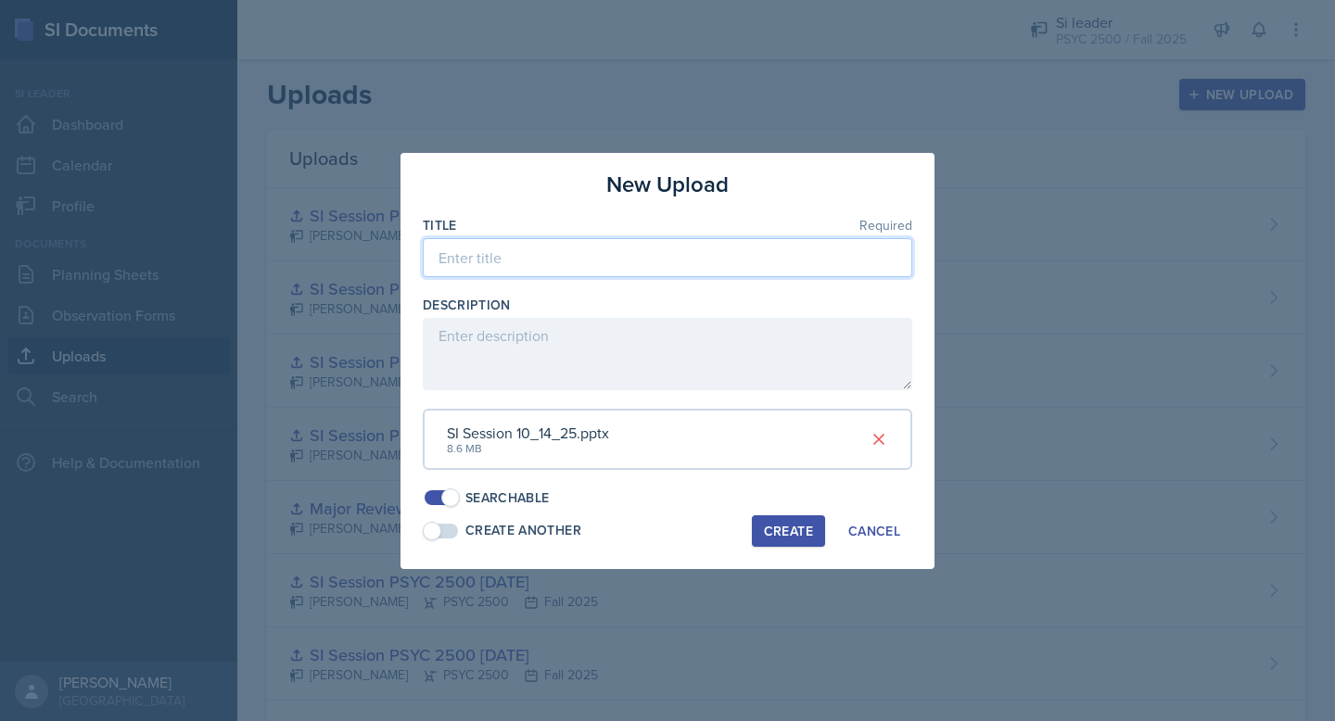
click at [538, 239] on input at bounding box center [668, 257] width 490 height 39
type input "P"
type input "SI Session PSYC 2500 10/14/25"
click at [805, 531] on div "Create" at bounding box center [788, 531] width 49 height 15
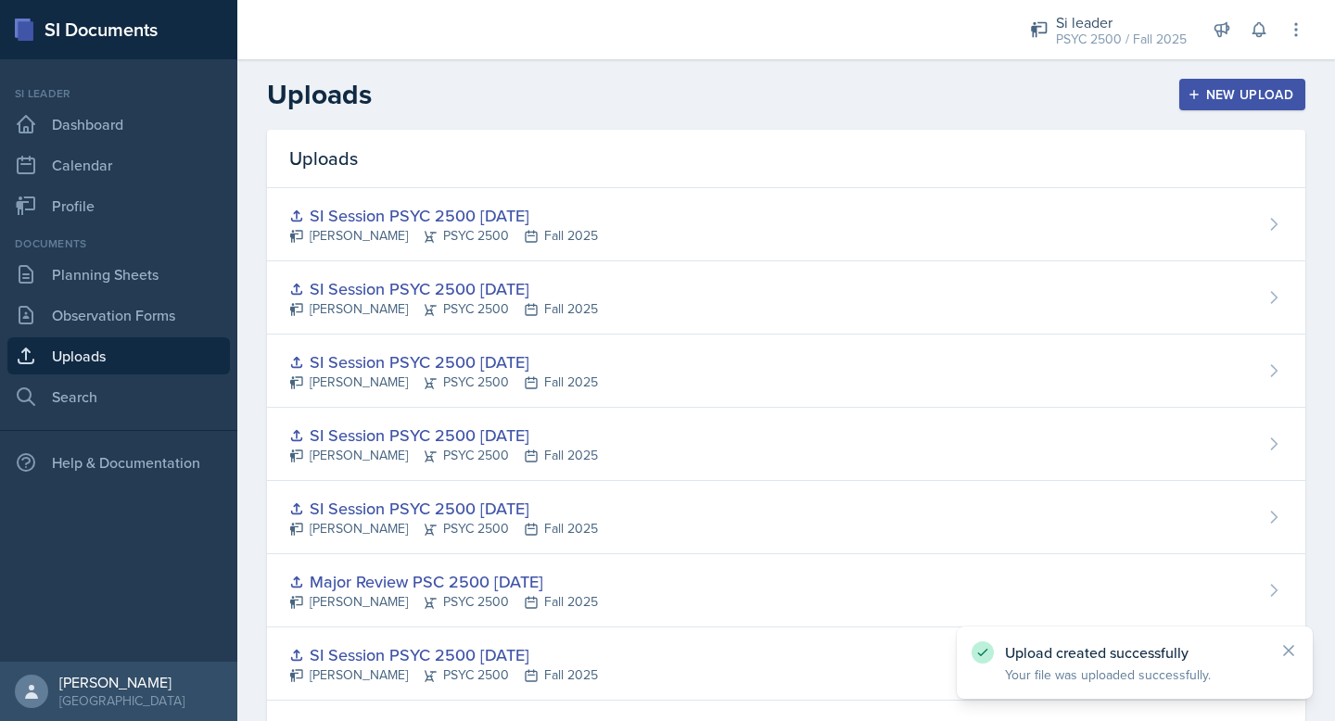
click at [1220, 91] on div "New Upload" at bounding box center [1243, 94] width 103 height 15
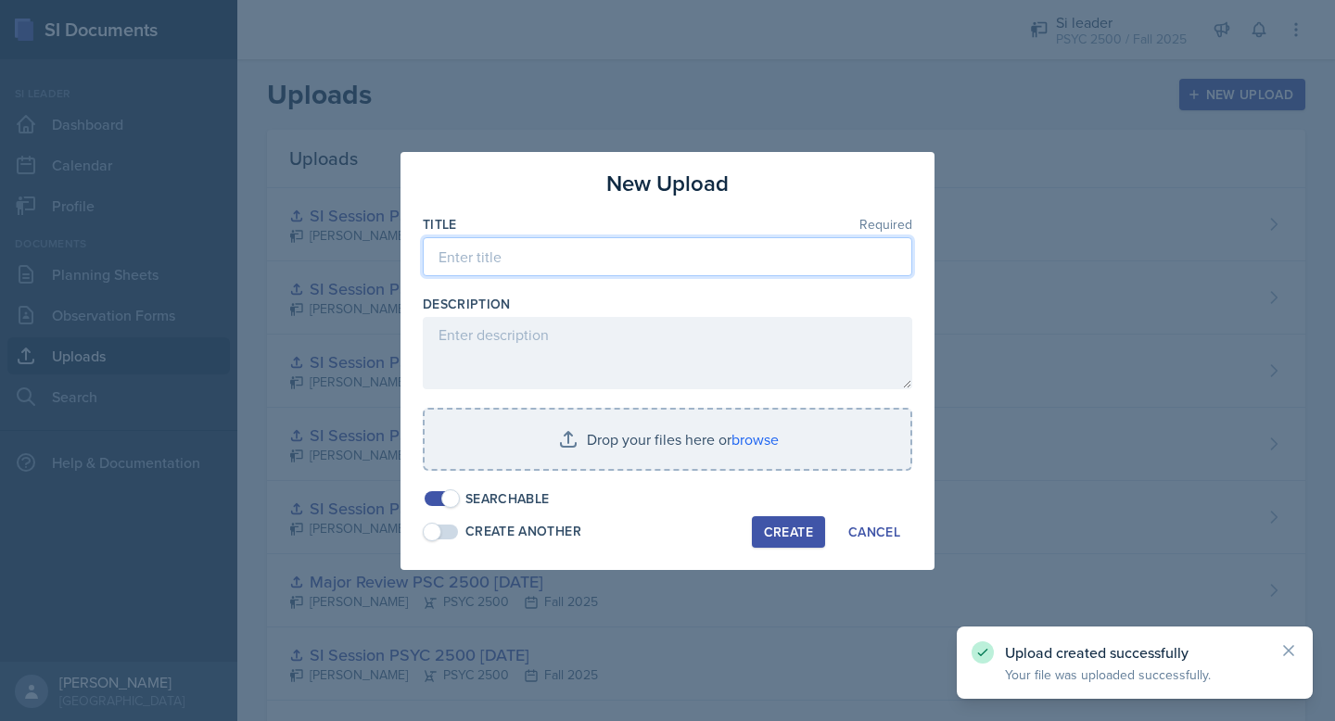
click at [581, 260] on input at bounding box center [668, 256] width 490 height 39
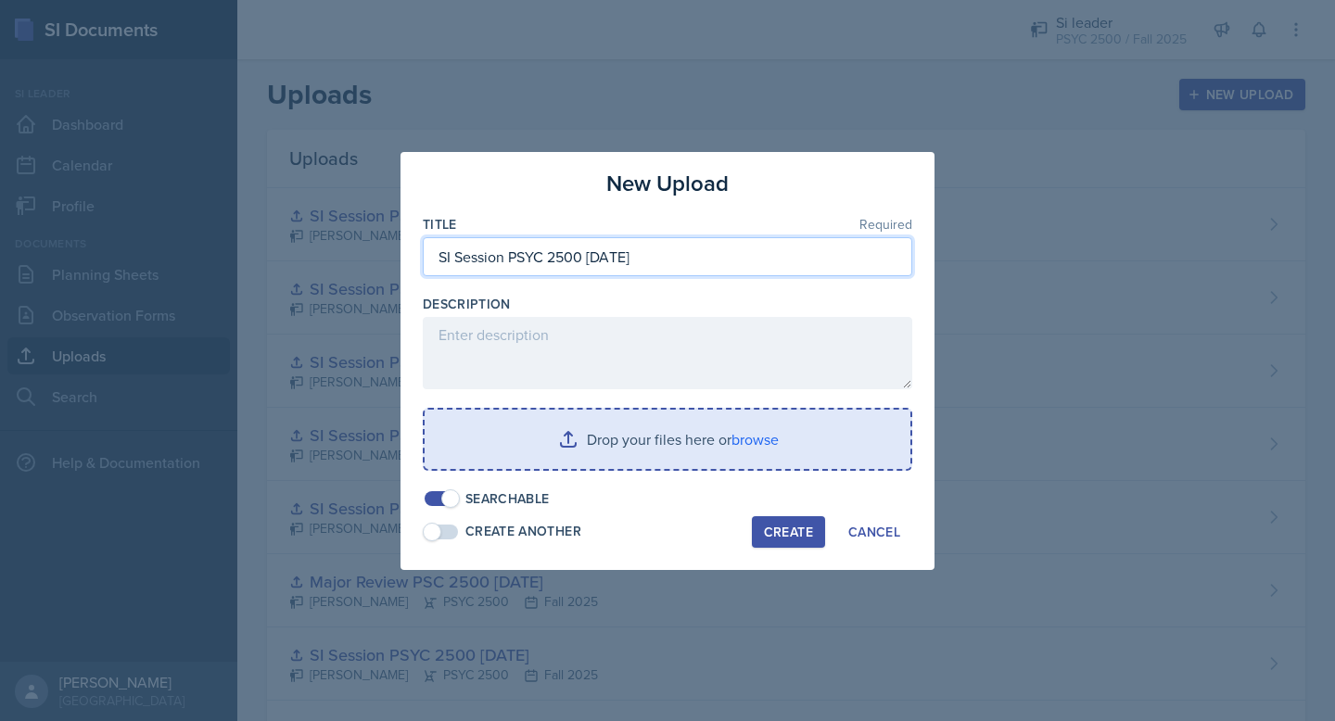
type input "SI Session PSYC 2500 10/16/25"
click at [759, 450] on input "file" at bounding box center [668, 439] width 486 height 59
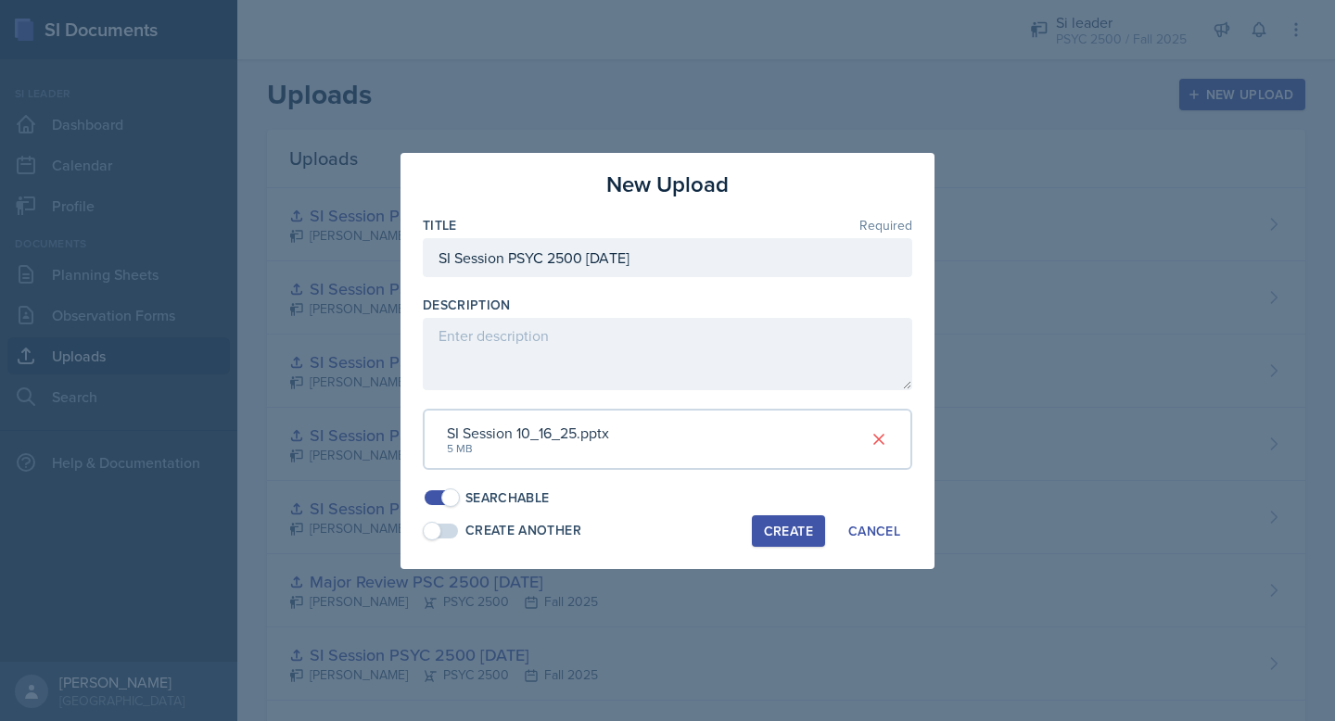
click at [759, 535] on button "Create" at bounding box center [788, 532] width 73 height 32
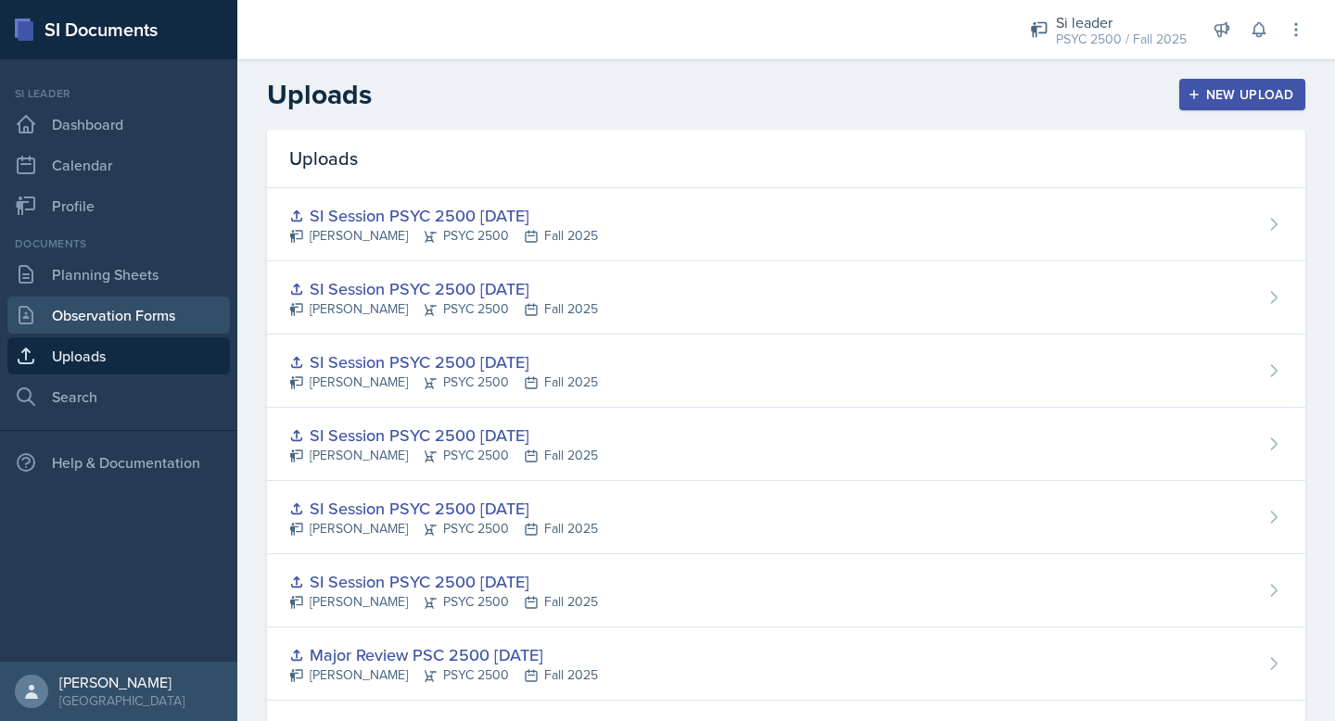
click at [158, 310] on link "Observation Forms" at bounding box center [118, 315] width 223 height 37
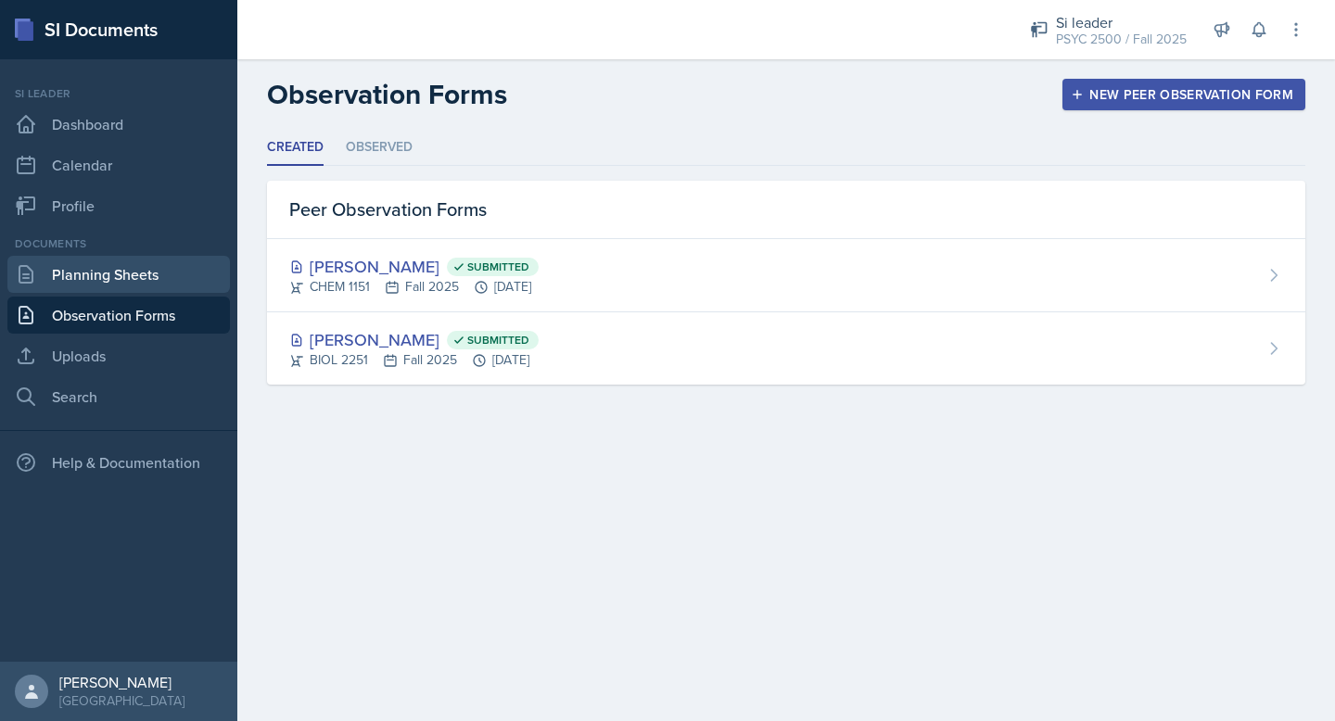
click at [152, 278] on link "Planning Sheets" at bounding box center [118, 274] width 223 height 37
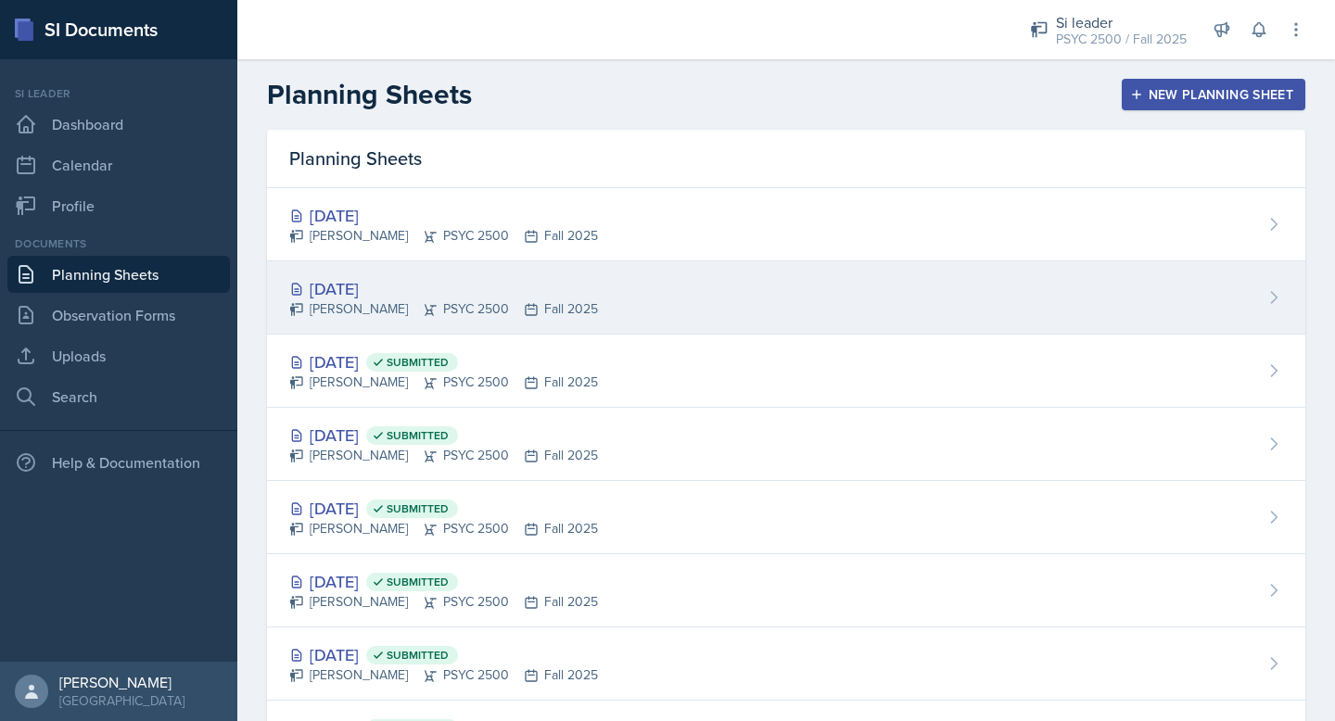
click at [414, 305] on div "Langston Hankerson PSYC 2500 Fall 2025" at bounding box center [443, 309] width 309 height 19
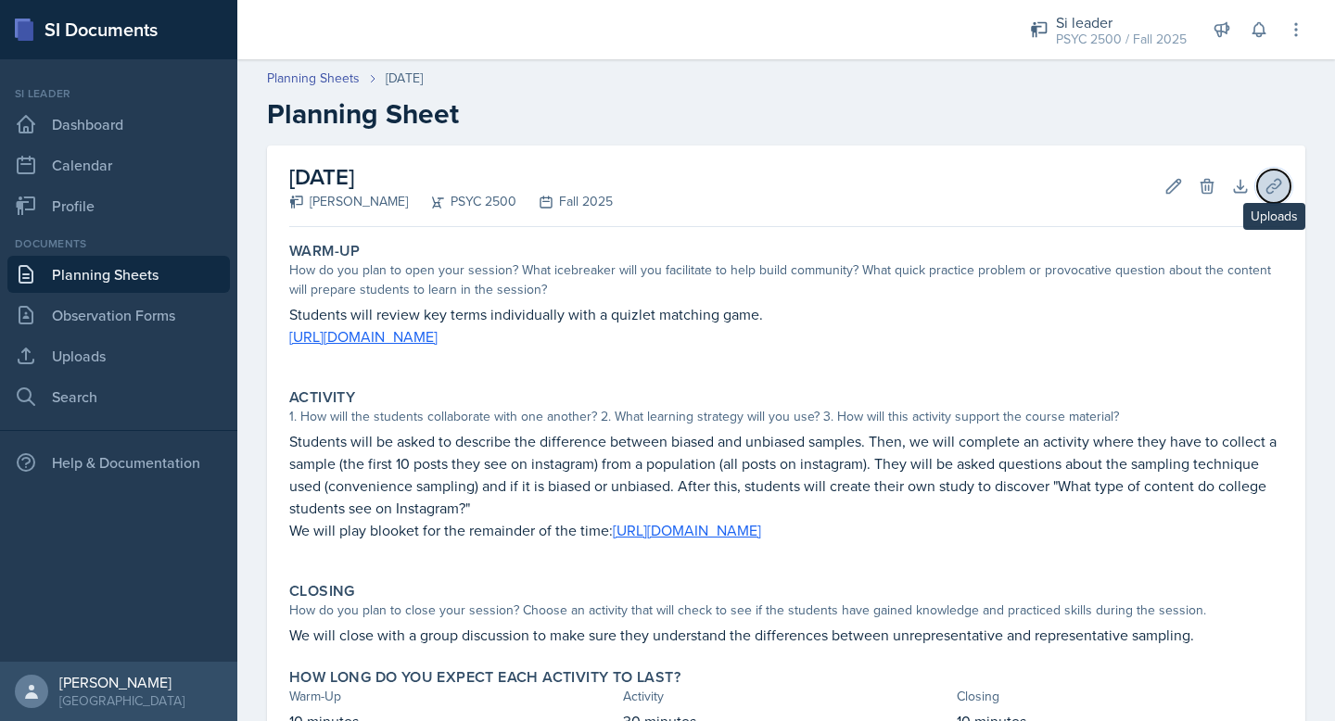
click at [1279, 183] on icon at bounding box center [1274, 186] width 19 height 19
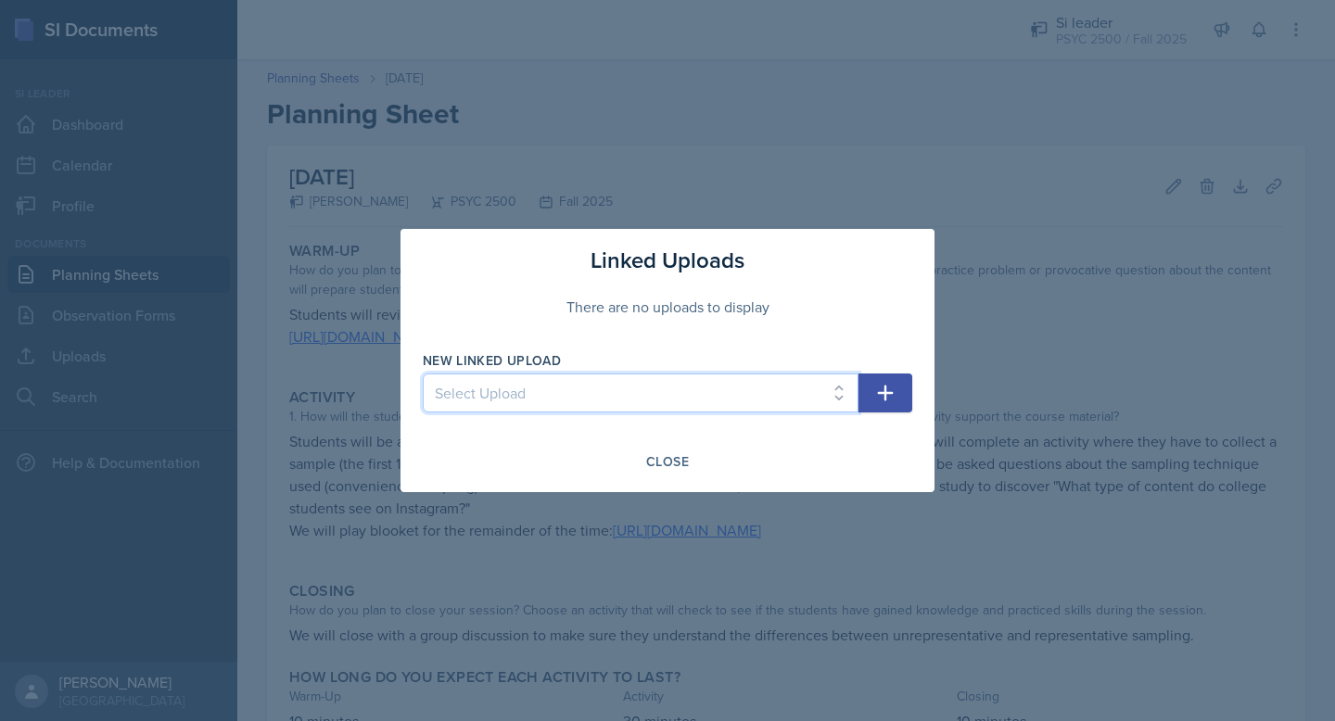
click at [676, 391] on select "Select Upload Developing a Mindset for Successful Learning SI Session PSCY 2500…" at bounding box center [641, 393] width 436 height 39
select select "7a9f1fed-27f5-4b2f-8525-3ce3bda31e4f"
click at [423, 374] on select "Select Upload Developing a Mindset for Successful Learning SI Session PSCY 2500…" at bounding box center [641, 393] width 436 height 39
click at [898, 396] on button "button" at bounding box center [886, 393] width 54 height 39
select select
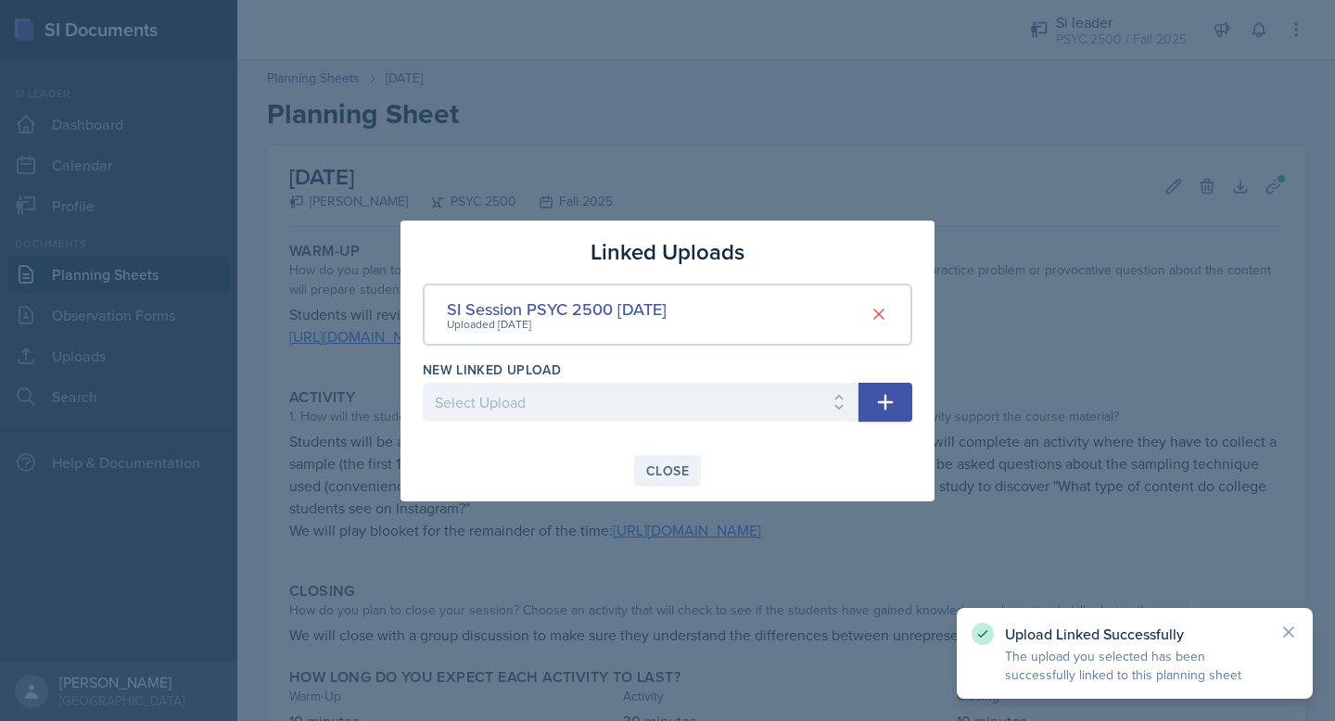
click at [674, 471] on div "Close" at bounding box center [667, 471] width 43 height 15
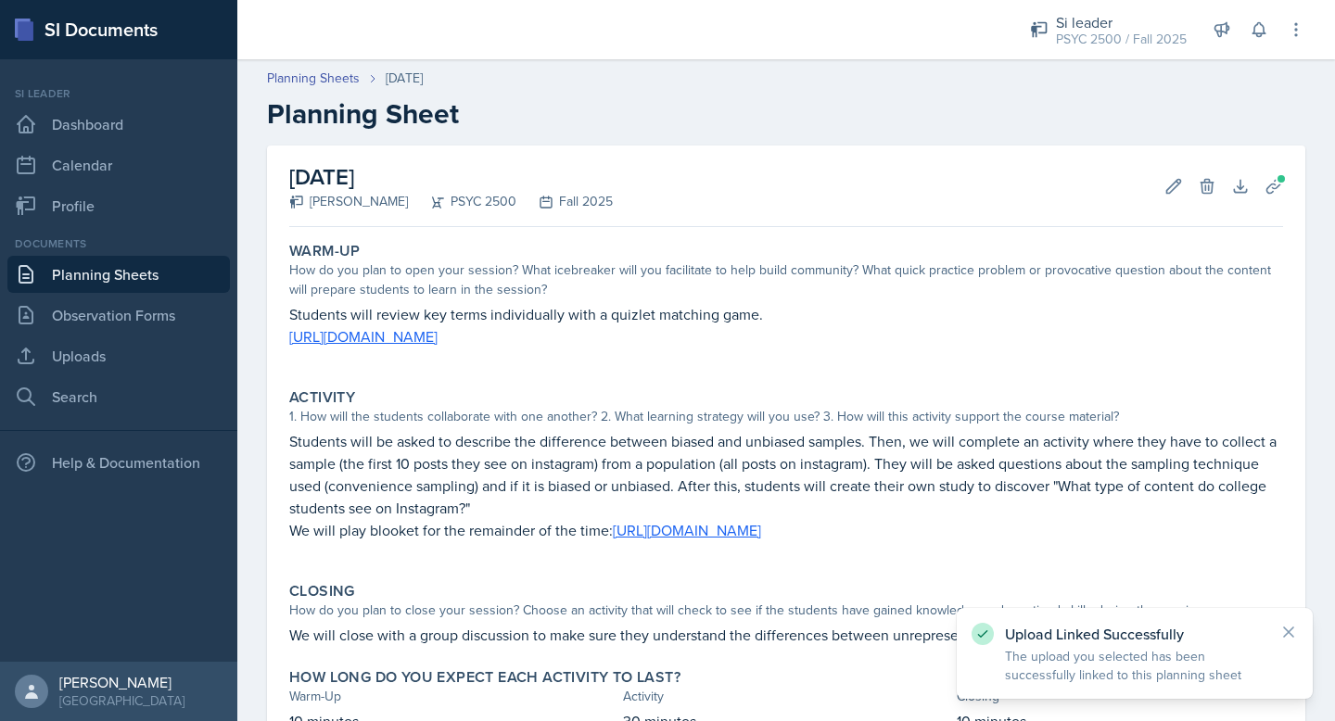
scroll to position [139, 0]
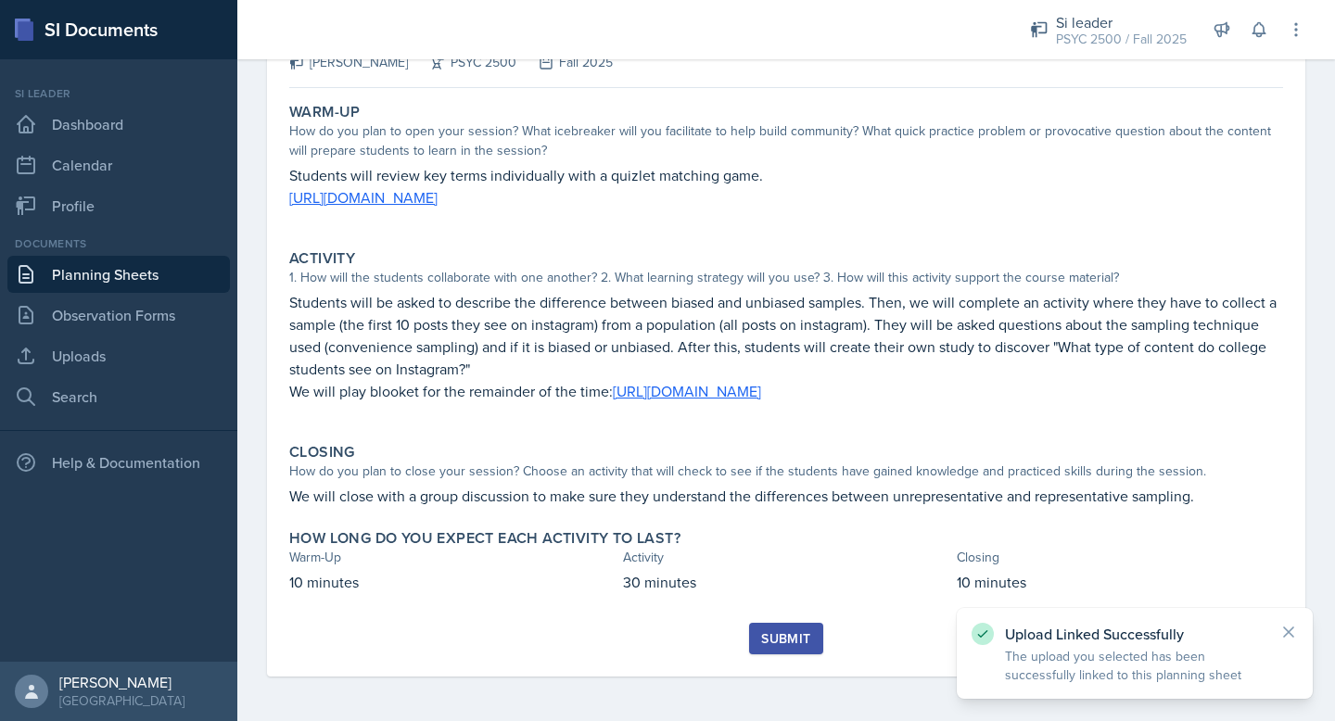
click at [773, 648] on button "Submit" at bounding box center [785, 639] width 73 height 32
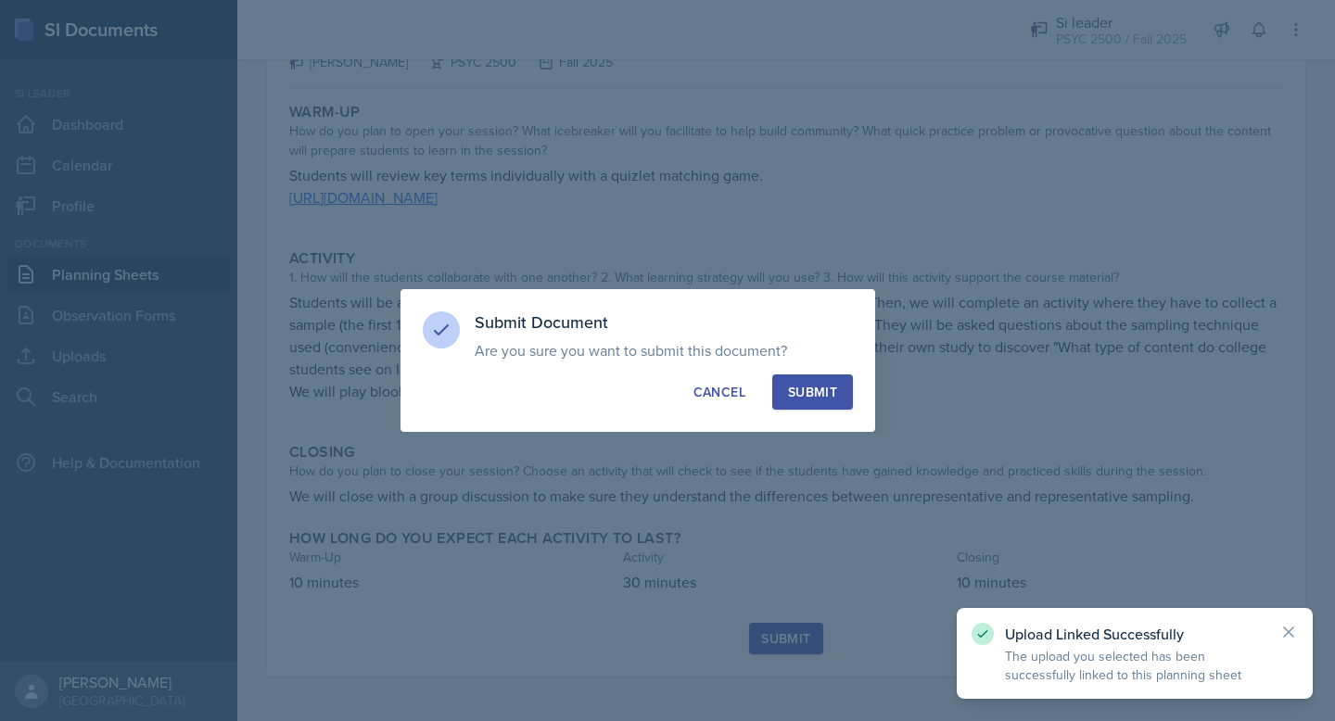
click at [797, 371] on div "Submit Document Are you sure you want to submit this document? This document wi…" at bounding box center [638, 360] width 475 height 143
click at [797, 389] on div "Submit" at bounding box center [812, 392] width 49 height 19
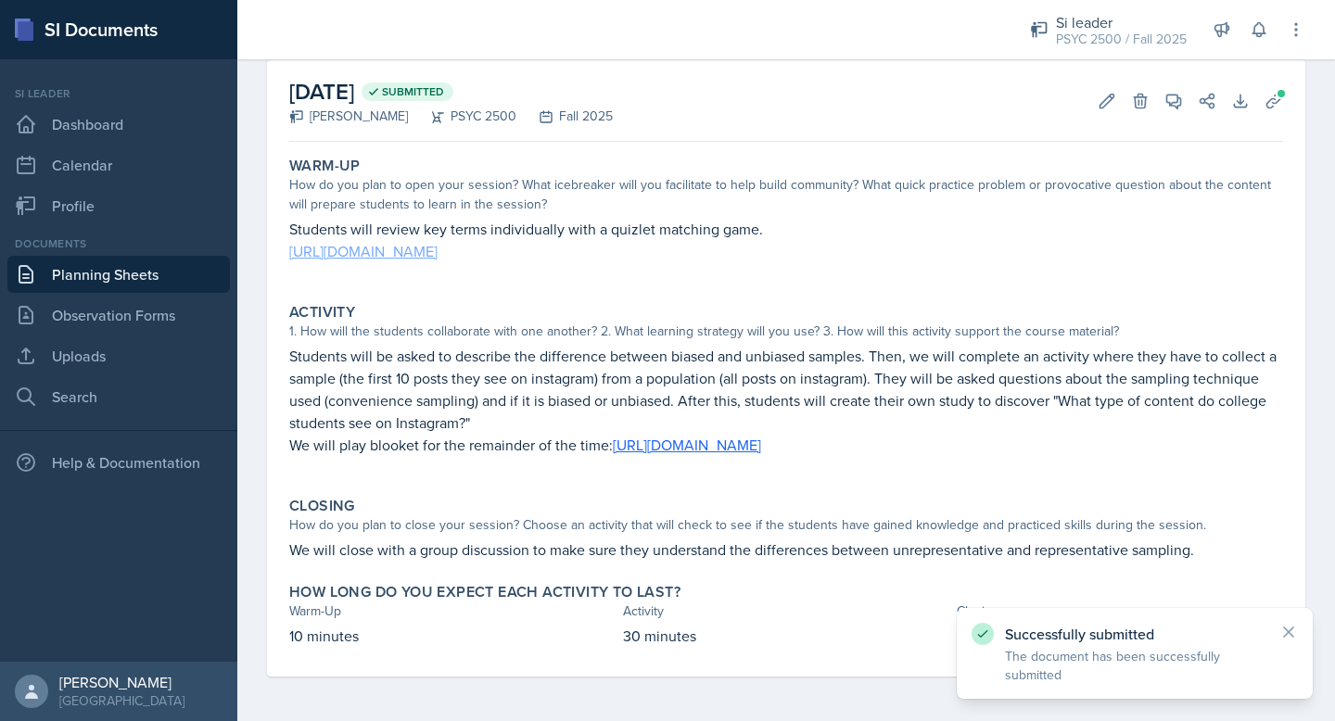
scroll to position [0, 0]
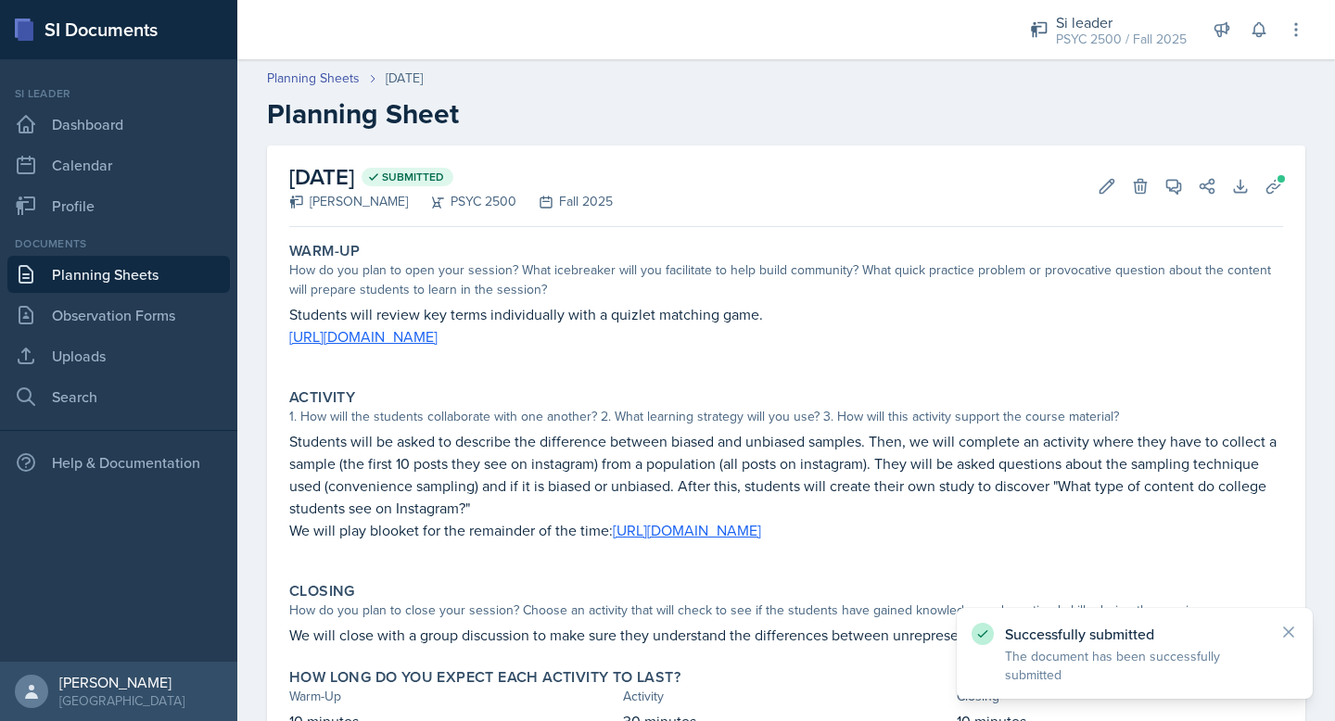
click at [299, 66] on header "Planning Sheets Oct 14th, 2025 Planning Sheet" at bounding box center [786, 99] width 1098 height 99
click at [301, 69] on link "Planning Sheets" at bounding box center [313, 78] width 93 height 19
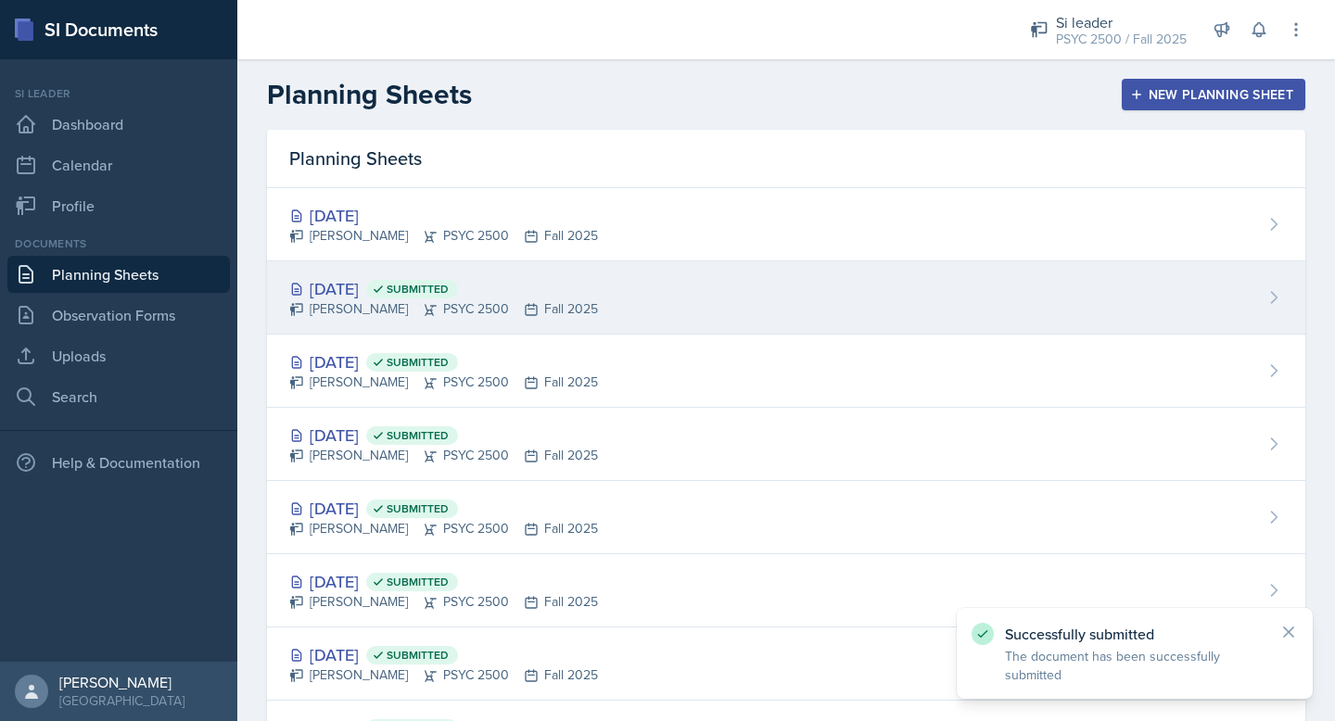
click at [485, 261] on div "Oct 14th, 2025 Submitted Langston Hankerson PSYC 2500 Fall 2025" at bounding box center [786, 297] width 1039 height 73
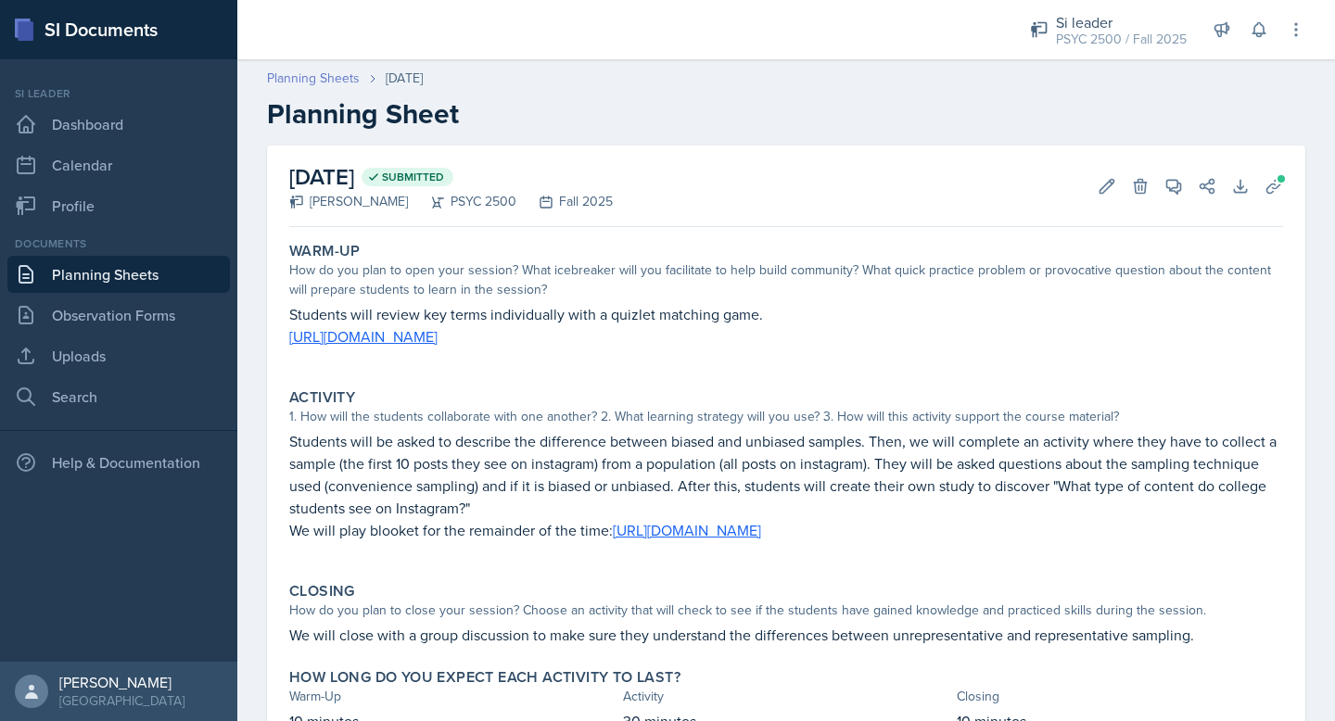
click at [295, 70] on link "Planning Sheets" at bounding box center [313, 78] width 93 height 19
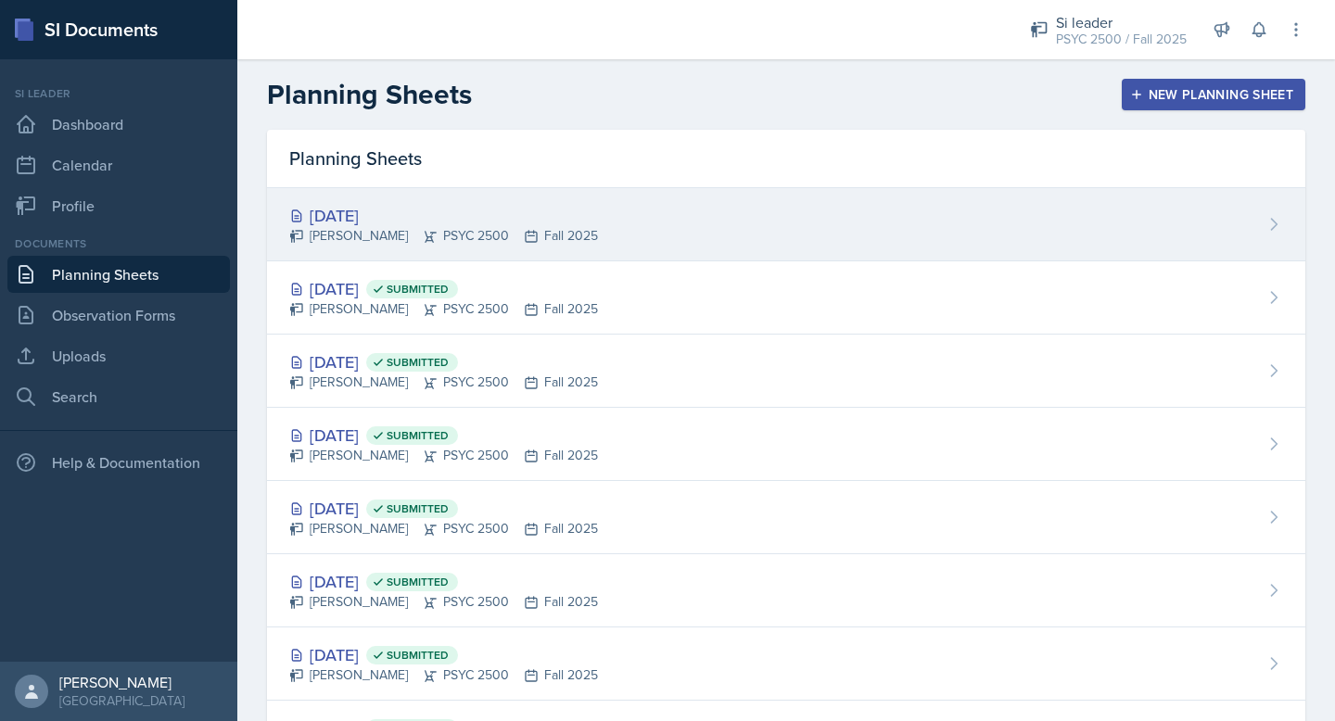
click at [423, 231] on div "Langston Hankerson PSYC 2500 Fall 2025" at bounding box center [443, 235] width 309 height 19
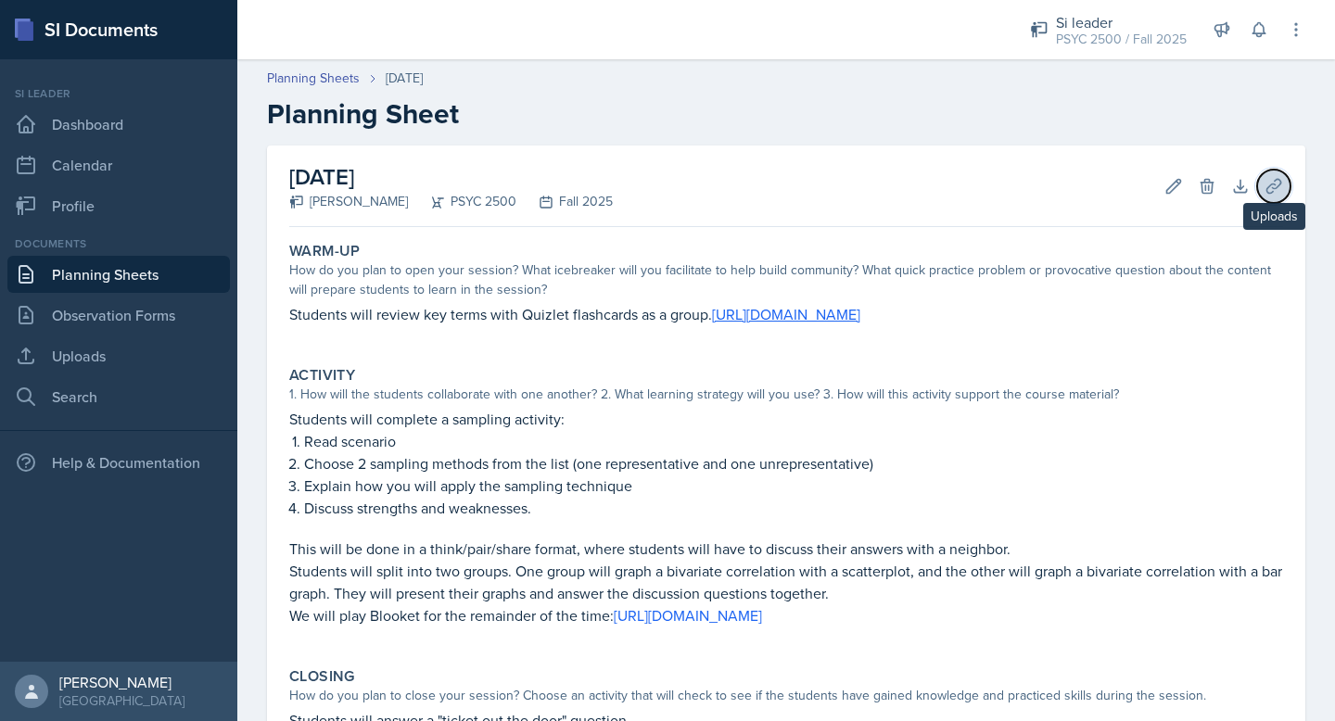
click at [1267, 199] on button "Uploads" at bounding box center [1273, 186] width 33 height 33
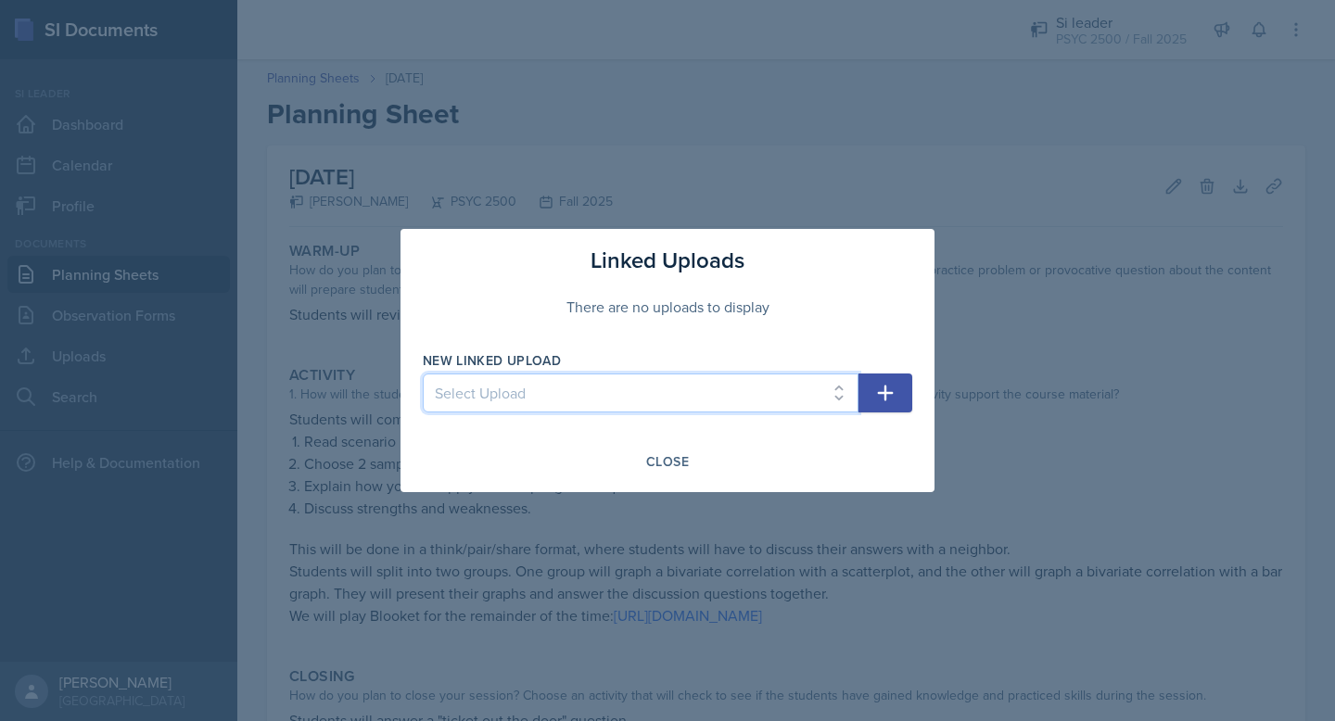
click at [783, 389] on select "Select Upload Developing a Mindset for Successful Learning SI Session PSCY 2500…" at bounding box center [641, 393] width 436 height 39
select select "530f5d1a-a9e1-415b-99cd-7ee7380f56ea"
click at [423, 374] on select "Select Upload Developing a Mindset for Successful Learning SI Session PSCY 2500…" at bounding box center [641, 393] width 436 height 39
click at [887, 397] on icon "button" at bounding box center [885, 393] width 22 height 22
select select
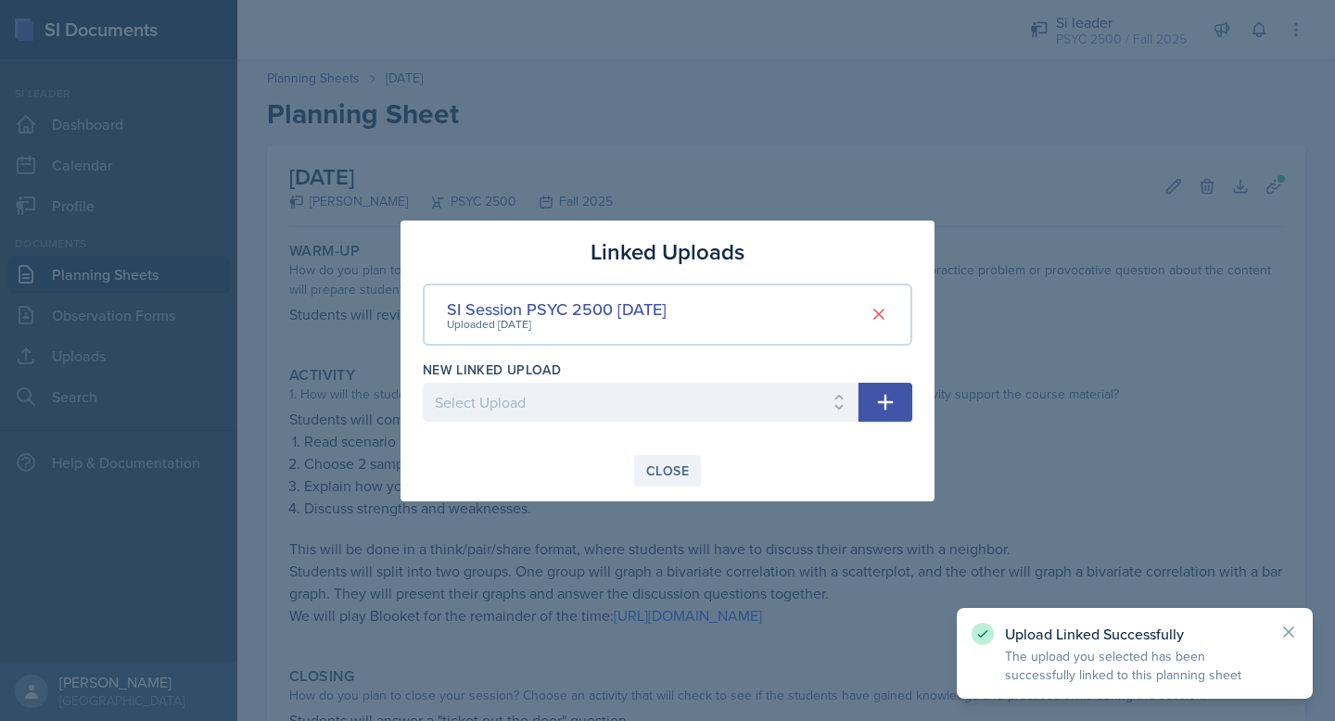
click at [674, 467] on div "Close" at bounding box center [667, 471] width 43 height 15
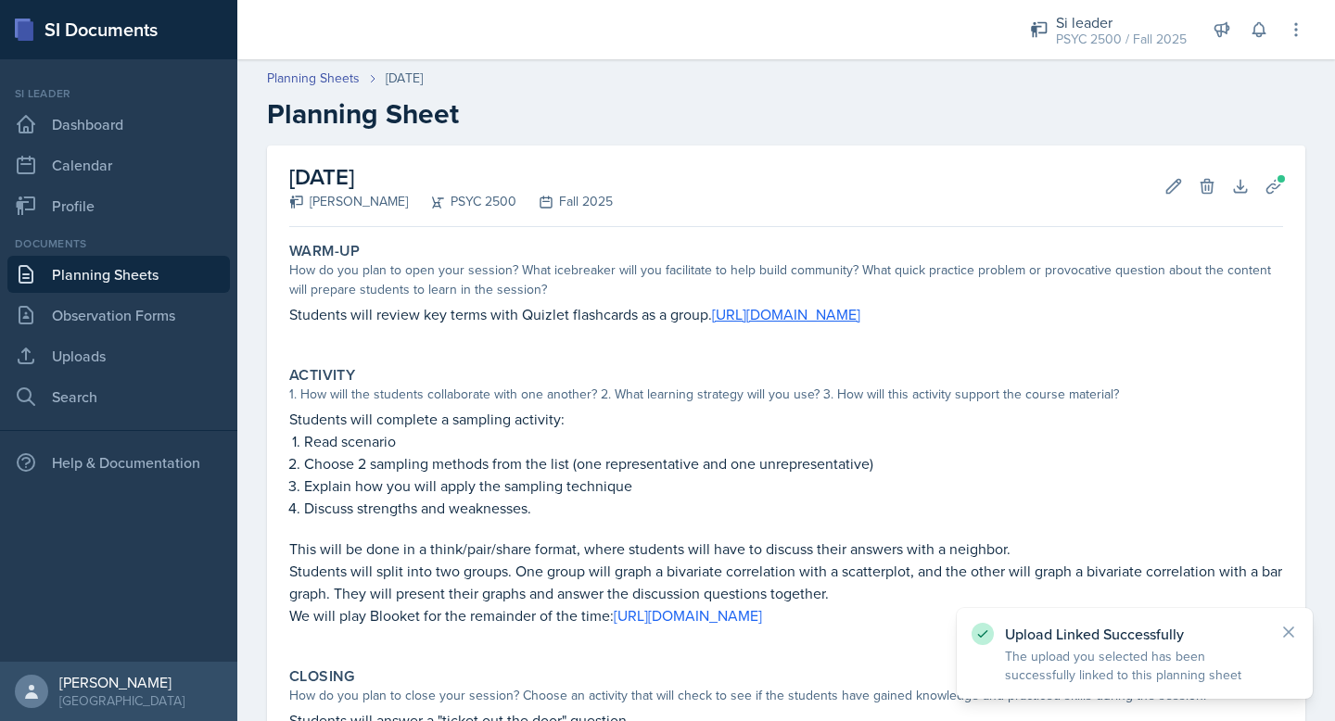
scroll to position [243, 0]
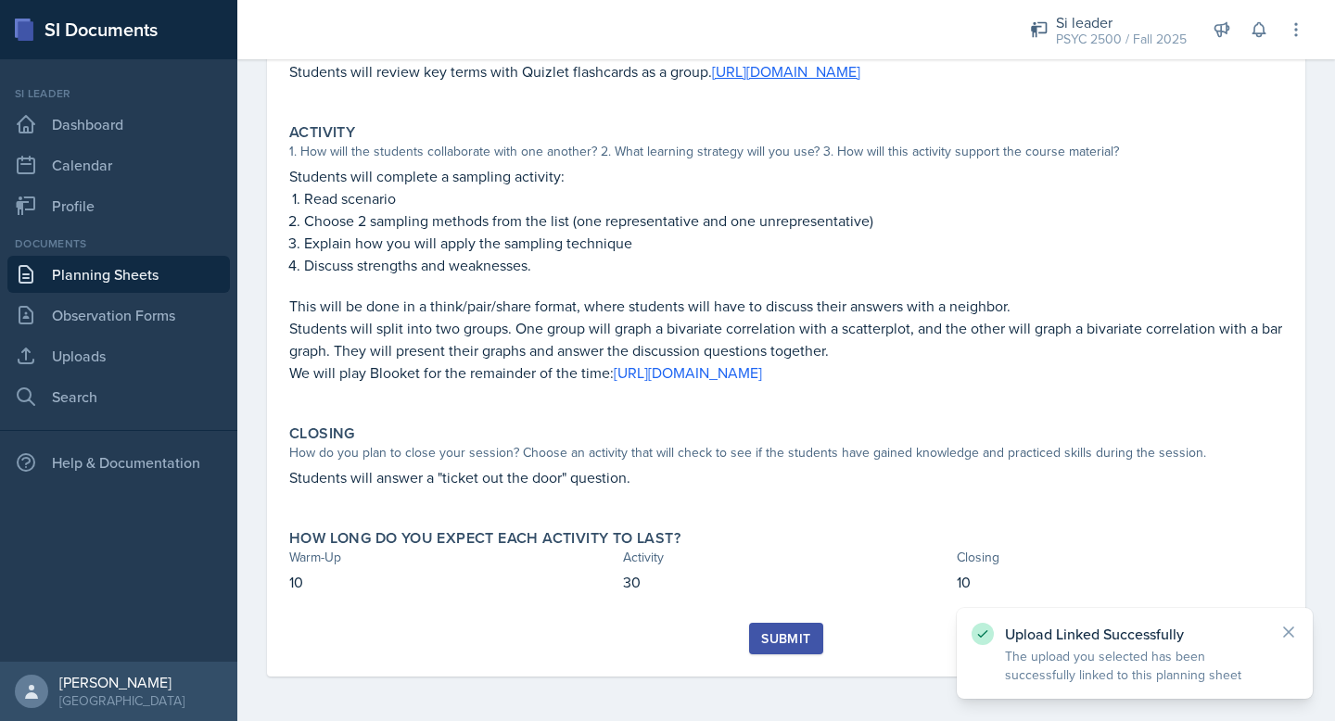
click at [771, 640] on div "Submit" at bounding box center [785, 638] width 49 height 15
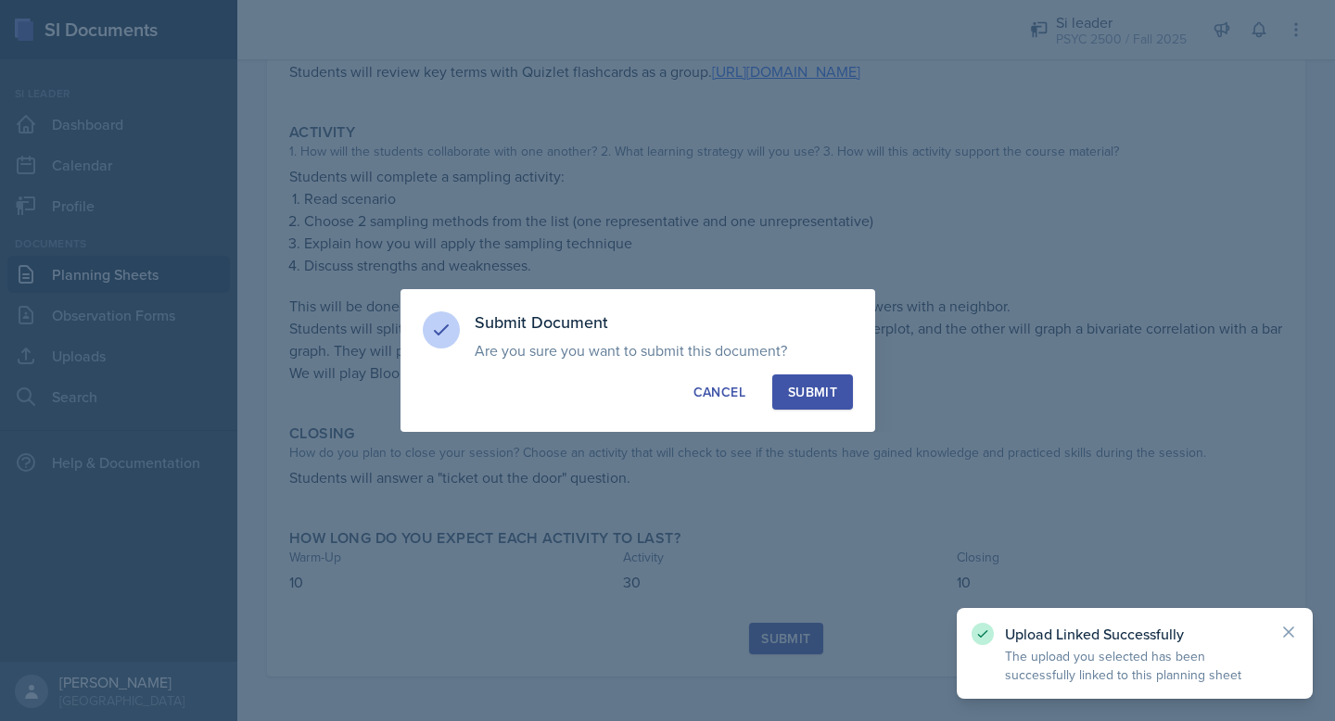
click at [806, 389] on div "Submit" at bounding box center [812, 392] width 49 height 19
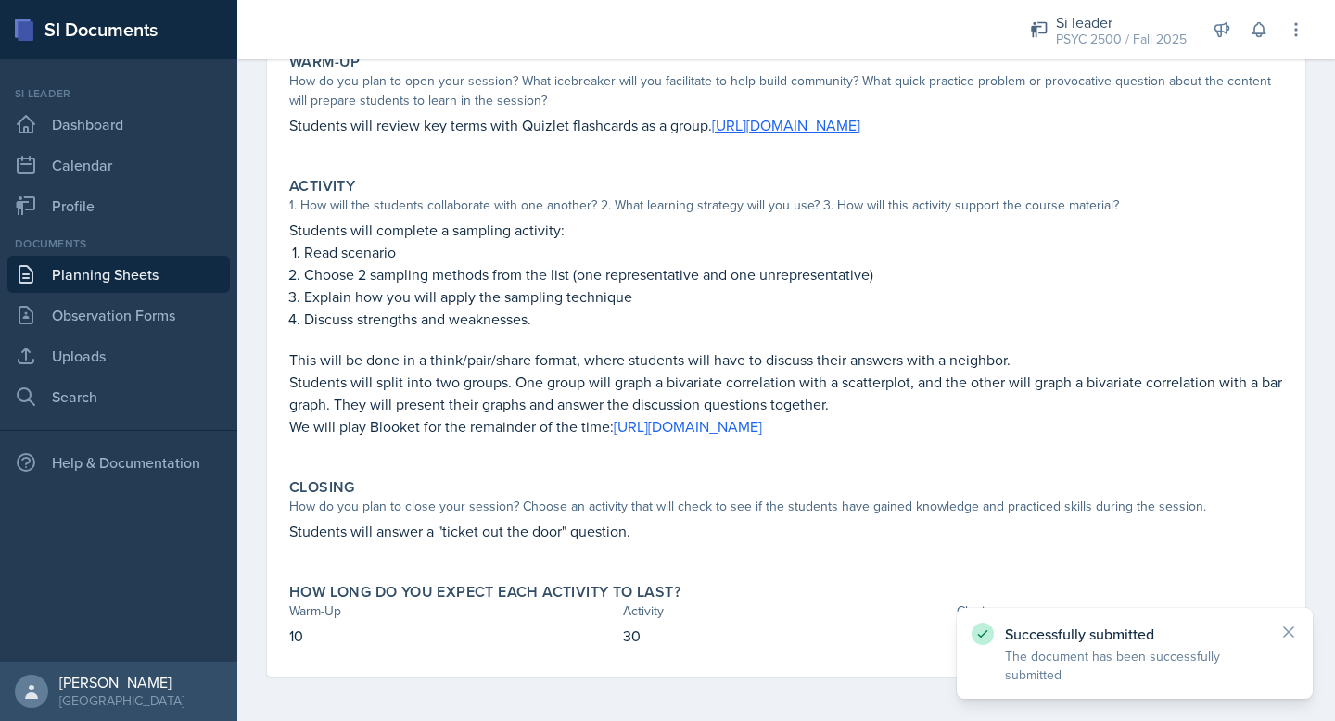
scroll to position [189, 0]
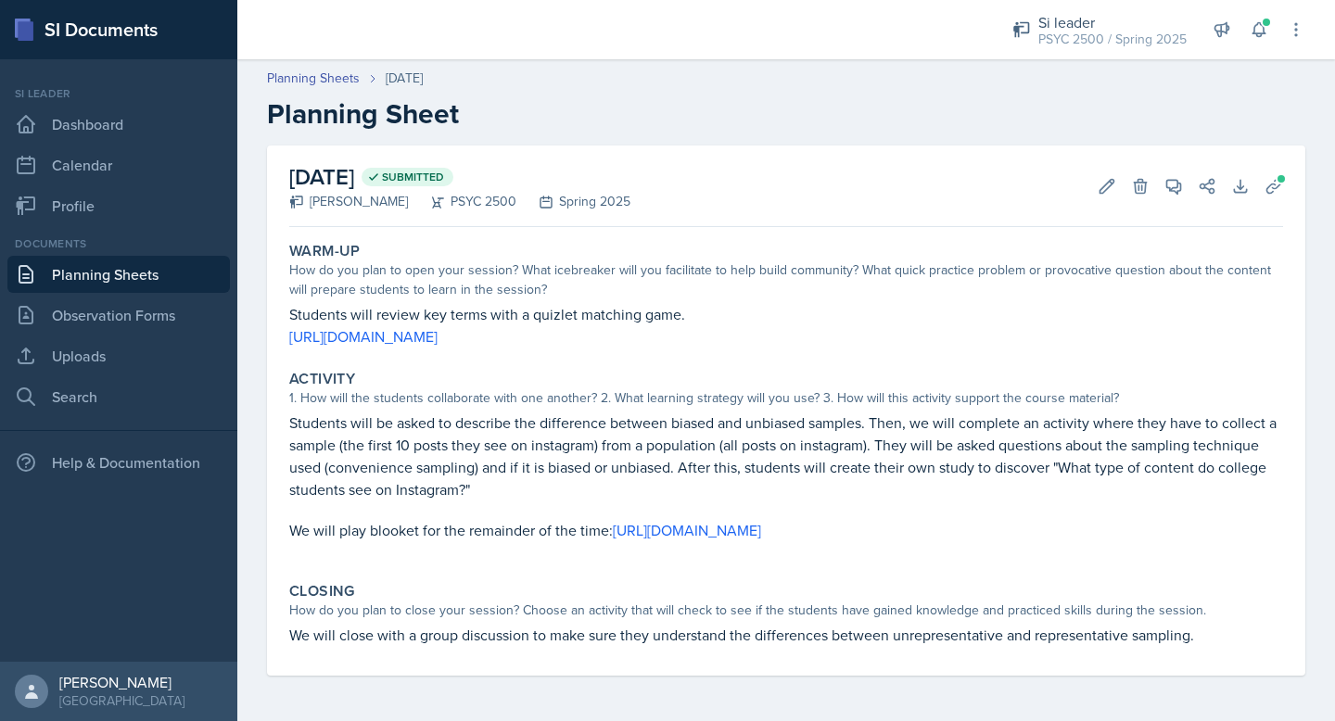
click at [169, 273] on link "Planning Sheets" at bounding box center [118, 274] width 223 height 37
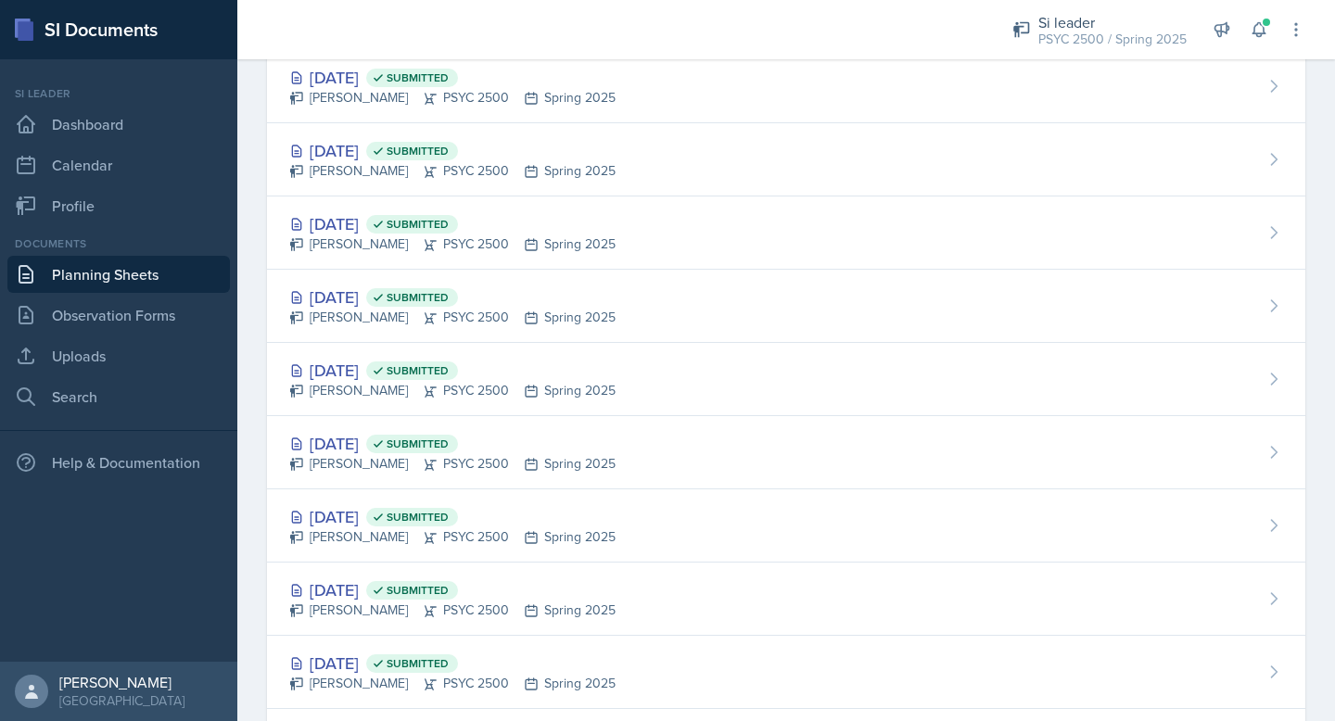
scroll to position [768, 0]
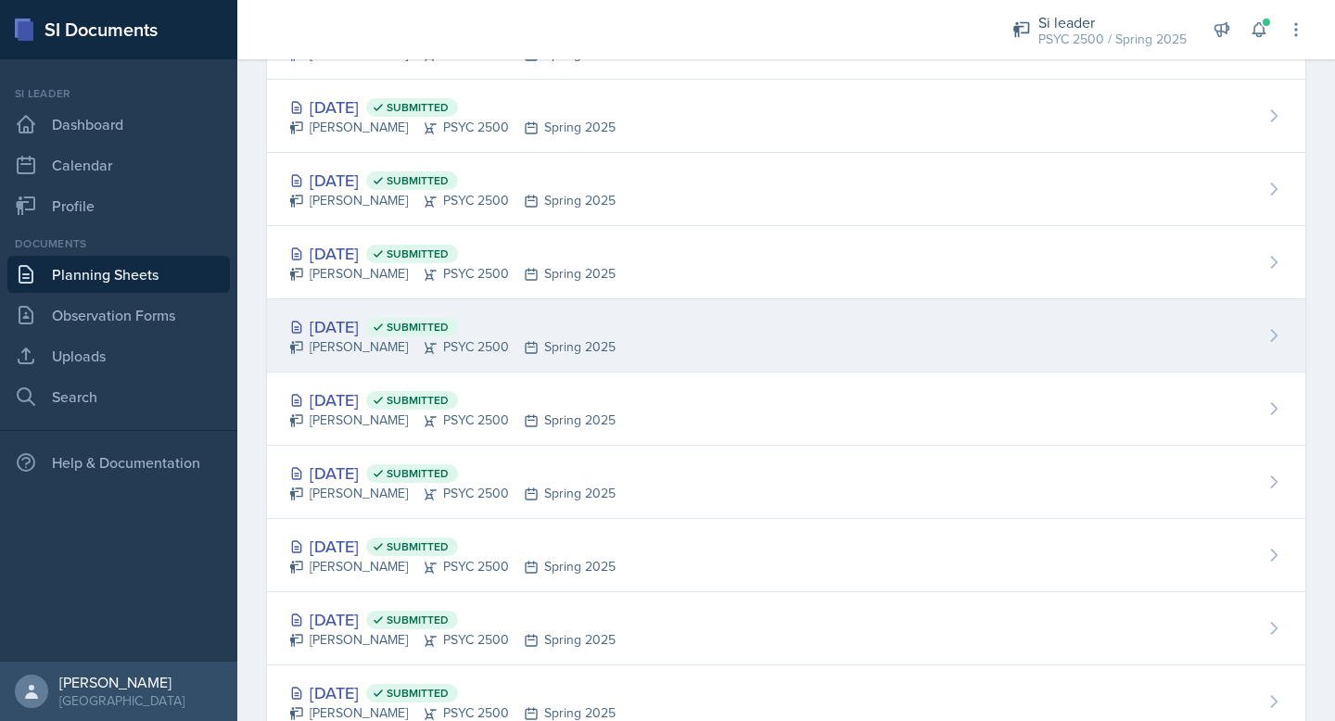
click at [358, 321] on div "[DATE] Submitted" at bounding box center [452, 326] width 326 height 25
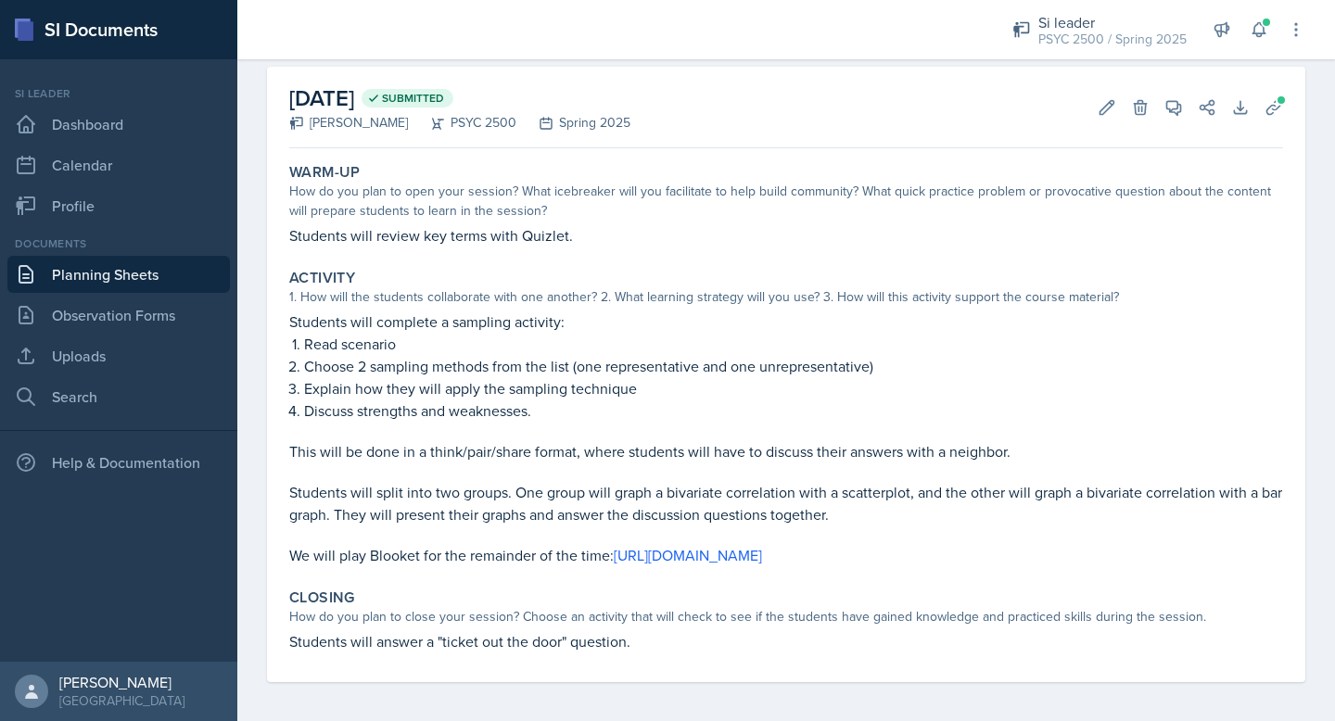
scroll to position [83, 0]
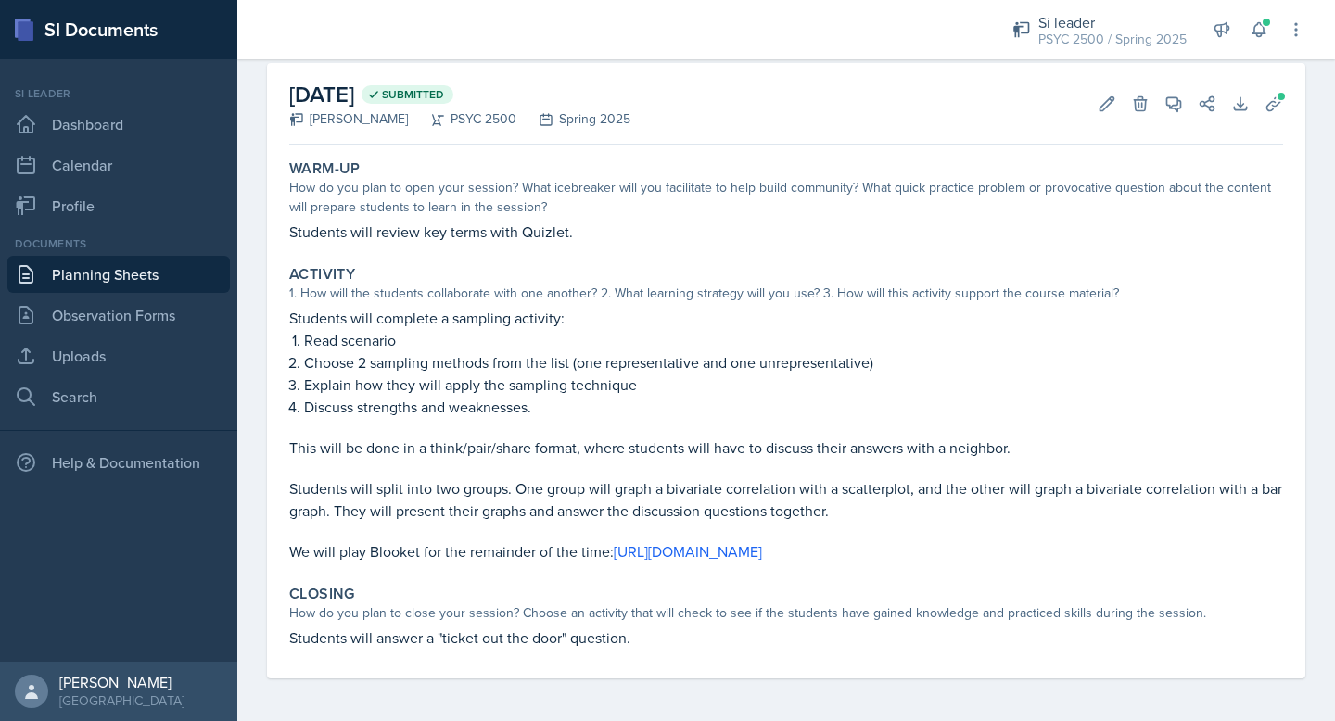
click at [695, 498] on p "Students will split into two groups. One group will graph a bivariate correlati…" at bounding box center [786, 500] width 994 height 45
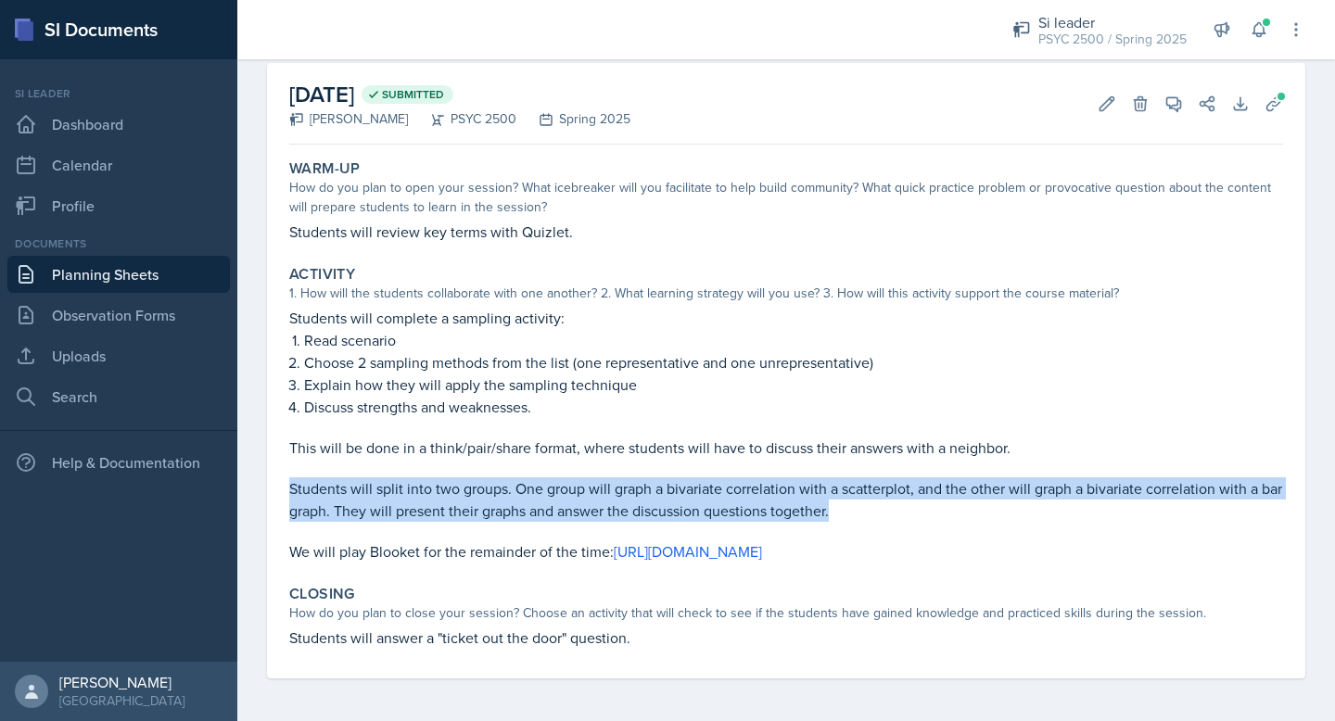
click at [695, 498] on p "Students will split into two groups. One group will graph a bivariate correlati…" at bounding box center [786, 500] width 994 height 45
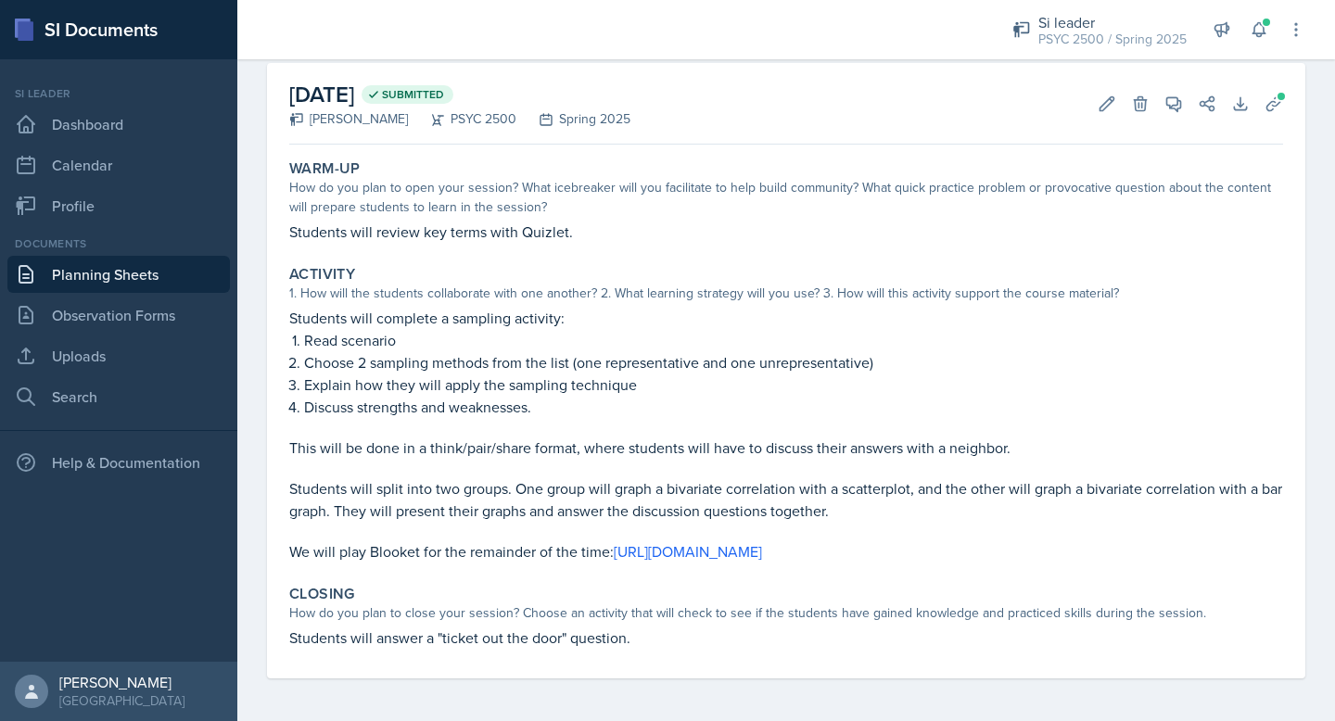
click at [712, 445] on p "This will be done in a think/pair/share format, where students will have to dis…" at bounding box center [786, 448] width 994 height 22
click at [524, 227] on p "Students will review key terms with Quizlet." at bounding box center [786, 232] width 994 height 22
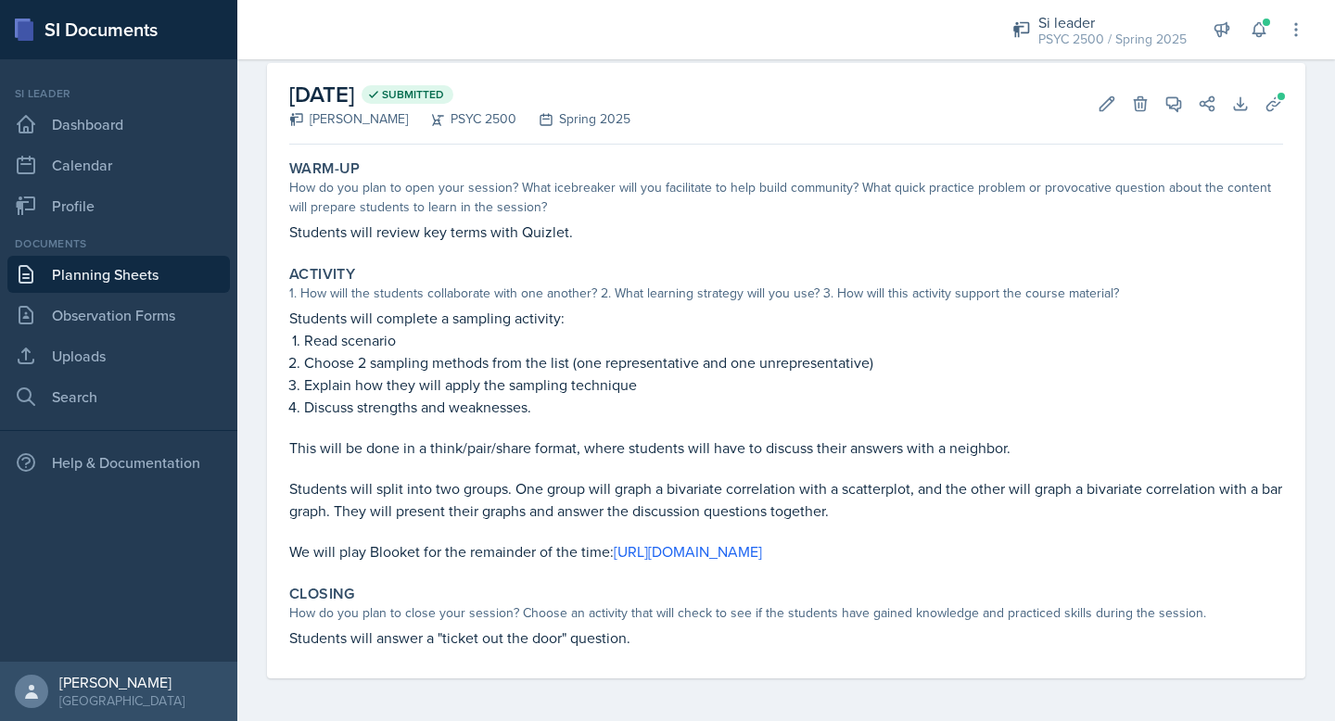
click at [388, 204] on div "How do you plan to open your session? What icebreaker will you facilitate to he…" at bounding box center [786, 197] width 994 height 39
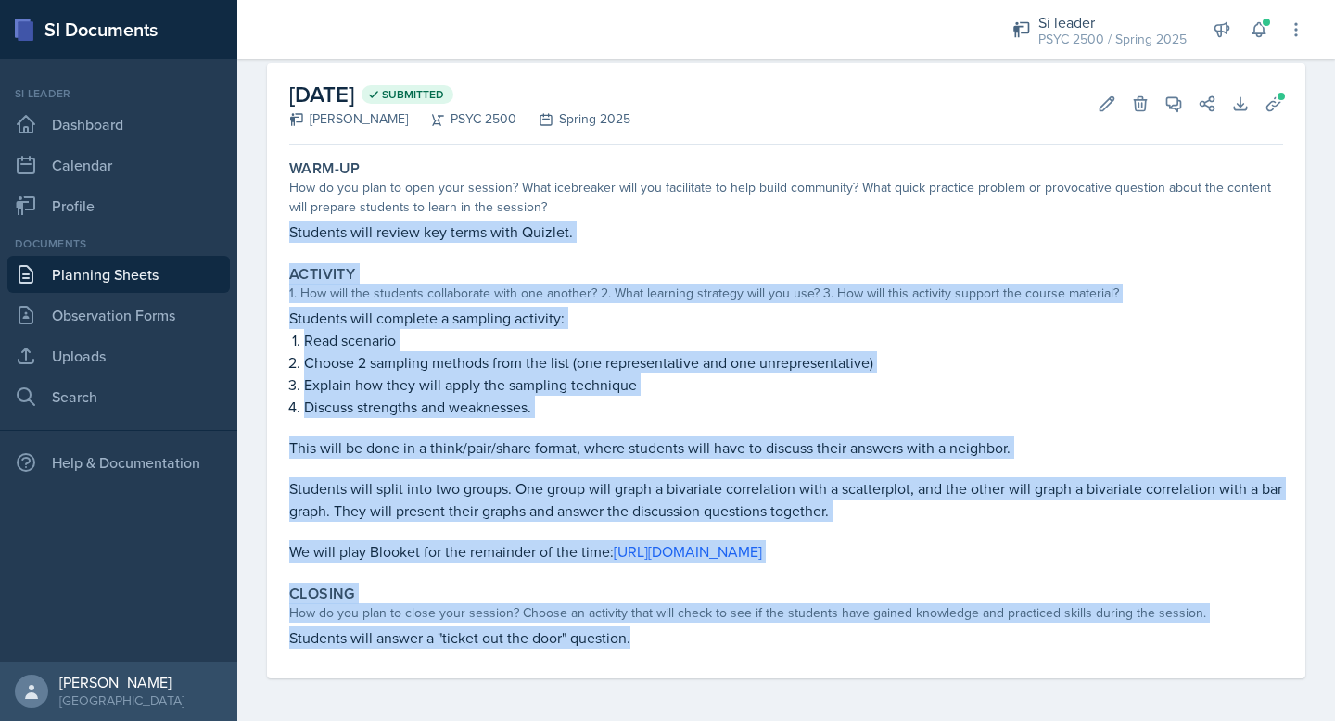
drag, startPoint x: 292, startPoint y: 233, endPoint x: 890, endPoint y: 640, distance: 723.5
click at [890, 640] on div "Warm-Up How do you plan to open your session? What icebreaker will you facilita…" at bounding box center [786, 415] width 994 height 527
copy div "Students will review key terms with Quizlet. Activity 1. How will the students …"
